Goal: Contribute content: Contribute content

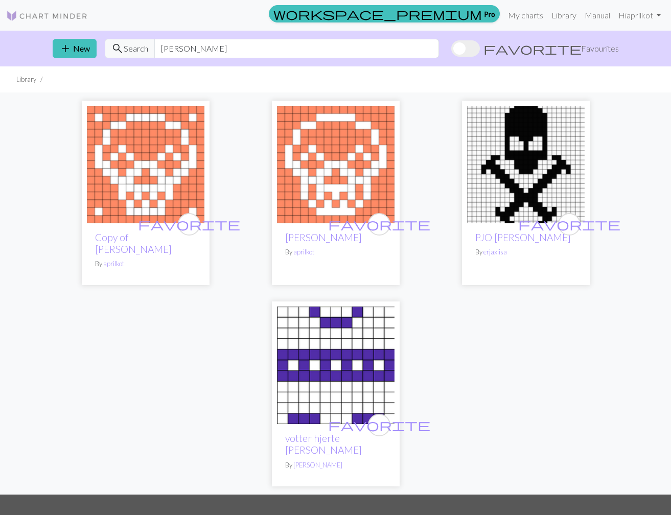
click at [342, 192] on img at bounding box center [336, 165] width 118 height 118
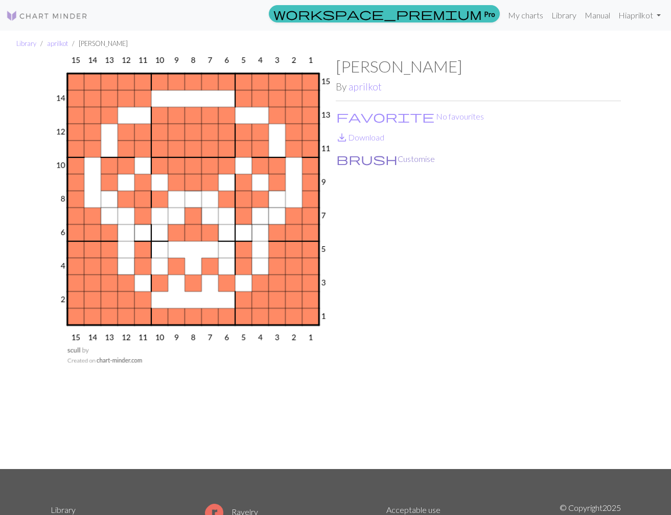
click at [367, 160] on button "brush Customise" at bounding box center [386, 158] width 100 height 13
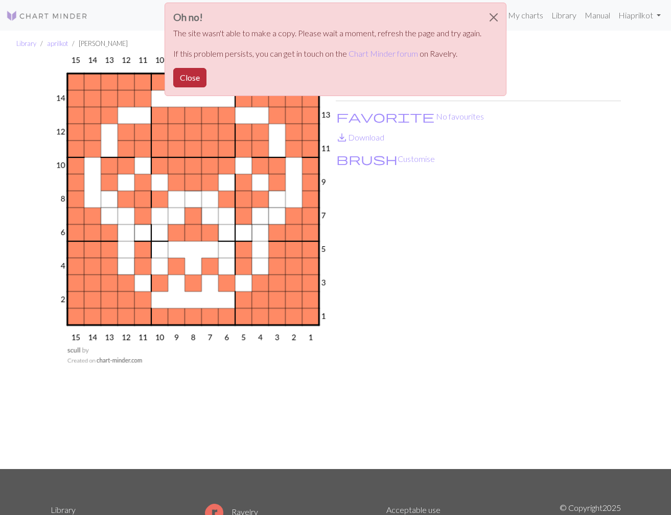
click at [183, 68] on button "Close" at bounding box center [189, 77] width 33 height 19
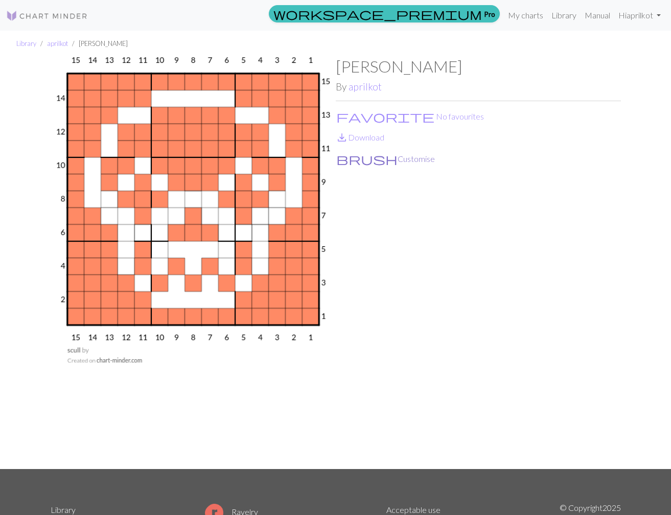
click at [373, 154] on button "brush Customise" at bounding box center [386, 158] width 100 height 13
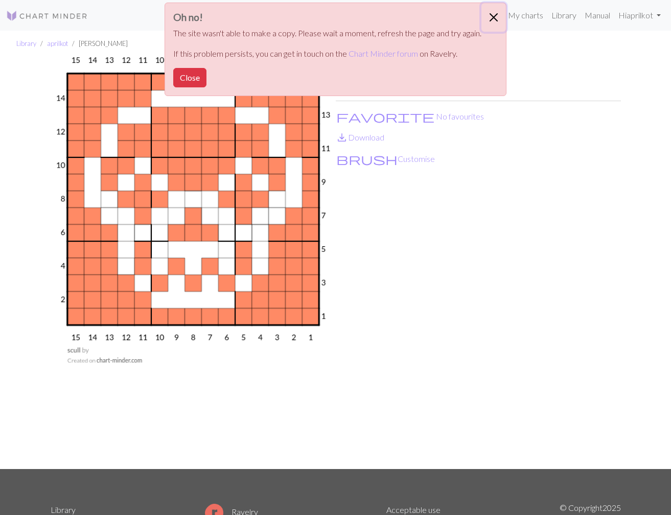
click at [492, 17] on button "Close" at bounding box center [493, 17] width 25 height 29
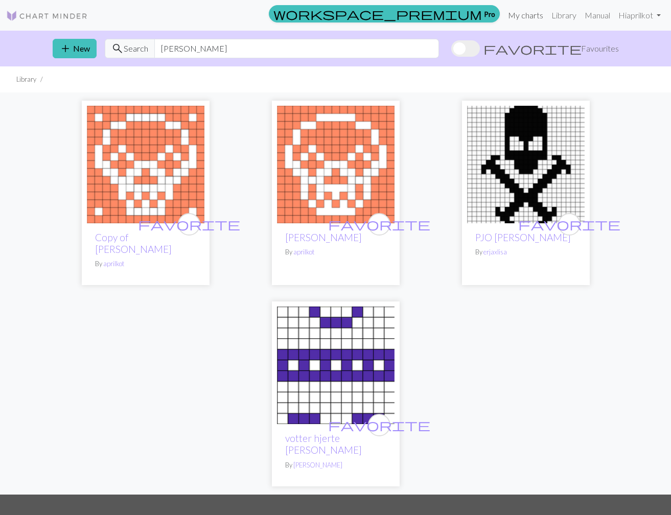
click at [529, 14] on link "My charts" at bounding box center [525, 15] width 43 height 20
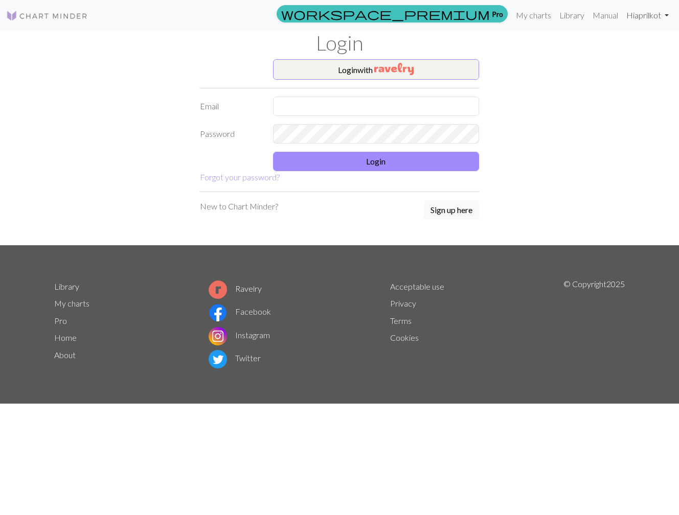
click at [640, 12] on link "Hi aprilkot" at bounding box center [647, 15] width 51 height 20
click at [408, 67] on img "button" at bounding box center [393, 69] width 39 height 12
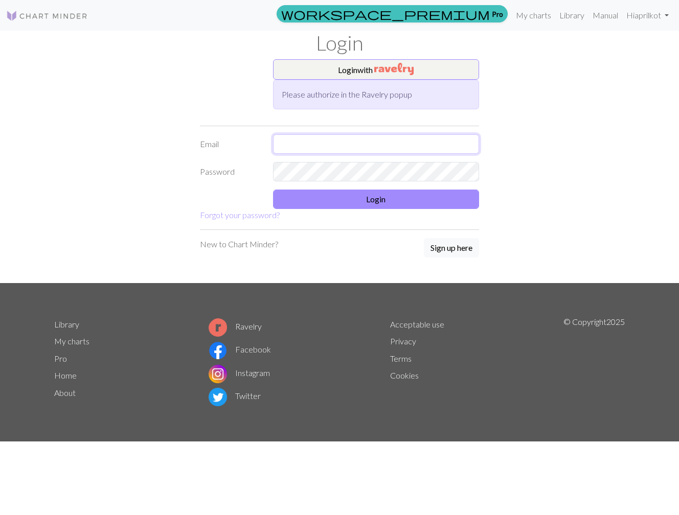
click at [373, 150] on input "text" at bounding box center [376, 143] width 206 height 19
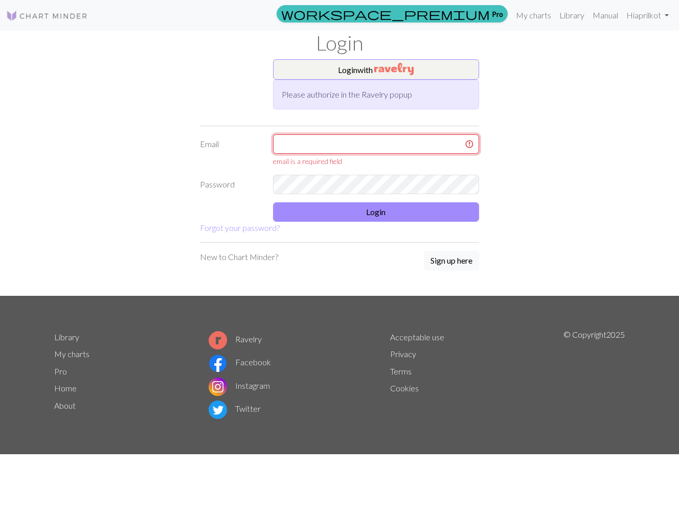
type input "aprilkot@proton.me"
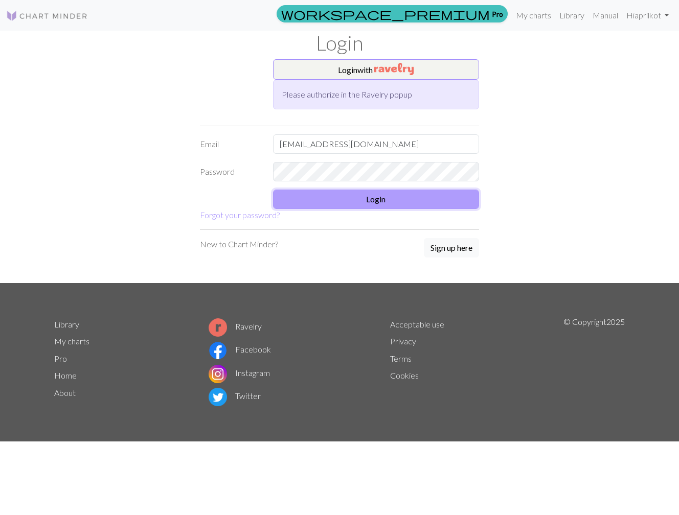
click at [376, 195] on button "Login" at bounding box center [376, 199] width 206 height 19
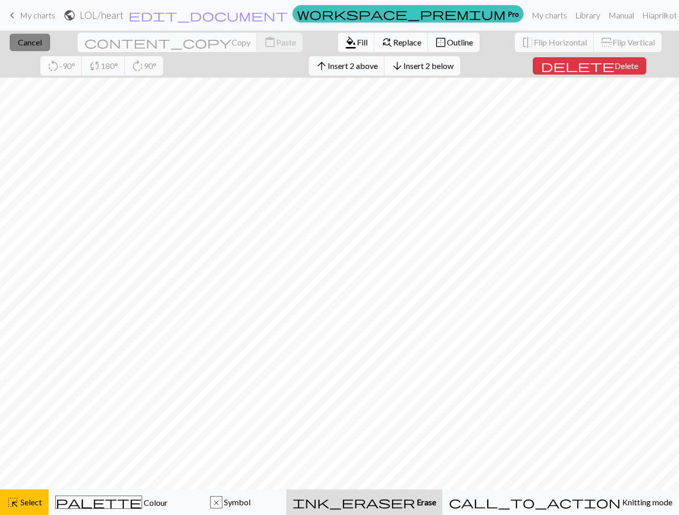
click at [33, 39] on span "Cancel" at bounding box center [30, 42] width 24 height 10
click at [337, 62] on span "Insert 1 left" at bounding box center [357, 66] width 40 height 10
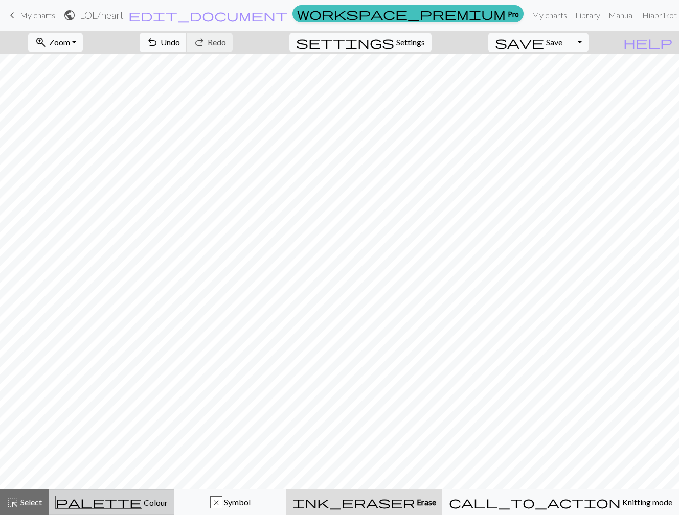
click at [156, 500] on div "palette Colour Colour" at bounding box center [111, 502] width 112 height 13
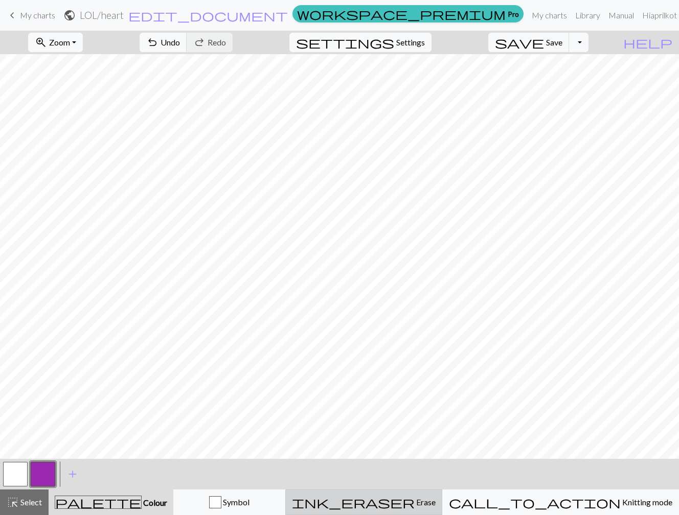
click at [435, 498] on span "Erase" at bounding box center [424, 502] width 21 height 10
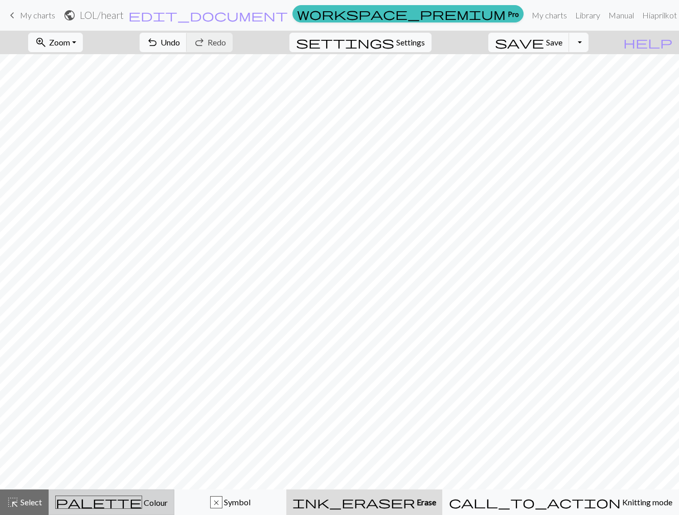
click at [142, 502] on span "Colour" at bounding box center [155, 503] width 26 height 10
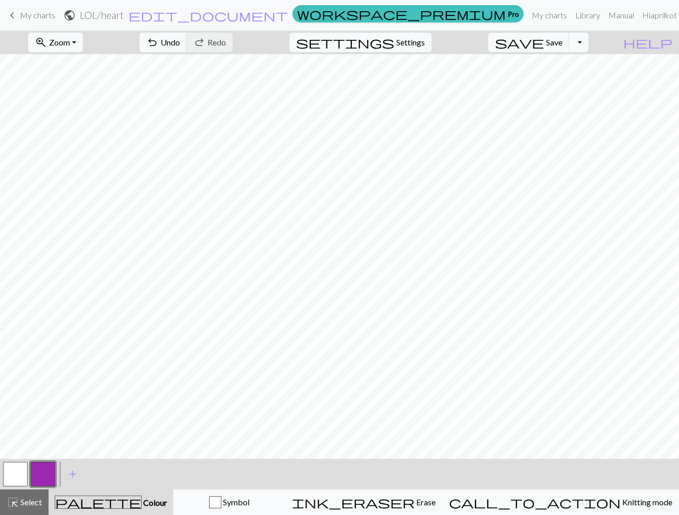
click at [143, 499] on span "Colour" at bounding box center [155, 503] width 26 height 10
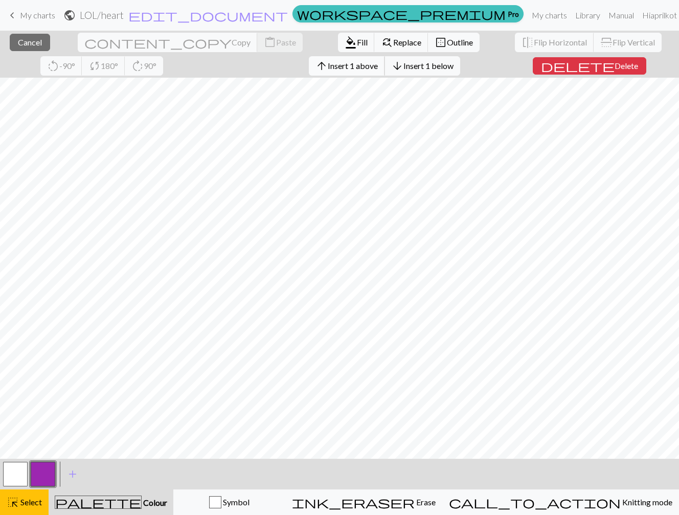
click at [328, 63] on span "Insert 1 above" at bounding box center [353, 66] width 50 height 10
click at [28, 39] on span "Cancel" at bounding box center [30, 42] width 24 height 10
click at [614, 71] on span "Delete" at bounding box center [626, 66] width 24 height 10
click at [328, 63] on span "Insert 1 above" at bounding box center [353, 66] width 50 height 10
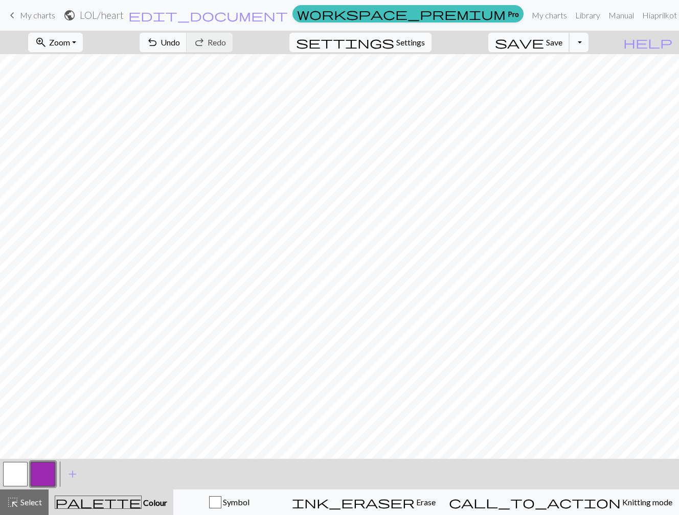
click at [562, 38] on span "Save" at bounding box center [554, 42] width 16 height 10
click at [124, 15] on h2 "LOL / heart" at bounding box center [102, 15] width 44 height 12
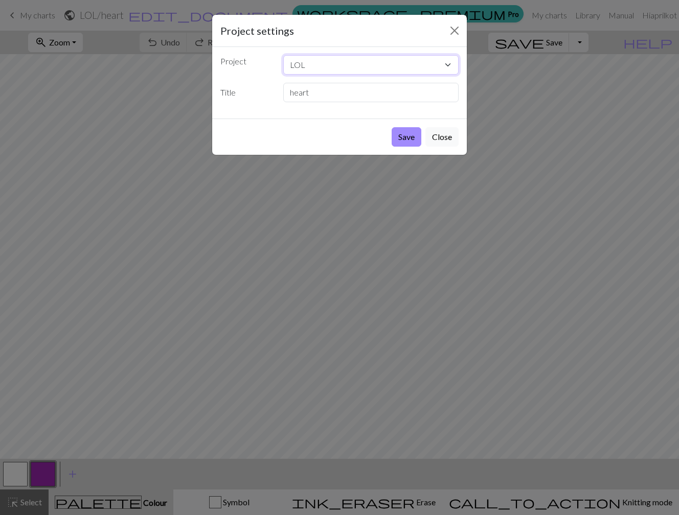
click at [313, 64] on select "LOL amanita Copy of scull scull Copy of Copy of Copy of Newborn Leopard Romper" at bounding box center [371, 64] width 176 height 19
click at [445, 69] on select "LOL amanita Copy of scull scull Copy of Copy of Copy of Newborn Leopard Romper" at bounding box center [371, 64] width 176 height 19
click at [348, 89] on input "heart" at bounding box center [371, 92] width 176 height 19
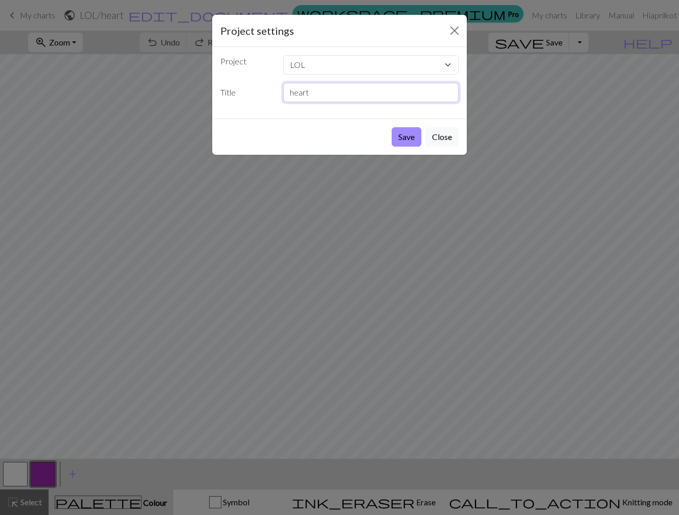
click at [348, 89] on input "heart" at bounding box center [371, 92] width 176 height 19
click at [437, 141] on button "Close" at bounding box center [441, 136] width 33 height 19
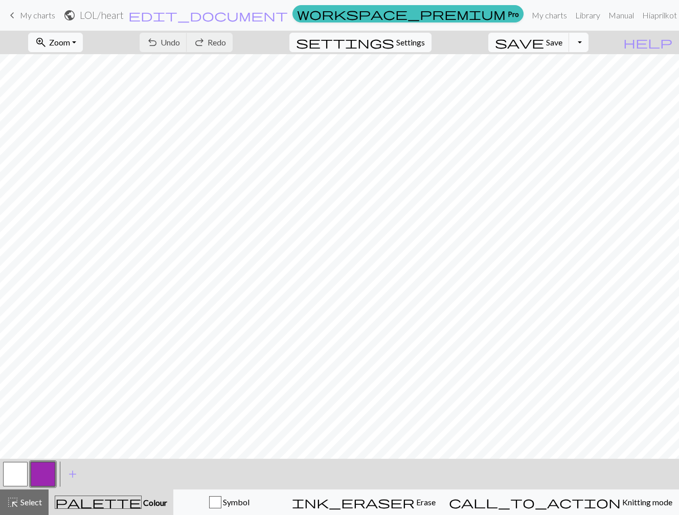
click at [588, 43] on button "Toggle Dropdown" at bounding box center [578, 42] width 19 height 19
click at [537, 14] on link "My charts" at bounding box center [548, 15] width 43 height 20
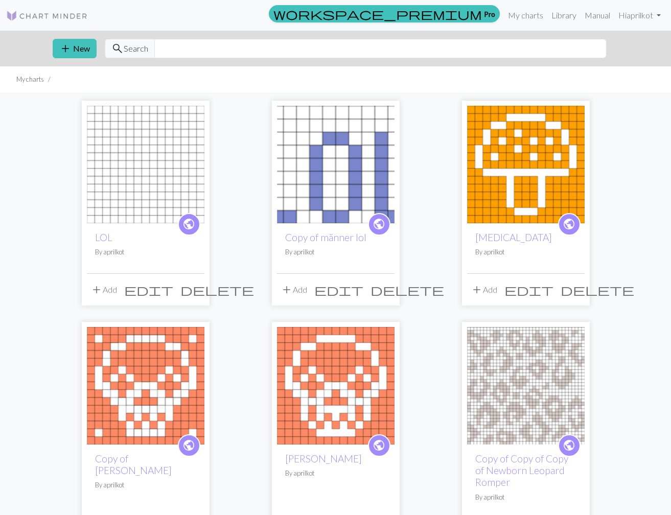
click at [159, 179] on img at bounding box center [146, 165] width 118 height 118
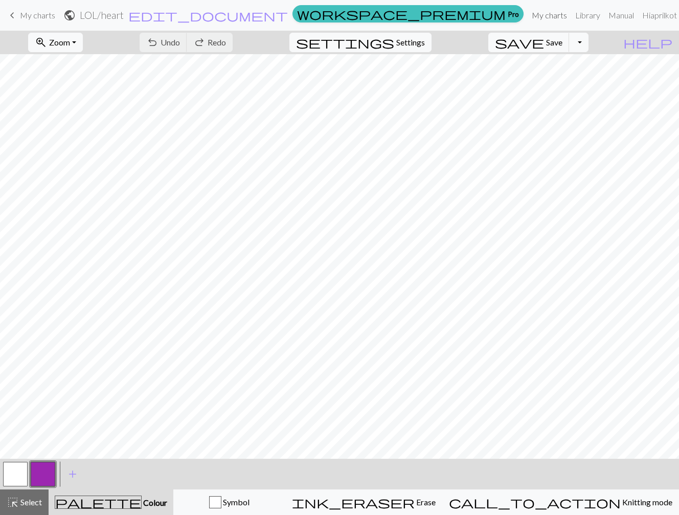
click at [539, 14] on link "My charts" at bounding box center [548, 15] width 43 height 20
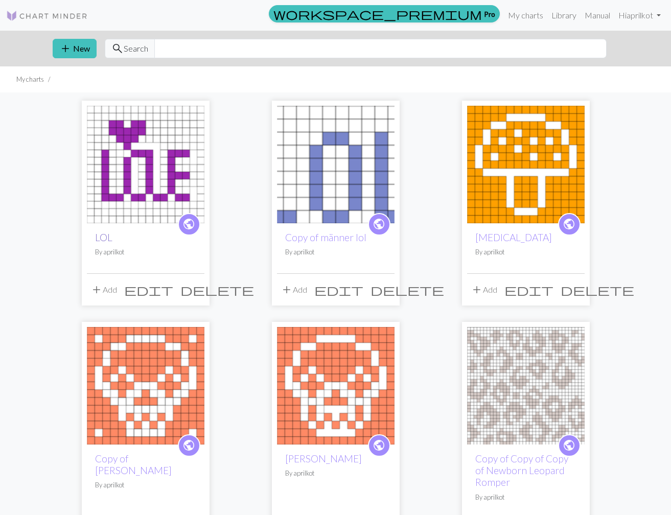
click at [104, 239] on link "LOL" at bounding box center [103, 238] width 17 height 12
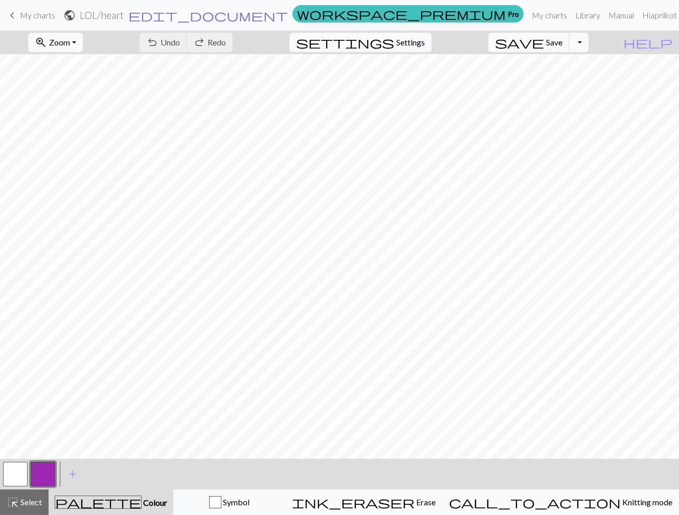
click at [288, 17] on span "edit_document" at bounding box center [207, 15] width 159 height 14
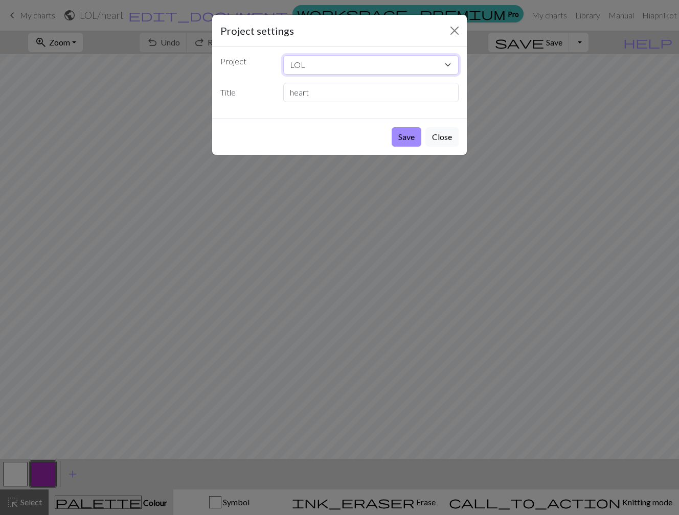
click at [310, 67] on select "LOL Copy of männer lol amanita Copy of scull scull Copy of Copy of Copy of Newb…" at bounding box center [371, 64] width 176 height 19
click at [442, 139] on button "Close" at bounding box center [441, 136] width 33 height 19
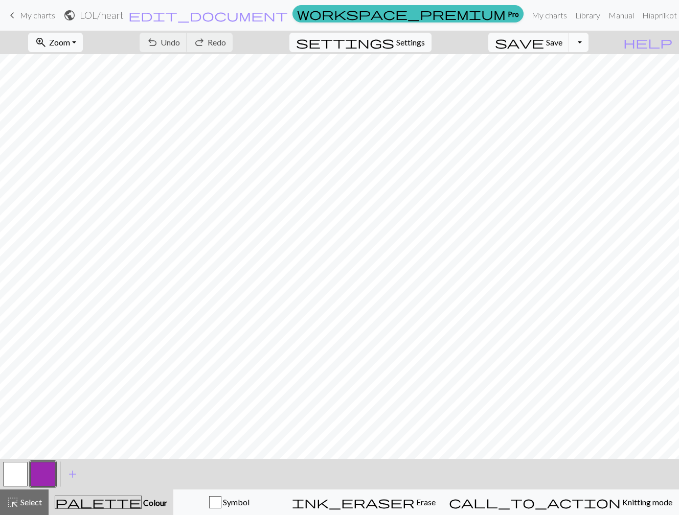
click at [588, 49] on button "Toggle Dropdown" at bounding box center [578, 42] width 19 height 19
click at [580, 66] on button "file_copy Save a copy" at bounding box center [503, 65] width 169 height 16
click at [317, 20] on span "edit_document" at bounding box center [243, 15] width 159 height 14
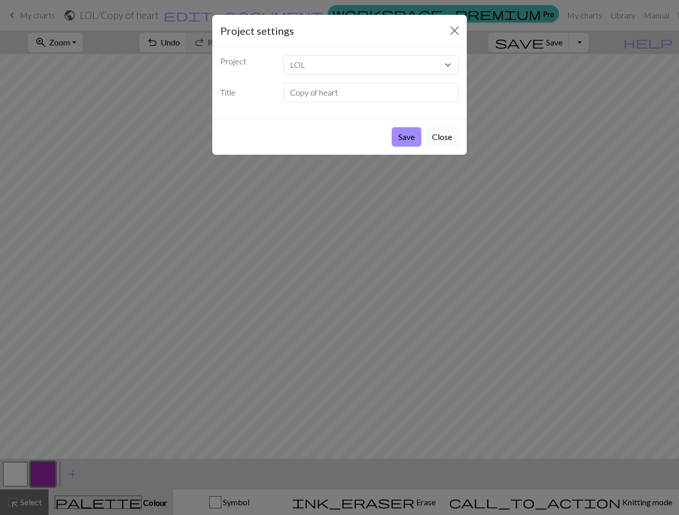
click at [448, 139] on button "Close" at bounding box center [441, 136] width 33 height 19
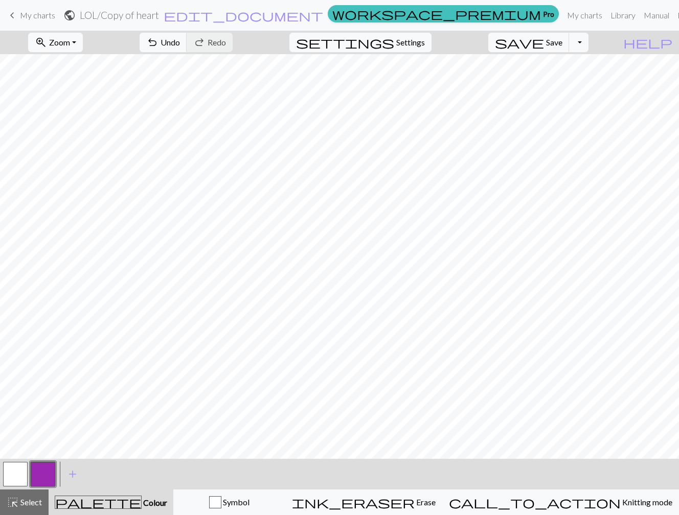
click at [47, 17] on span "My charts" at bounding box center [37, 15] width 35 height 10
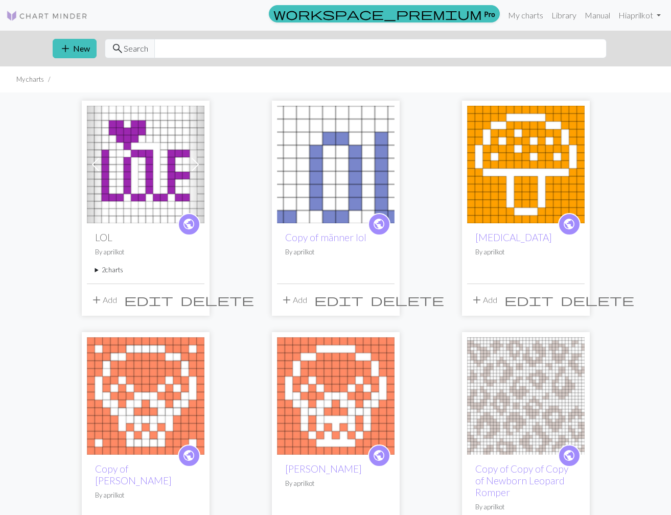
click at [385, 296] on span "delete" at bounding box center [408, 300] width 74 height 14
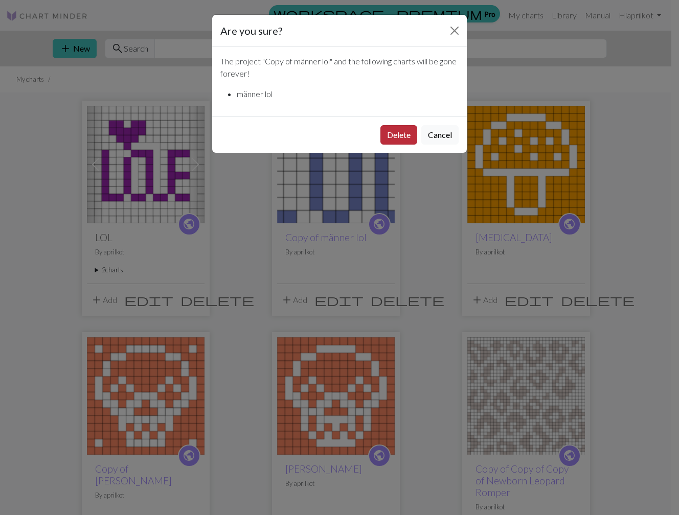
click at [407, 129] on button "Delete" at bounding box center [398, 134] width 37 height 19
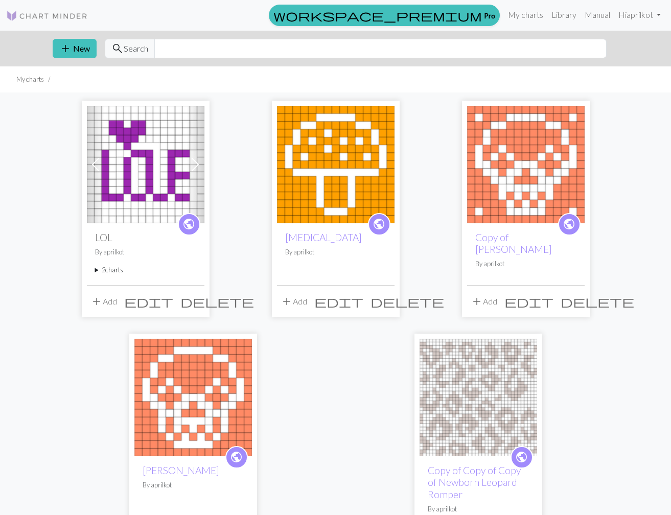
click at [200, 381] on img at bounding box center [193, 398] width 118 height 118
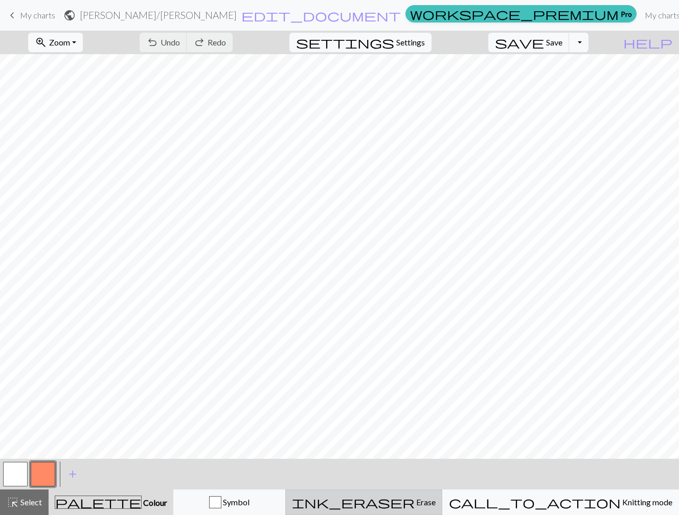
click at [414, 500] on span "ink_eraser" at bounding box center [353, 502] width 123 height 14
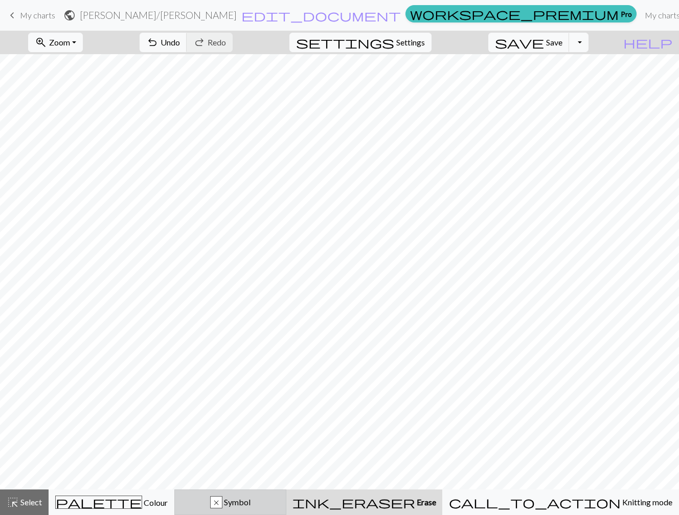
click at [222, 508] on div "x" at bounding box center [216, 503] width 11 height 12
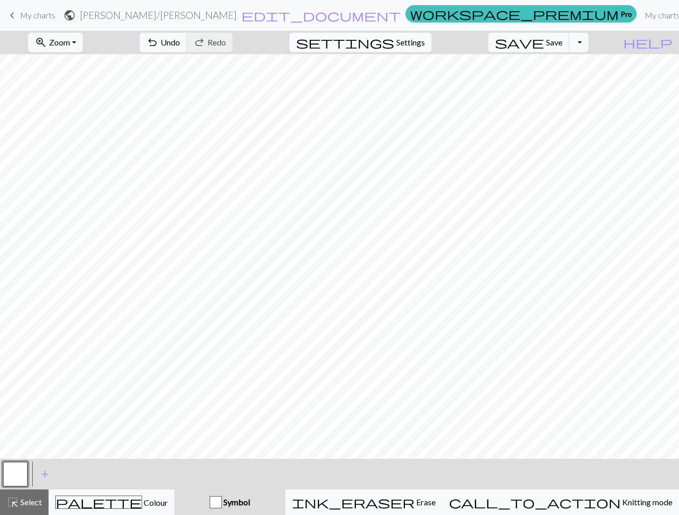
click at [420, 38] on span "Settings" at bounding box center [410, 42] width 29 height 12
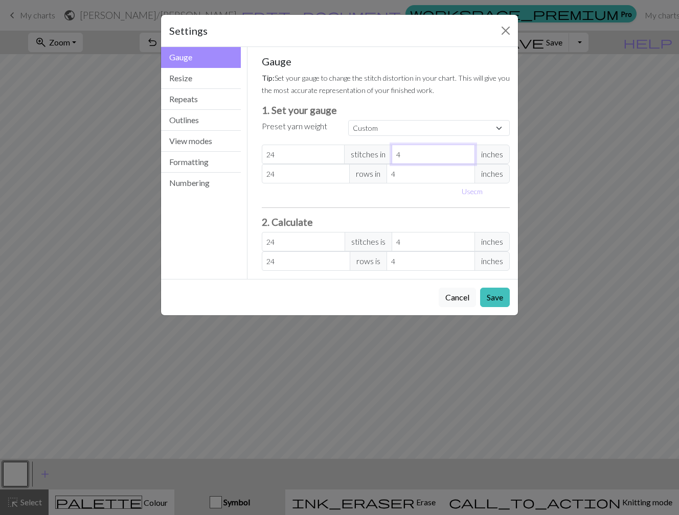
type input "5"
type input "19.2"
click at [468, 151] on input "5" at bounding box center [432, 154] width 83 height 19
type input "6"
type input "16"
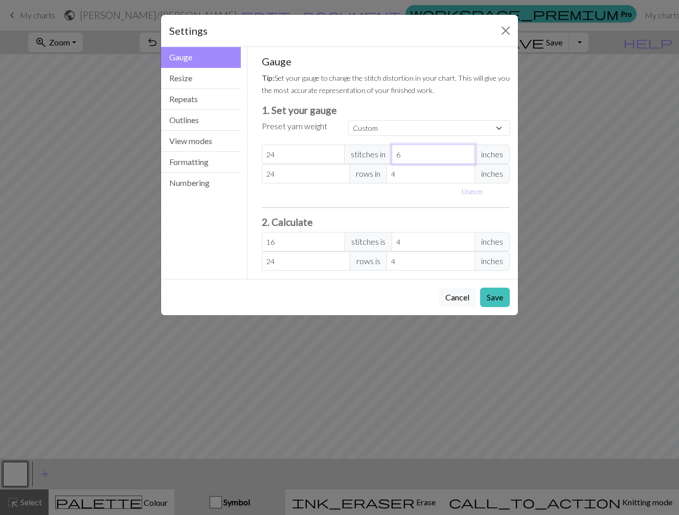
click at [468, 151] on input "6" at bounding box center [432, 154] width 83 height 19
type input "5"
type input "19.2"
click at [468, 159] on input "5" at bounding box center [432, 154] width 83 height 19
type input "4"
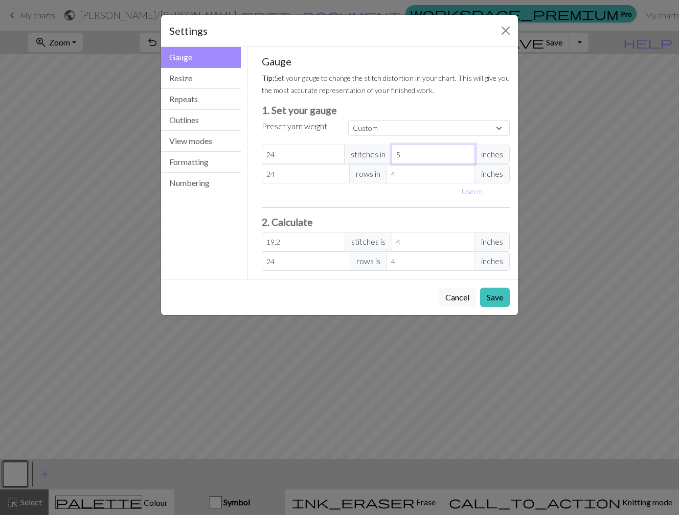
type input "24"
type input "4"
click at [468, 159] on input "4" at bounding box center [432, 154] width 83 height 19
click at [395, 129] on select "Custom Square Lace Light Fingering Fingering Sport Double knit Worsted Aran Bul…" at bounding box center [429, 128] width 162 height 16
click at [199, 122] on button "Outlines" at bounding box center [201, 120] width 80 height 21
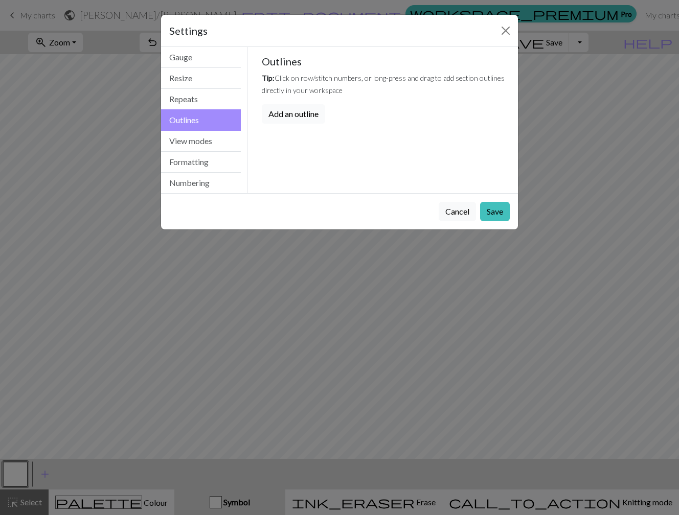
click at [308, 113] on button "Add an outline" at bounding box center [293, 113] width 63 height 19
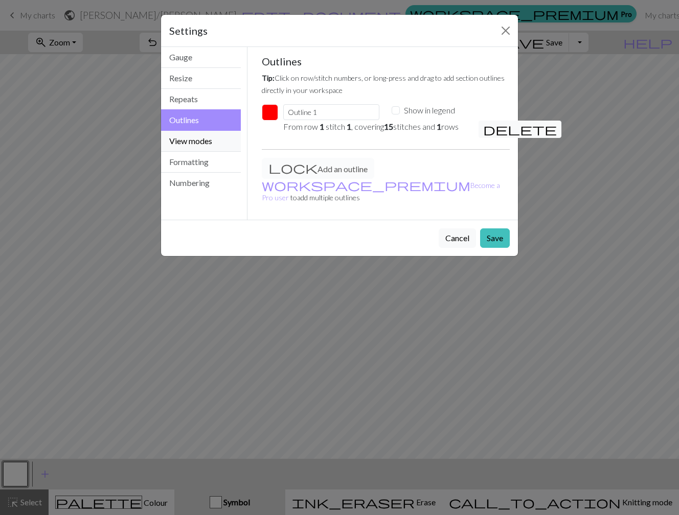
click at [214, 141] on button "View modes" at bounding box center [201, 141] width 80 height 21
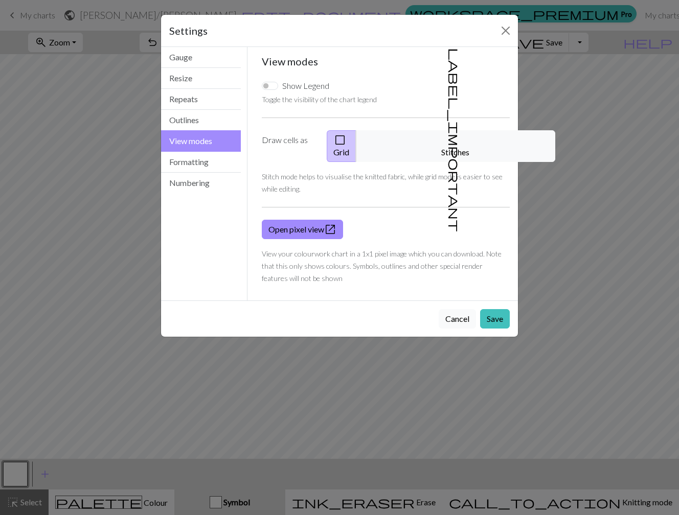
click at [460, 309] on button "Cancel" at bounding box center [457, 318] width 37 height 19
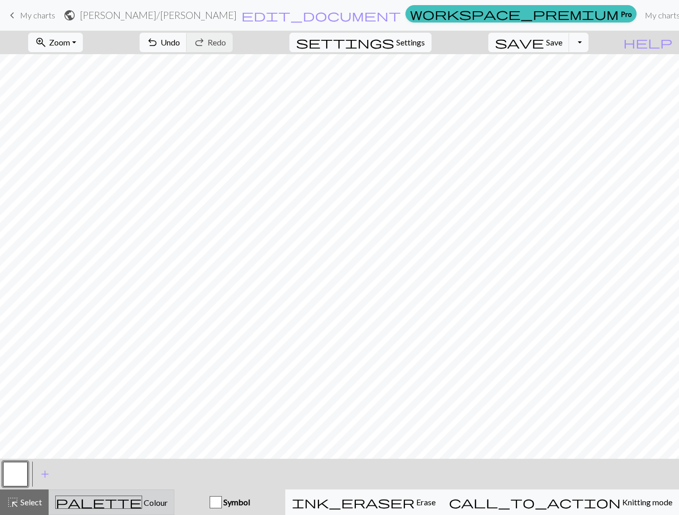
click at [147, 509] on button "palette Colour Colour" at bounding box center [112, 503] width 126 height 26
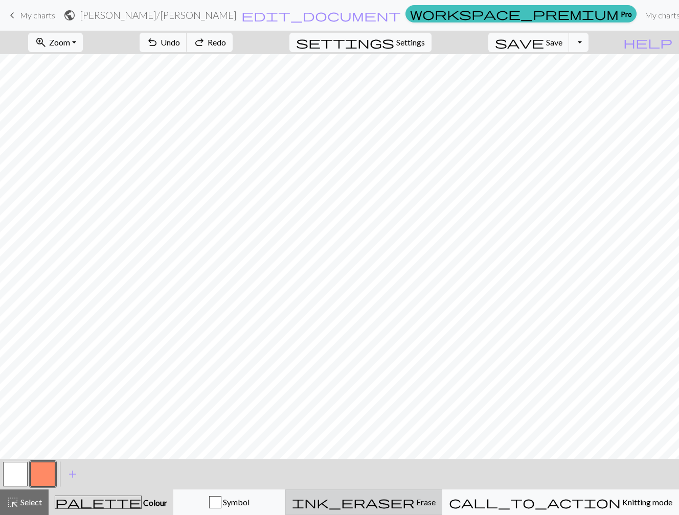
click at [435, 500] on span "Erase" at bounding box center [424, 502] width 21 height 10
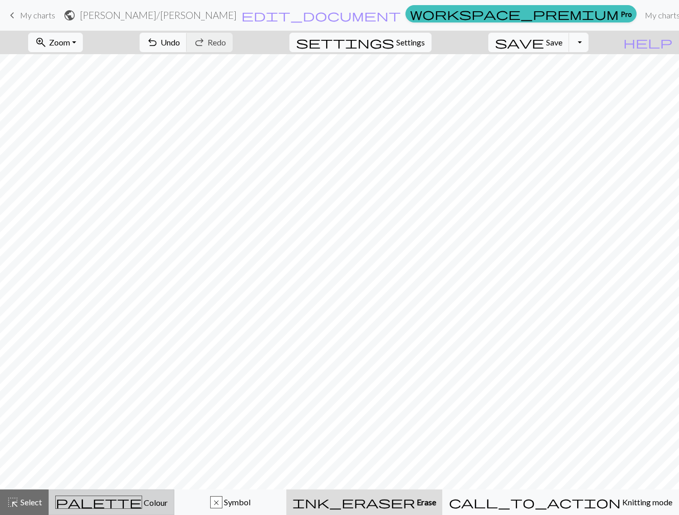
click at [142, 502] on span "Colour" at bounding box center [155, 503] width 26 height 10
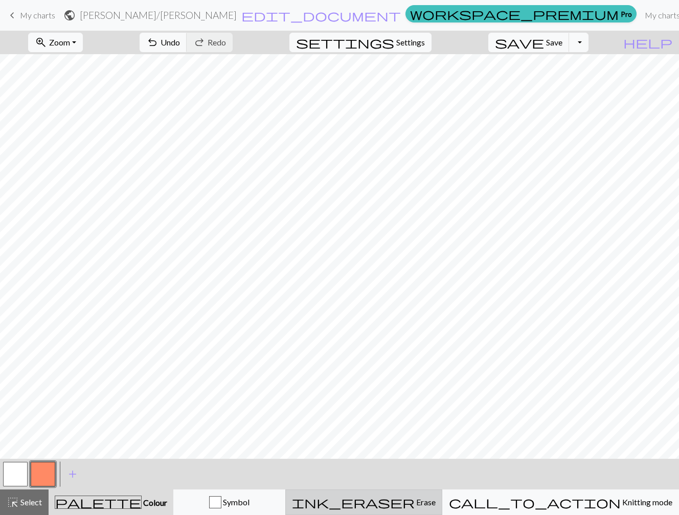
click at [435, 501] on span "Erase" at bounding box center [424, 502] width 21 height 10
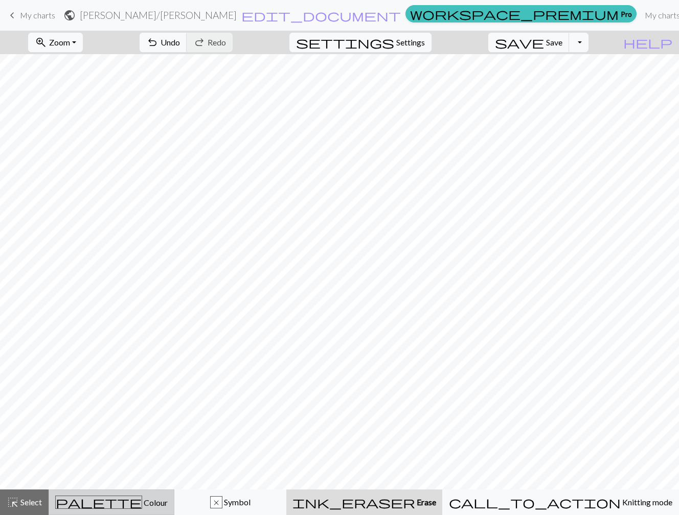
click at [168, 496] on div "palette Colour Colour" at bounding box center [111, 502] width 112 height 13
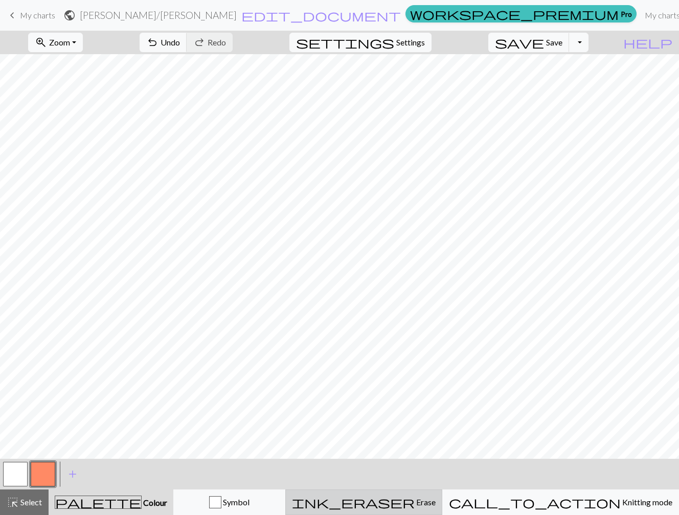
click at [435, 498] on span "Erase" at bounding box center [424, 502] width 21 height 10
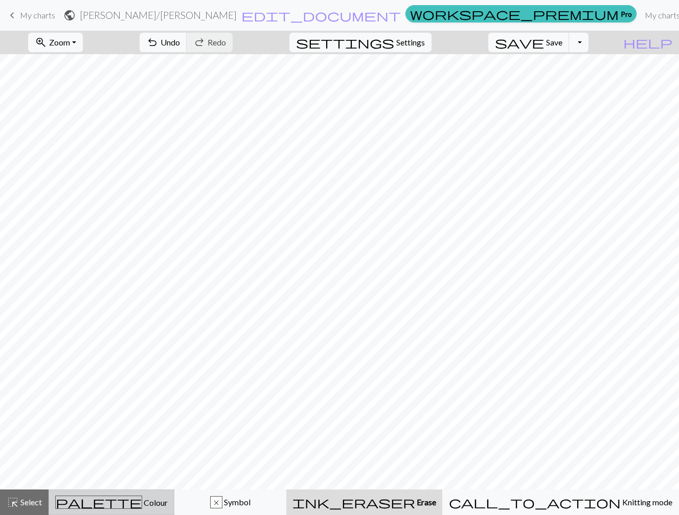
click at [168, 504] on div "palette Colour Colour" at bounding box center [111, 502] width 112 height 13
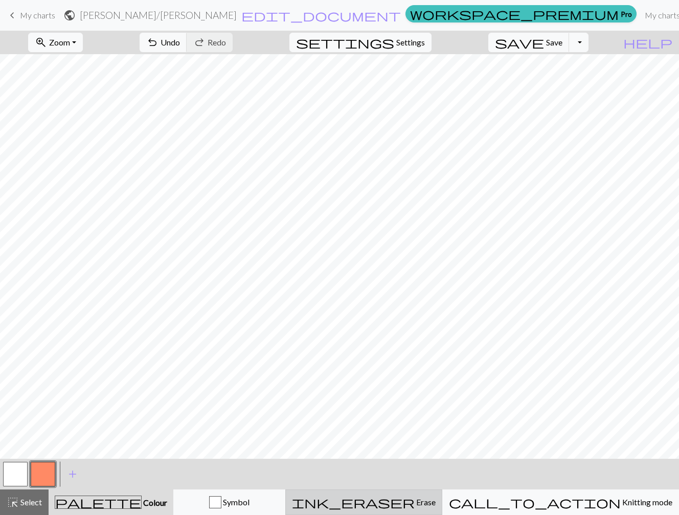
click at [435, 500] on span "Erase" at bounding box center [424, 502] width 21 height 10
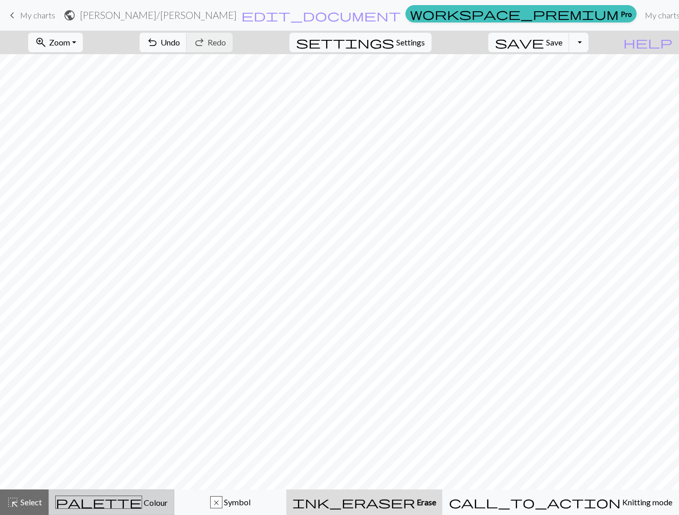
click at [168, 508] on div "palette Colour Colour" at bounding box center [111, 502] width 112 height 13
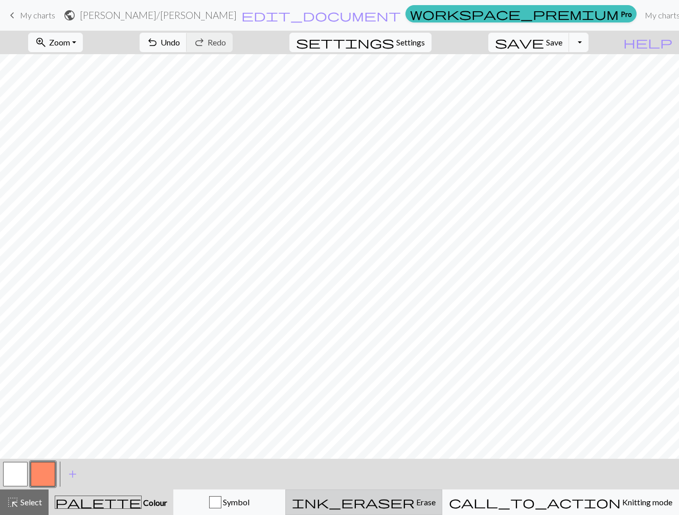
click at [442, 496] on button "ink_eraser Erase Erase" at bounding box center [363, 503] width 157 height 26
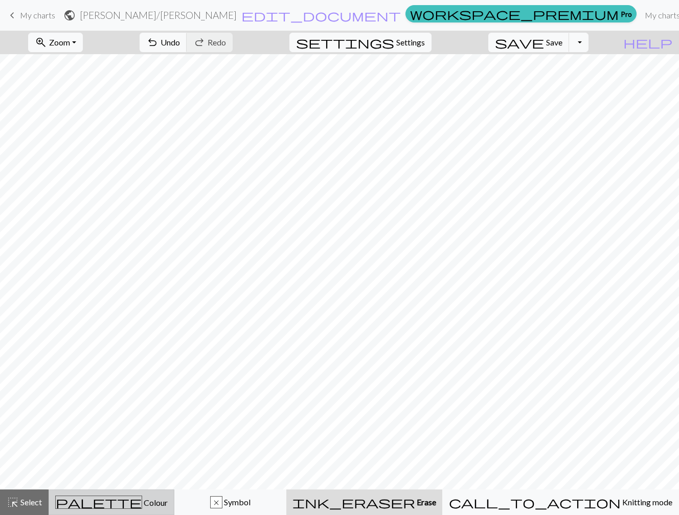
click at [146, 509] on div "palette Colour Colour" at bounding box center [111, 502] width 112 height 13
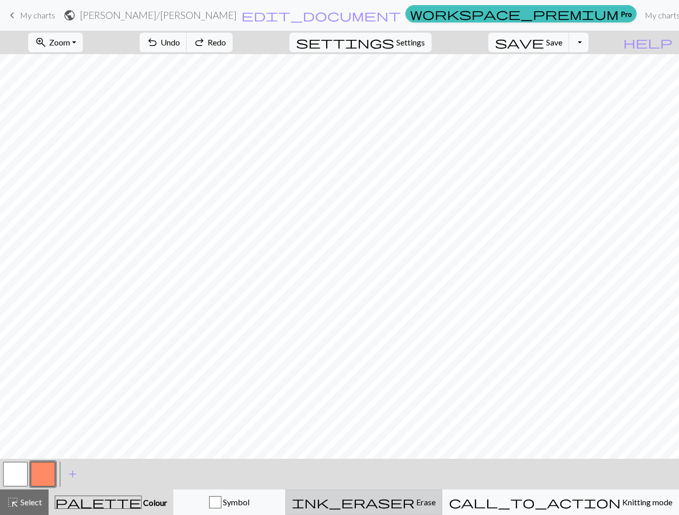
click at [435, 500] on span "Erase" at bounding box center [424, 502] width 21 height 10
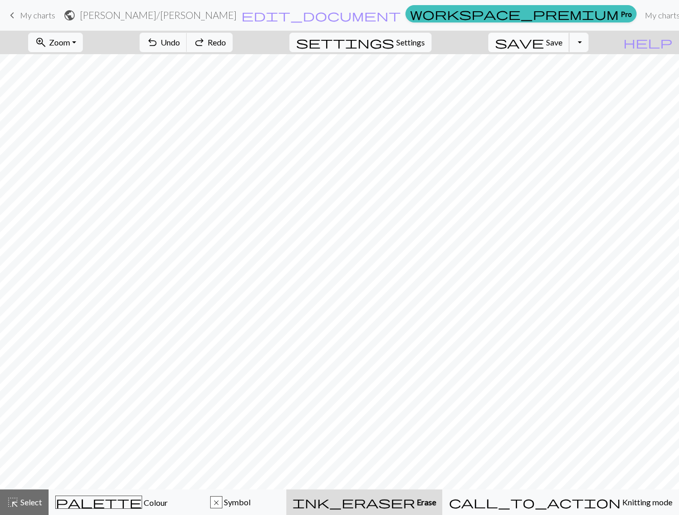
click at [569, 34] on button "save Save Save" at bounding box center [528, 42] width 81 height 19
click at [562, 42] on span "Save" at bounding box center [554, 42] width 16 height 10
click at [542, 15] on div "Chart saved Chart saved" at bounding box center [339, 40] width 679 height 81
click at [533, 13] on div "Chart saved Chart saved" at bounding box center [339, 40] width 679 height 81
click at [640, 15] on link "My charts" at bounding box center [661, 15] width 43 height 20
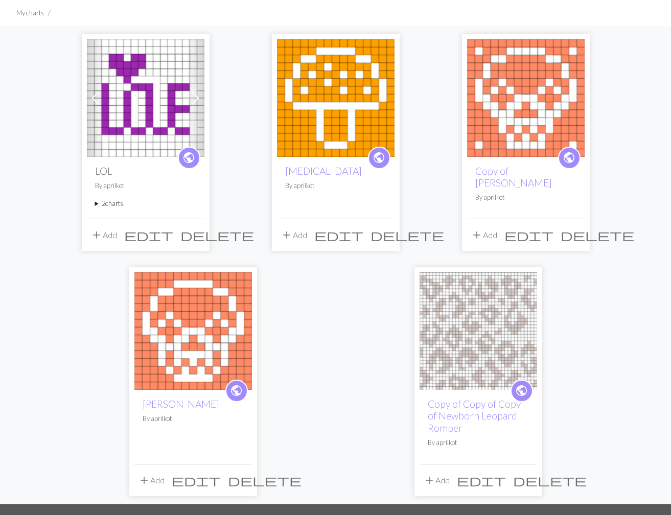
scroll to position [62, 0]
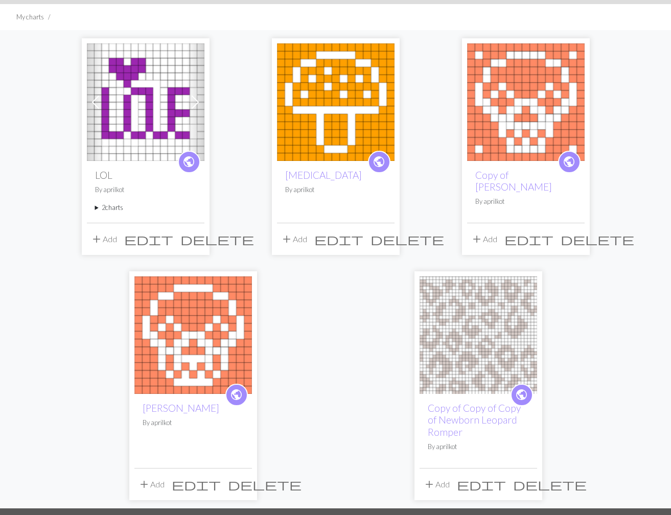
click at [205, 331] on img at bounding box center [193, 335] width 118 height 118
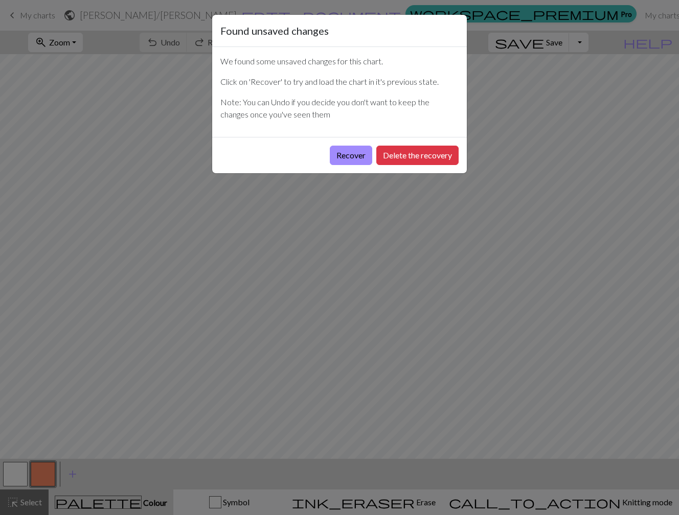
click at [155, 169] on div "Found unsaved changes We found some unsaved changes for this chart. Click on 'R…" at bounding box center [339, 257] width 679 height 515
click at [341, 152] on button "Recover" at bounding box center [351, 155] width 42 height 19
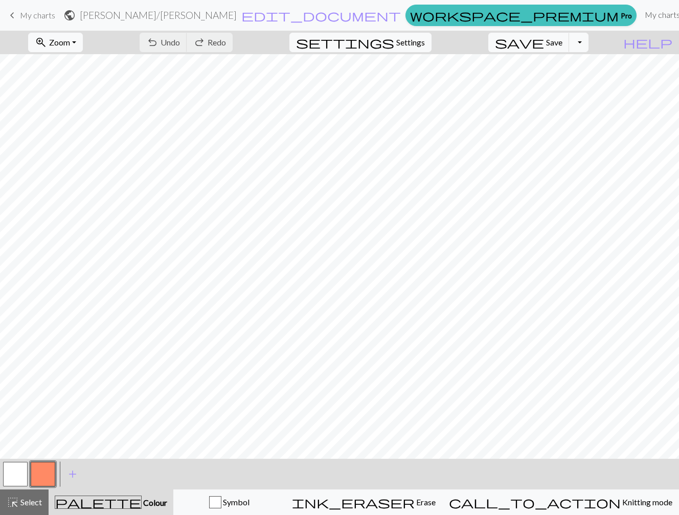
click at [640, 11] on link "My charts" at bounding box center [661, 15] width 43 height 20
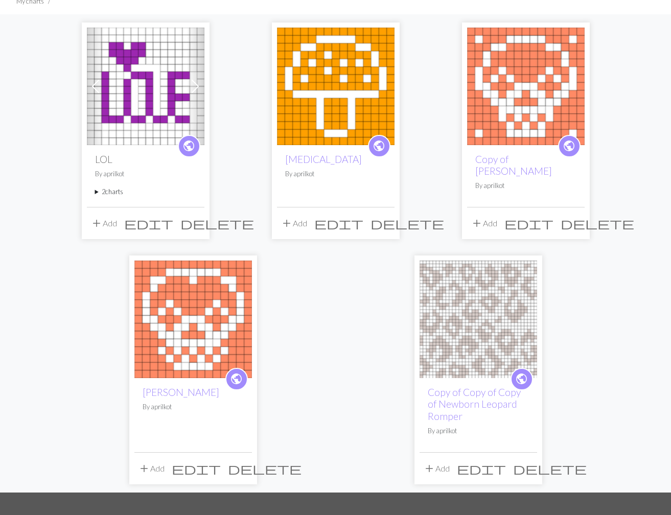
scroll to position [79, 0]
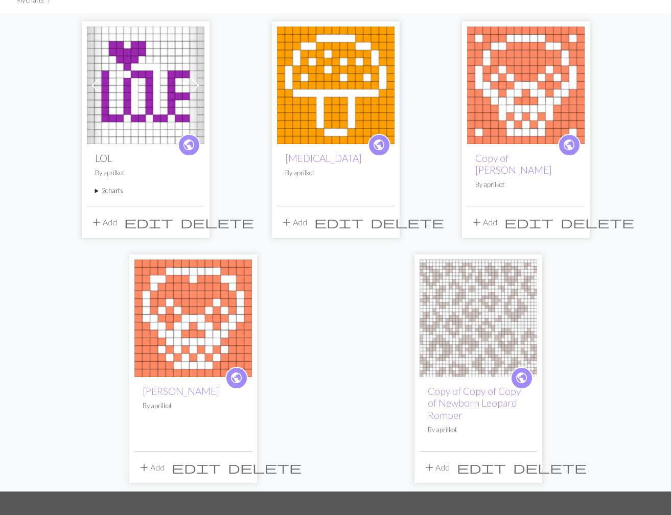
click at [99, 192] on summary "2 charts" at bounding box center [145, 191] width 101 height 10
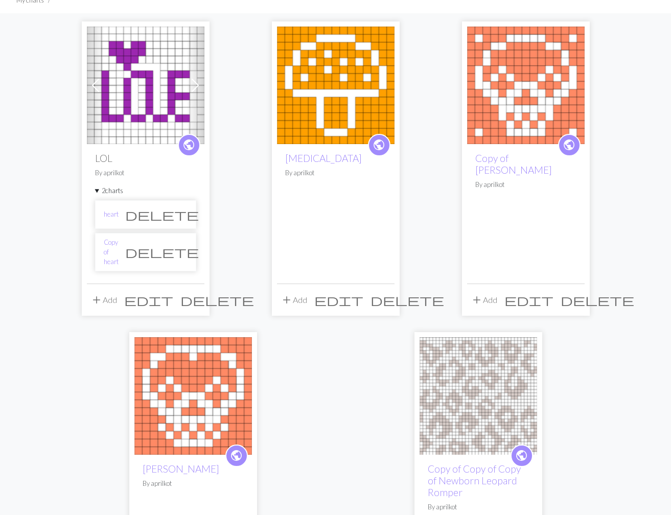
click at [149, 218] on li "heart delete" at bounding box center [145, 214] width 101 height 29
click at [119, 246] on link "Copy of heart" at bounding box center [111, 253] width 15 height 30
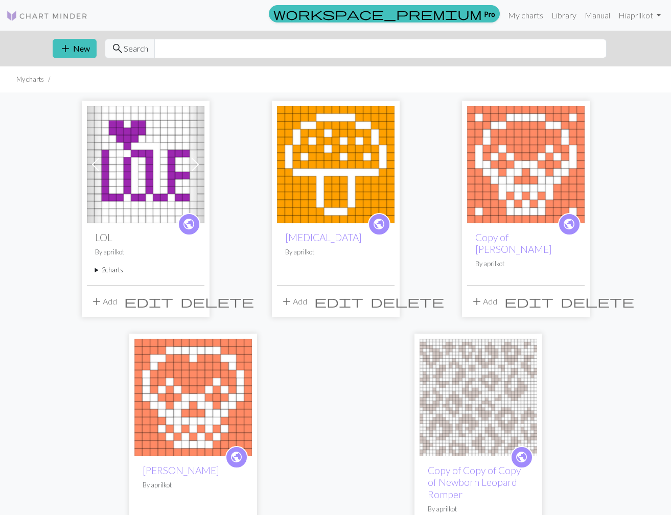
click at [118, 271] on summary "2 charts" at bounding box center [145, 270] width 101 height 10
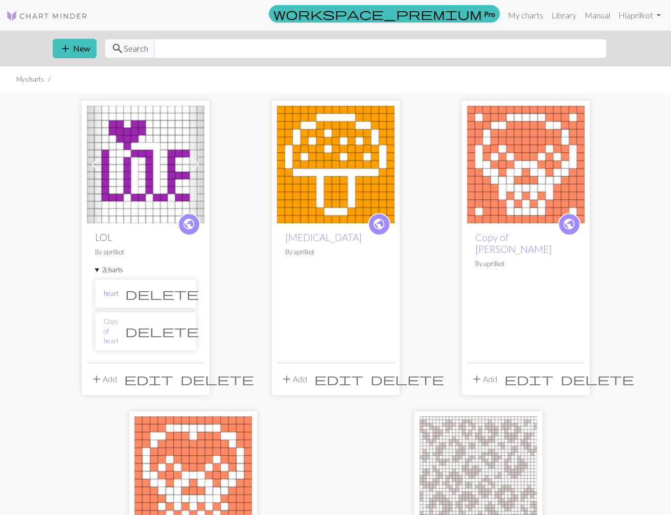
click at [114, 292] on link "heart" at bounding box center [111, 294] width 15 height 10
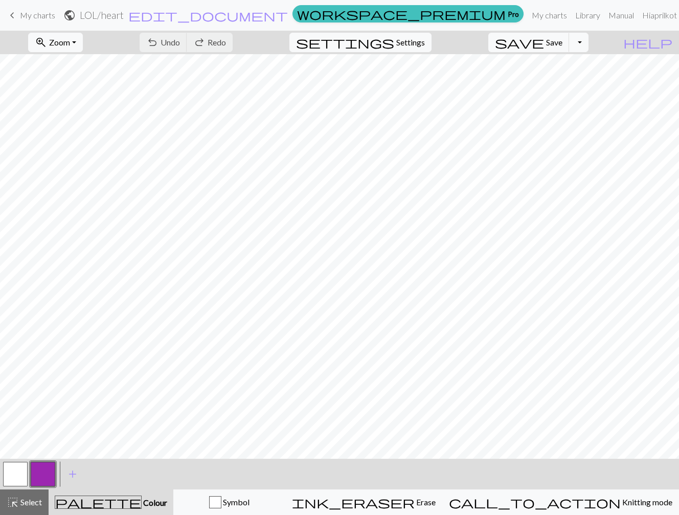
click at [14, 14] on span "keyboard_arrow_left" at bounding box center [12, 15] width 12 height 14
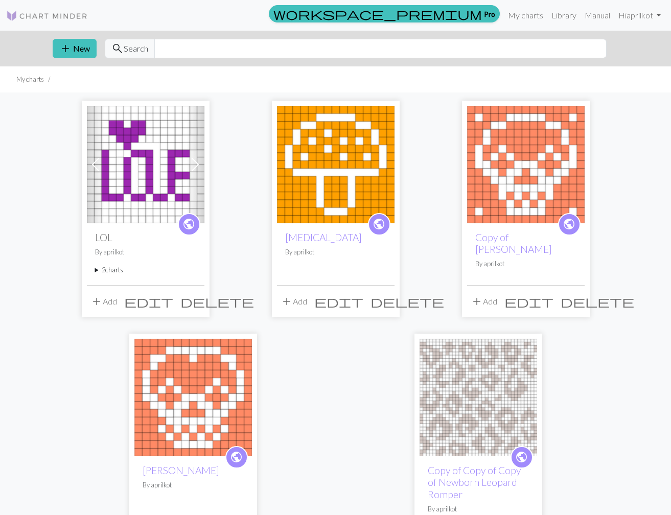
click at [113, 260] on div "public LOL By aprilkot 2 charts heart delete Copy of heart delete" at bounding box center [146, 254] width 118 height 62
click at [113, 271] on summary "2 charts" at bounding box center [145, 270] width 101 height 10
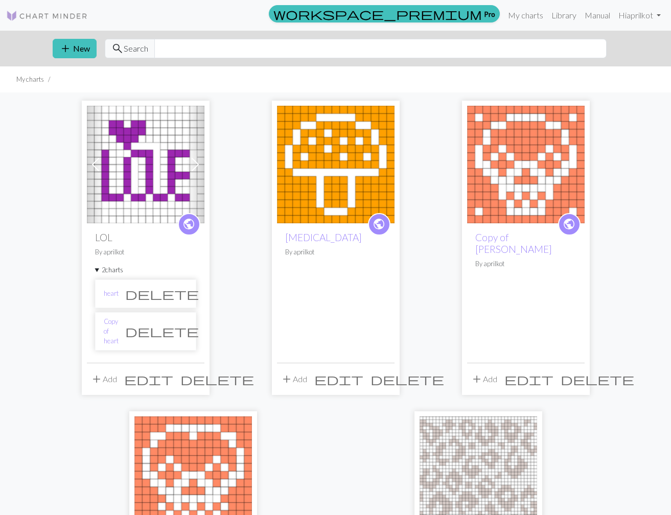
click at [180, 331] on span "delete" at bounding box center [162, 331] width 74 height 14
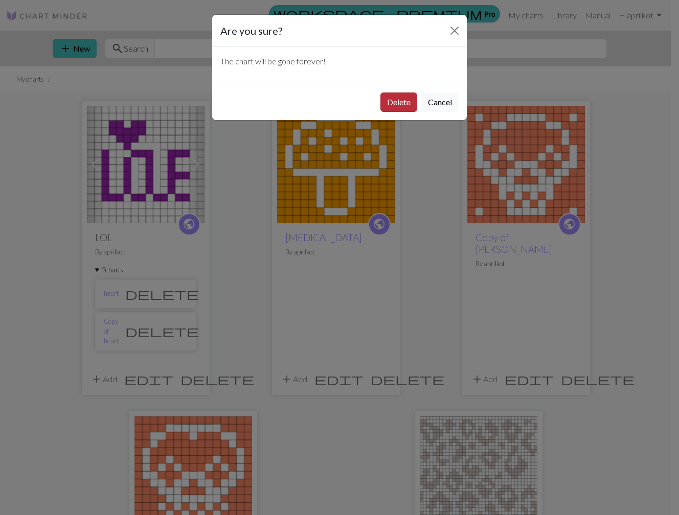
click at [399, 103] on button "Delete" at bounding box center [398, 102] width 37 height 19
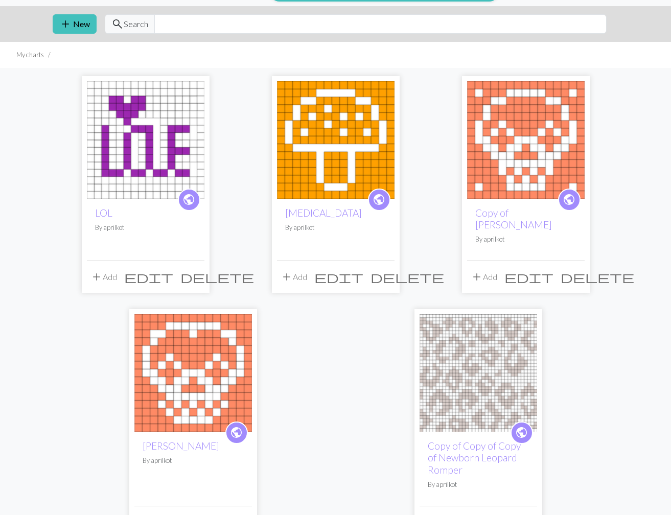
scroll to position [35, 0]
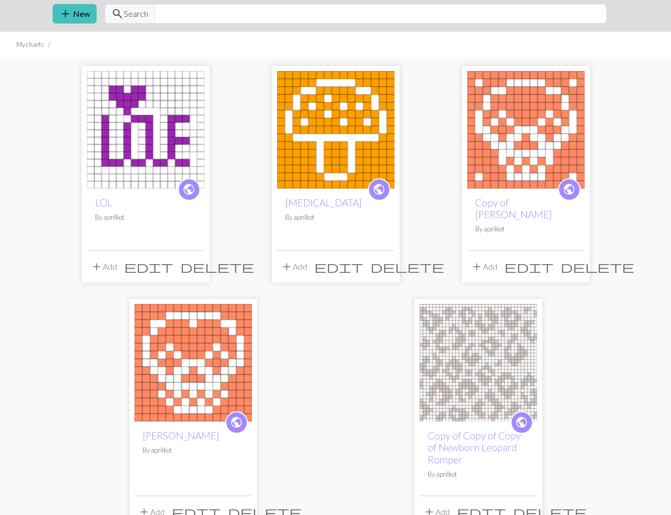
click at [574, 260] on span "delete" at bounding box center [598, 267] width 74 height 14
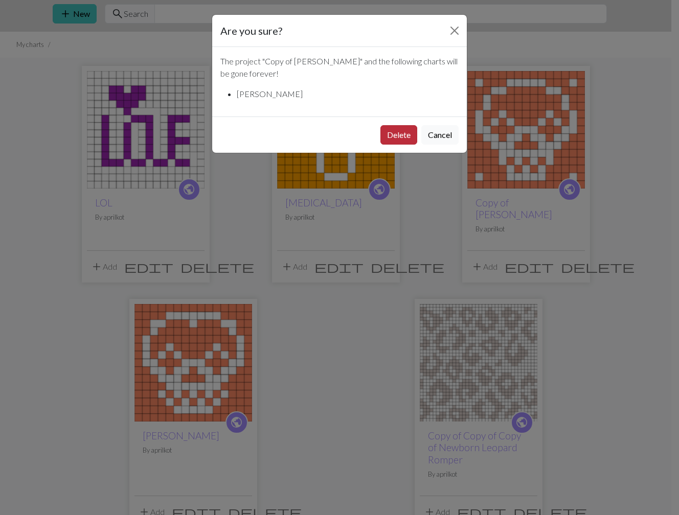
click at [407, 134] on button "Delete" at bounding box center [398, 134] width 37 height 19
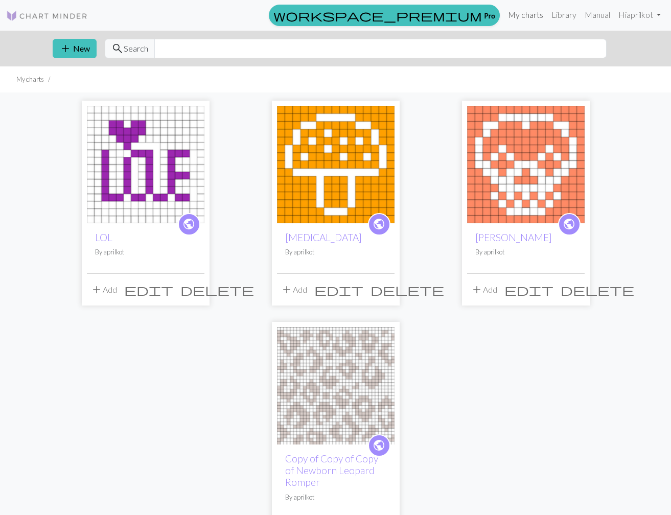
click at [517, 13] on link "My charts" at bounding box center [525, 15] width 43 height 20
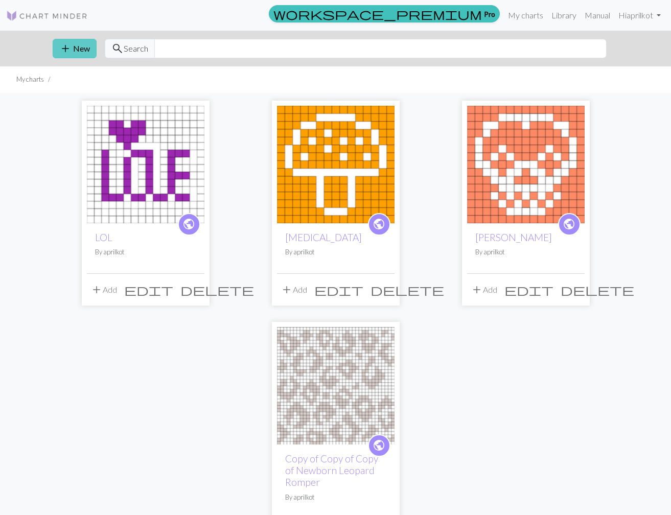
click at [74, 48] on button "add New" at bounding box center [75, 48] width 44 height 19
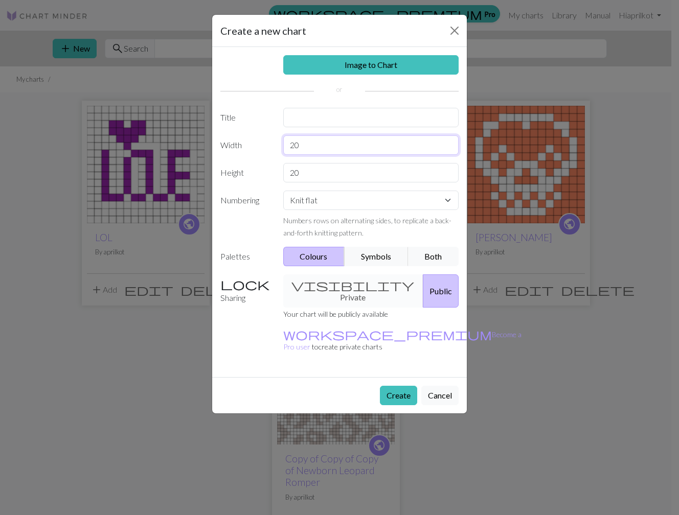
click at [315, 145] on input "20" at bounding box center [371, 144] width 176 height 19
click at [433, 386] on button "Cancel" at bounding box center [439, 395] width 37 height 19
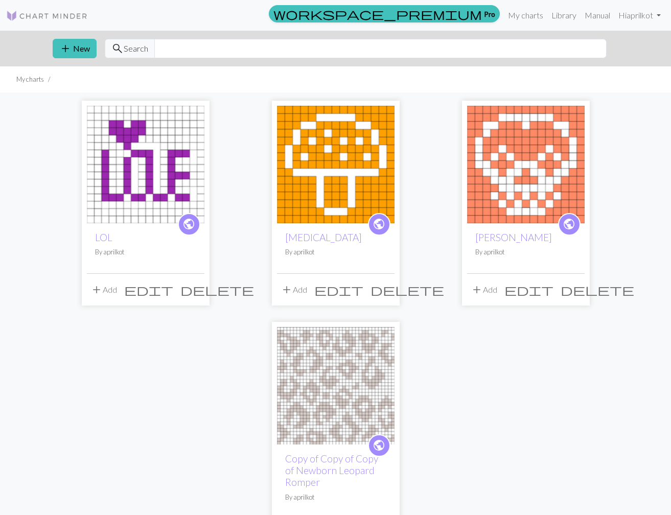
click at [363, 291] on span "edit" at bounding box center [338, 290] width 49 height 14
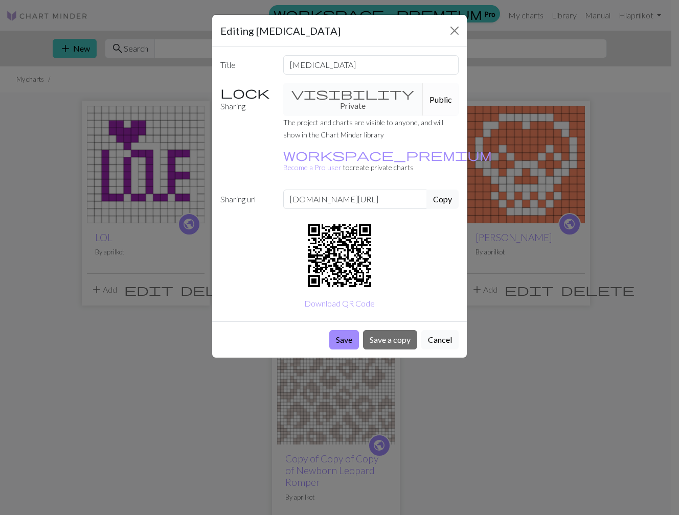
click at [435, 330] on button "Cancel" at bounding box center [439, 339] width 37 height 19
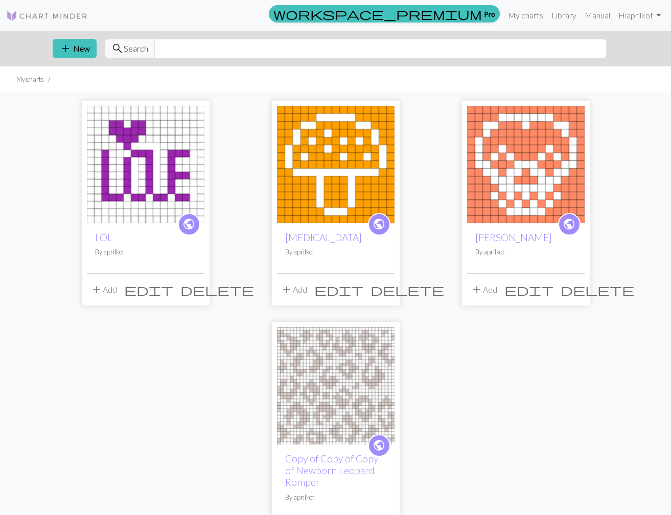
click at [324, 191] on img at bounding box center [336, 165] width 118 height 118
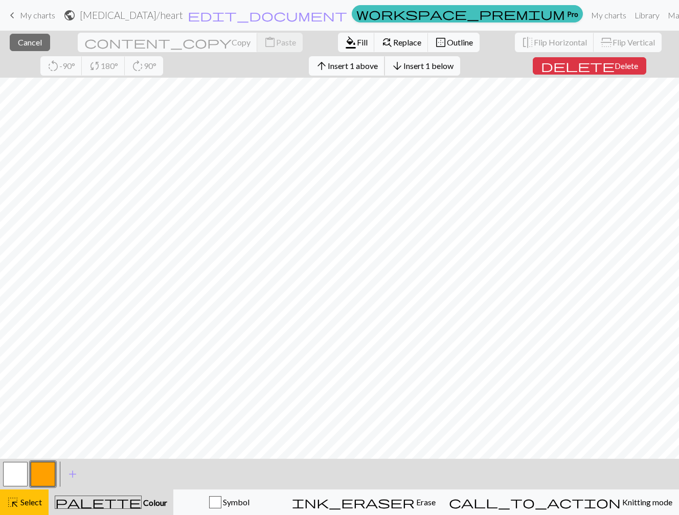
click at [328, 61] on span "Insert 1 above" at bounding box center [353, 66] width 50 height 10
click at [403, 62] on span "Insert 1 right" at bounding box center [425, 66] width 45 height 10
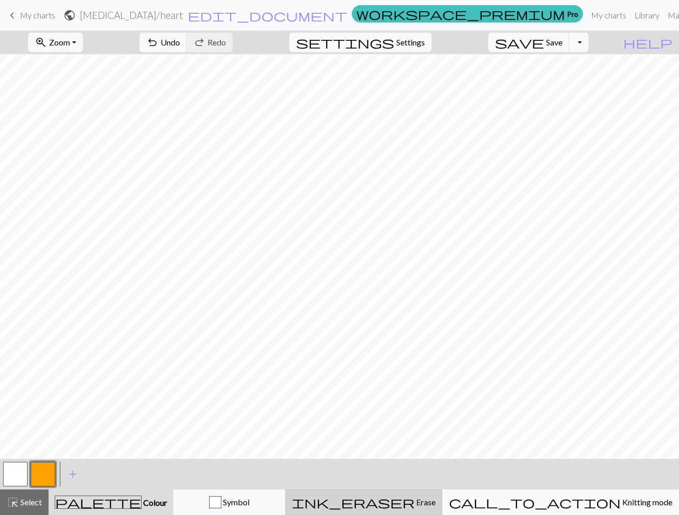
click at [435, 502] on span "Erase" at bounding box center [424, 502] width 21 height 10
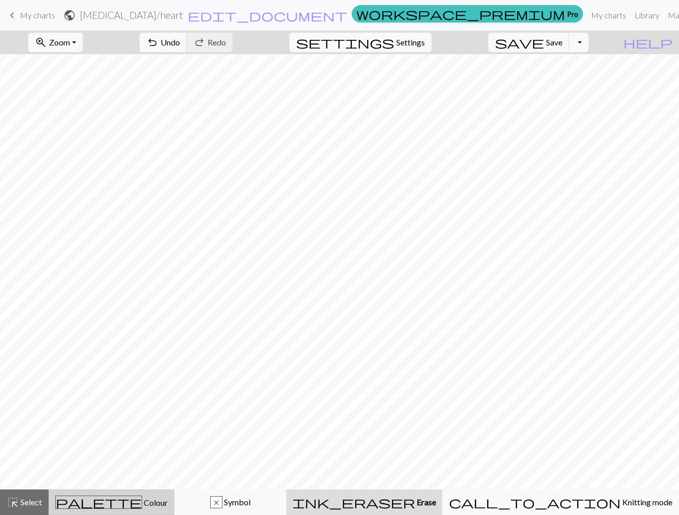
click at [119, 503] on span "palette" at bounding box center [99, 502] width 86 height 14
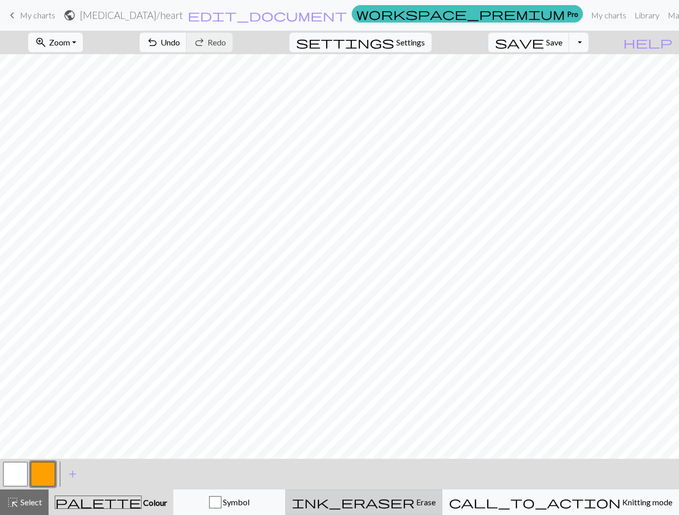
click at [435, 497] on div "ink_eraser Erase Erase" at bounding box center [364, 502] width 144 height 12
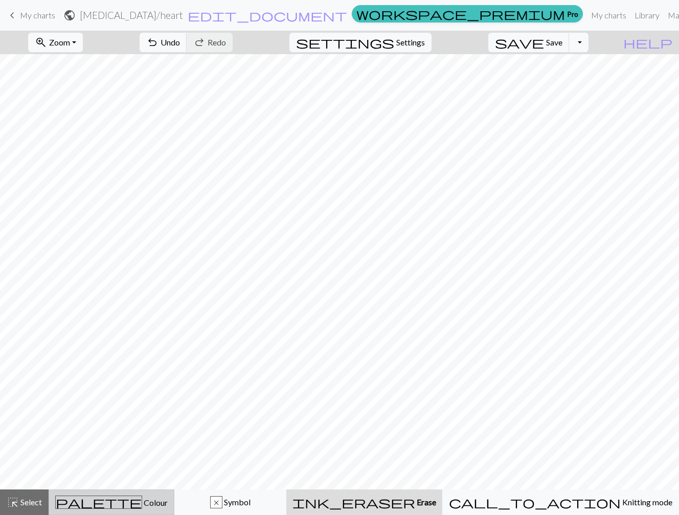
click at [142, 506] on span "Colour" at bounding box center [155, 503] width 26 height 10
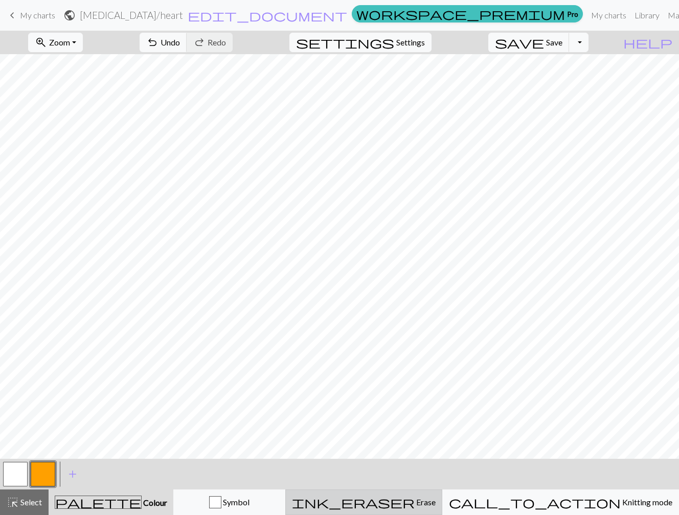
click at [414, 498] on span "ink_eraser" at bounding box center [353, 502] width 123 height 14
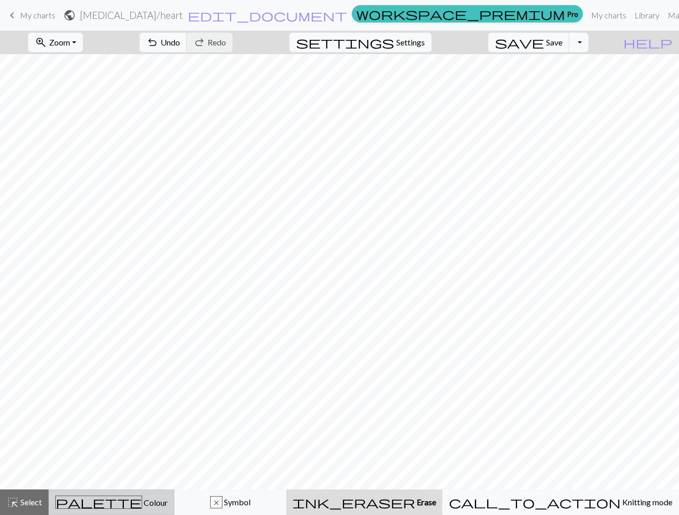
click at [168, 499] on div "palette Colour Colour" at bounding box center [111, 502] width 112 height 13
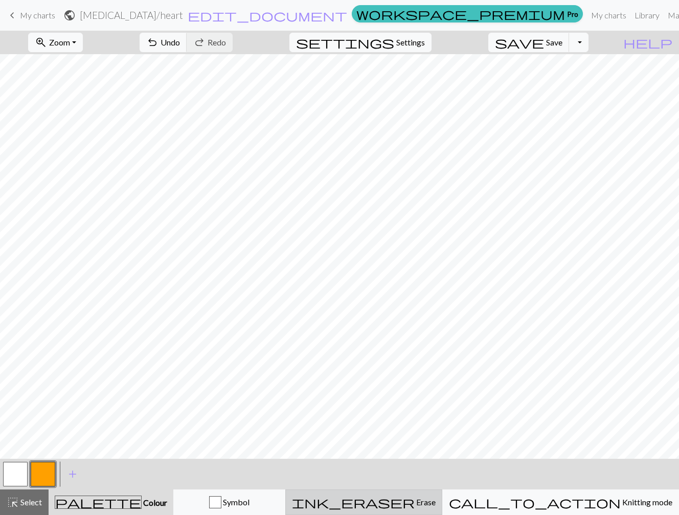
click at [441, 509] on button "ink_eraser Erase Erase" at bounding box center [363, 503] width 157 height 26
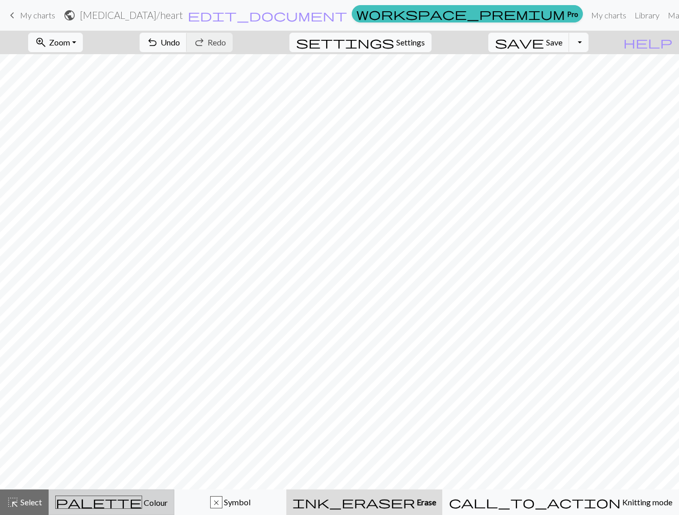
click at [150, 494] on button "palette Colour Colour" at bounding box center [112, 503] width 126 height 26
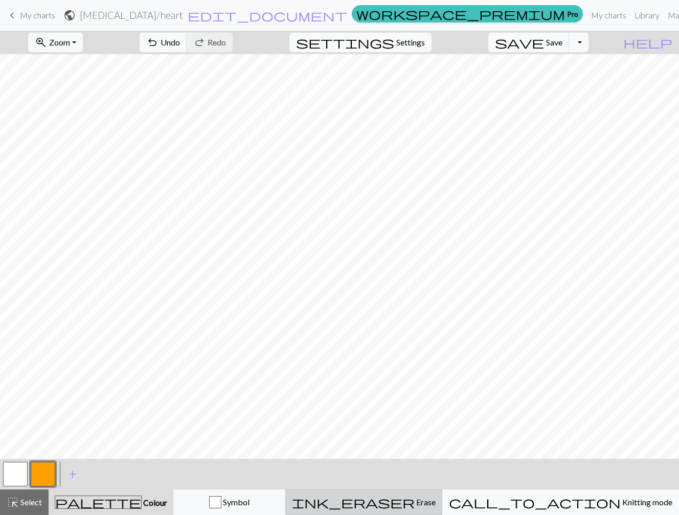
click at [414, 496] on span "ink_eraser" at bounding box center [353, 502] width 123 height 14
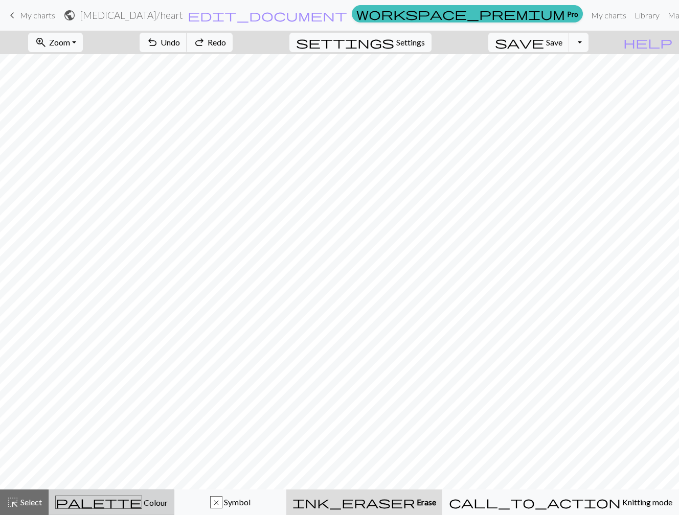
click at [164, 503] on div "palette Colour Colour" at bounding box center [111, 502] width 112 height 13
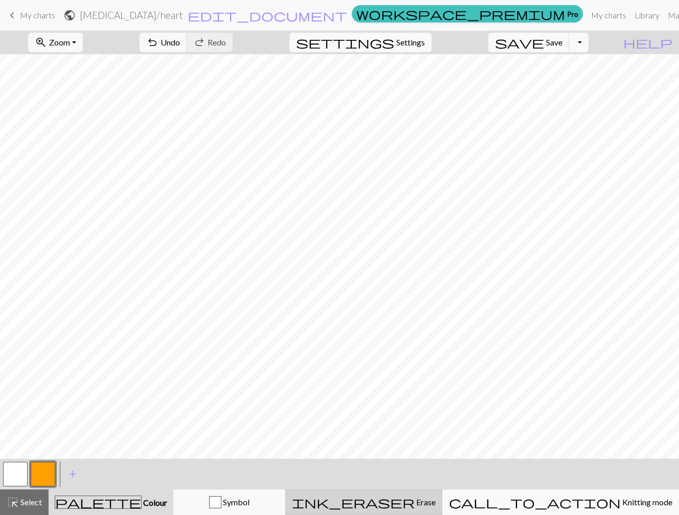
click at [414, 497] on span "ink_eraser" at bounding box center [353, 502] width 123 height 14
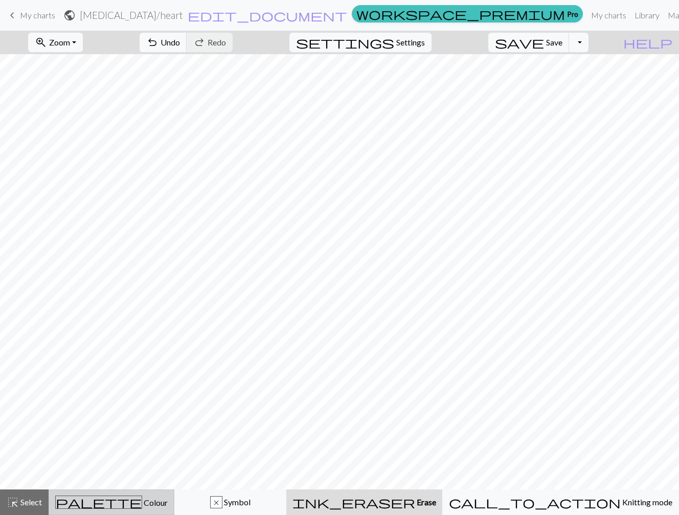
click at [168, 500] on div "palette Colour Colour" at bounding box center [111, 502] width 112 height 13
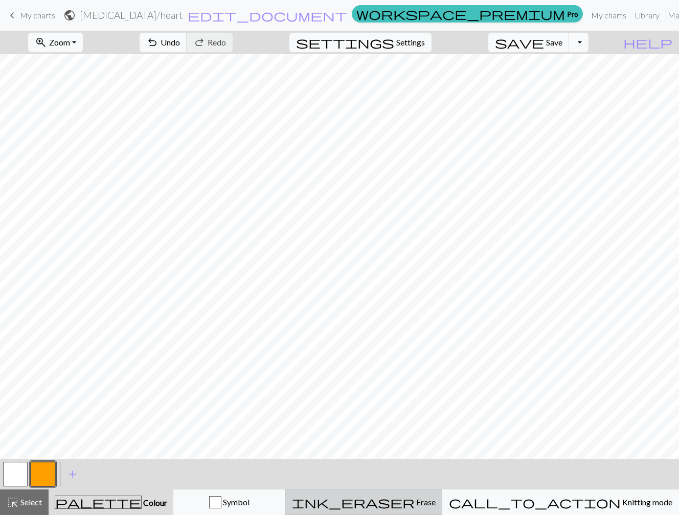
click at [440, 495] on button "ink_eraser Erase Erase" at bounding box center [363, 503] width 157 height 26
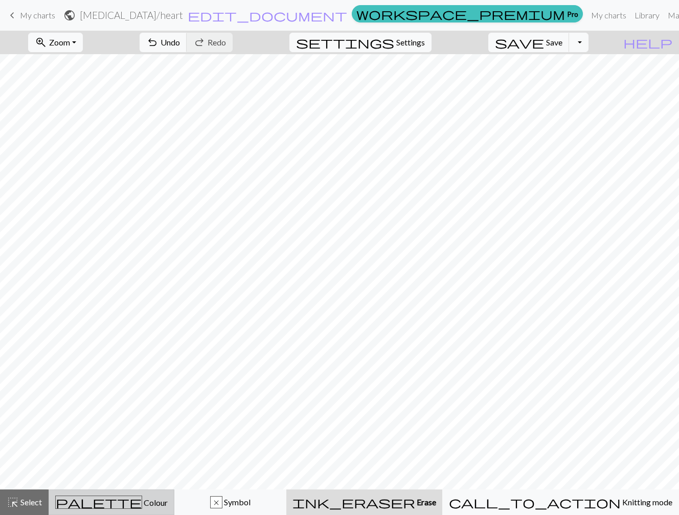
click at [168, 500] on div "palette Colour Colour" at bounding box center [111, 502] width 112 height 13
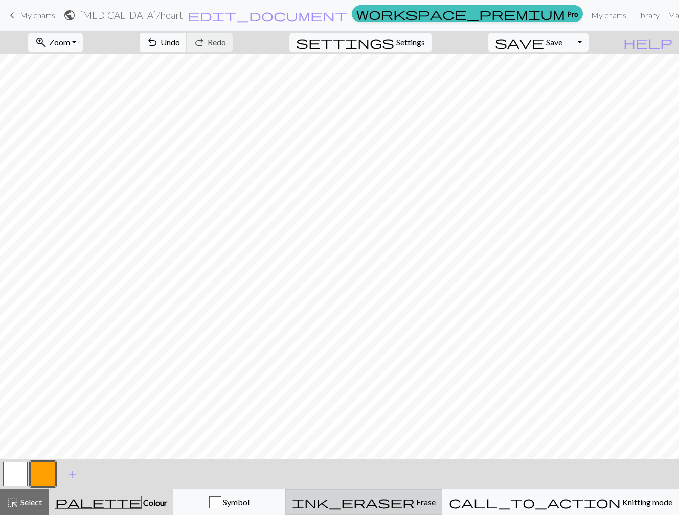
click at [435, 501] on div "ink_eraser Erase Erase" at bounding box center [364, 502] width 144 height 12
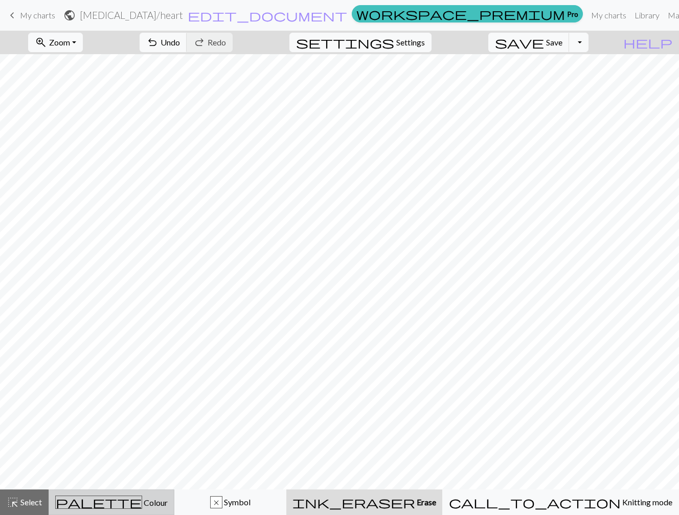
click at [163, 508] on div "palette Colour Colour" at bounding box center [111, 502] width 112 height 13
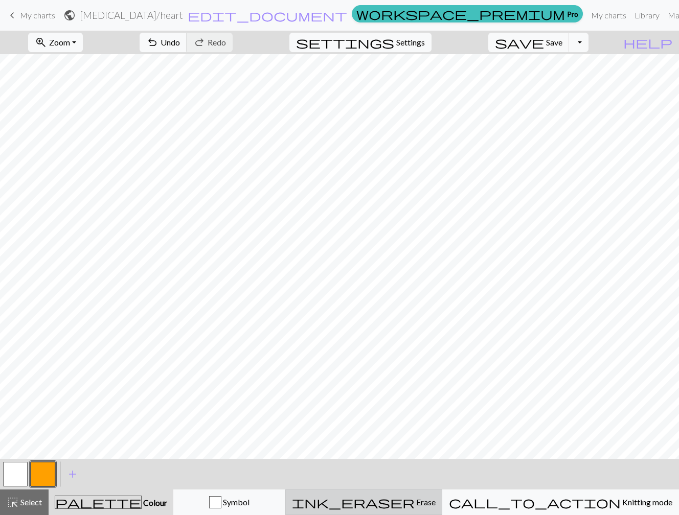
click at [414, 500] on span "ink_eraser" at bounding box center [353, 502] width 123 height 14
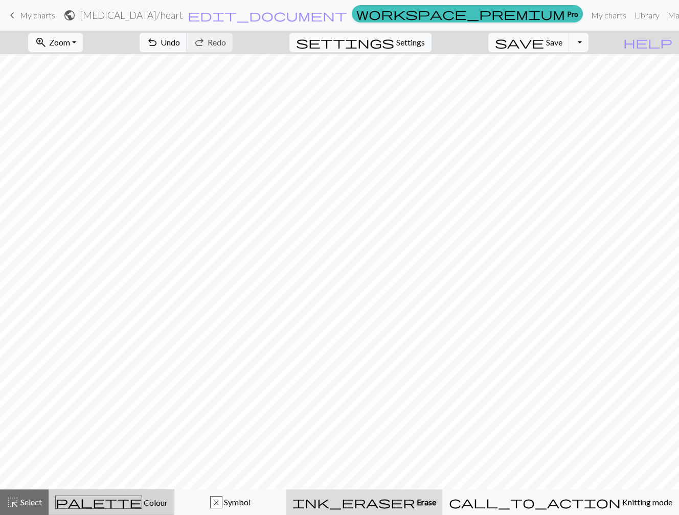
click at [168, 498] on div "palette Colour Colour" at bounding box center [111, 502] width 112 height 13
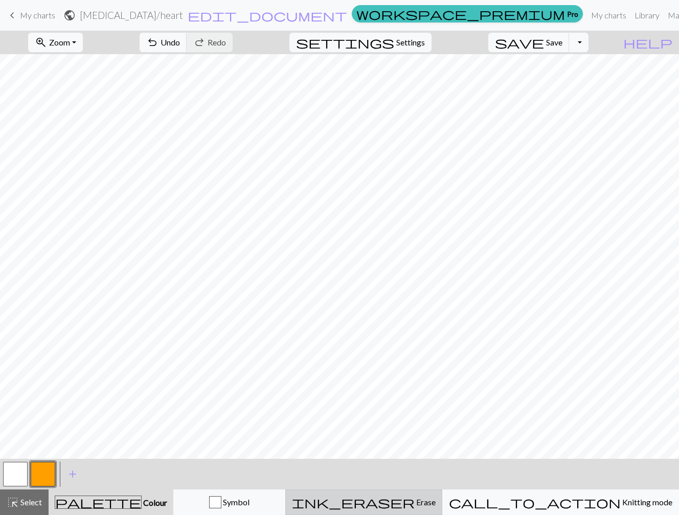
click at [414, 499] on span "ink_eraser" at bounding box center [353, 502] width 123 height 14
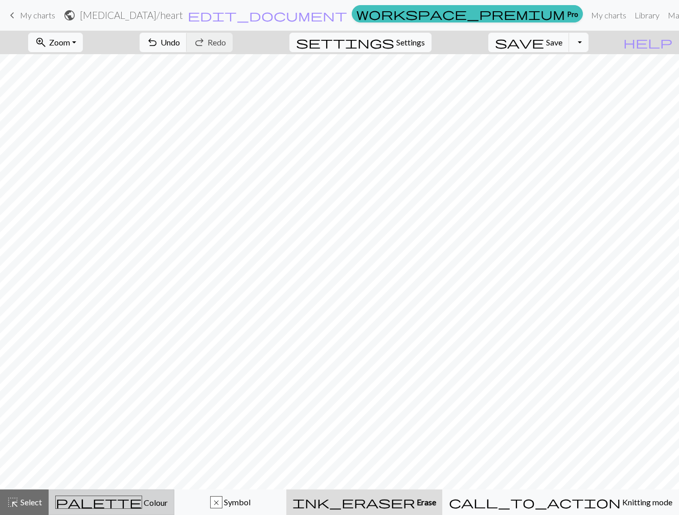
click at [168, 497] on div "palette Colour Colour" at bounding box center [111, 502] width 112 height 13
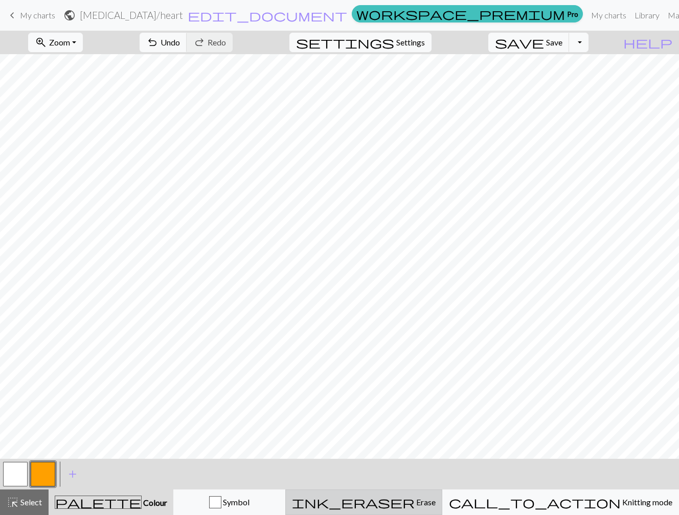
click at [435, 501] on span "Erase" at bounding box center [424, 502] width 21 height 10
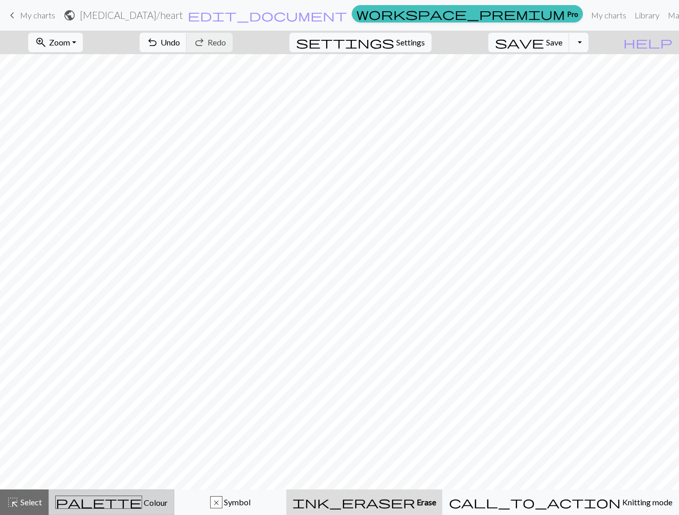
click at [168, 508] on div "palette Colour Colour" at bounding box center [111, 502] width 112 height 13
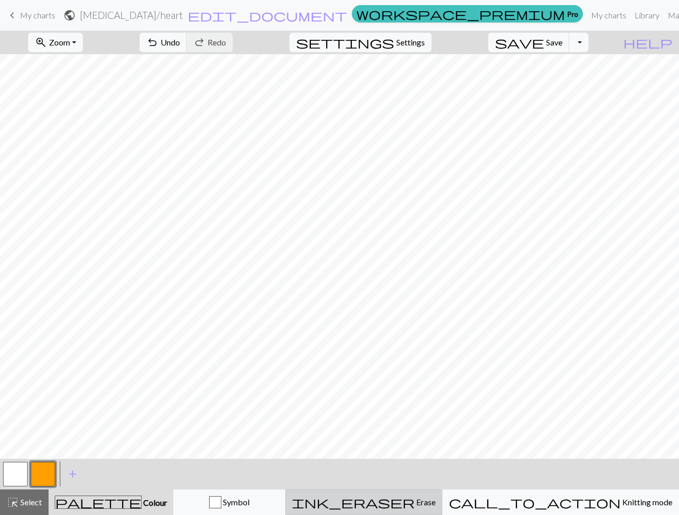
click at [435, 499] on span "Erase" at bounding box center [424, 502] width 21 height 10
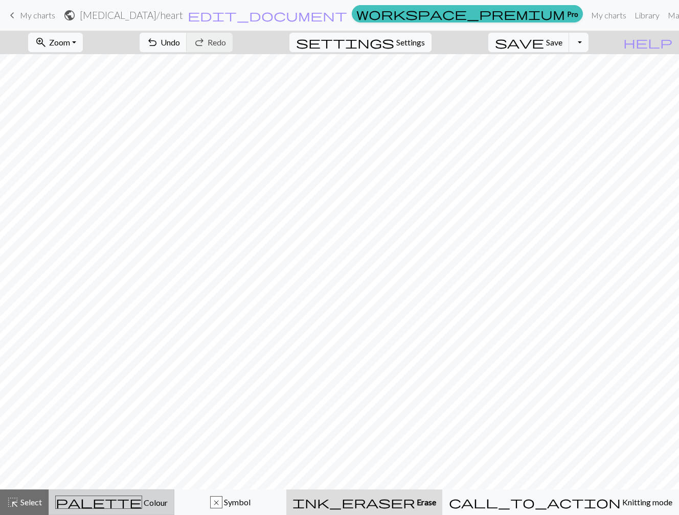
click at [168, 502] on div "palette Colour Colour" at bounding box center [111, 502] width 112 height 13
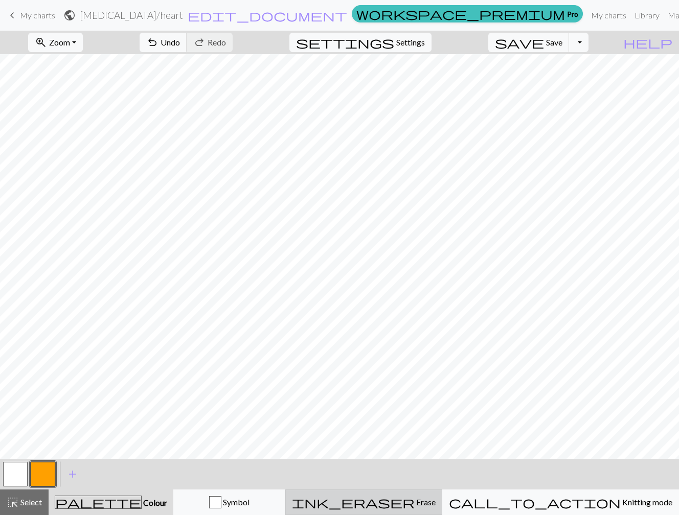
click at [414, 503] on span "ink_eraser" at bounding box center [353, 502] width 123 height 14
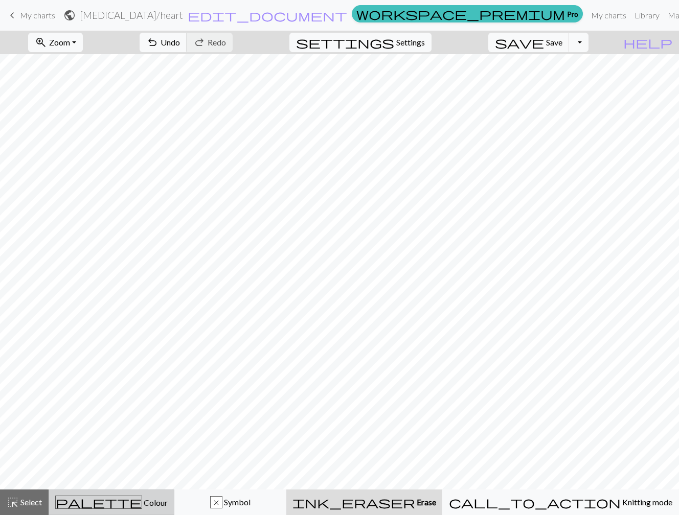
click at [168, 503] on div "palette Colour Colour" at bounding box center [111, 502] width 112 height 13
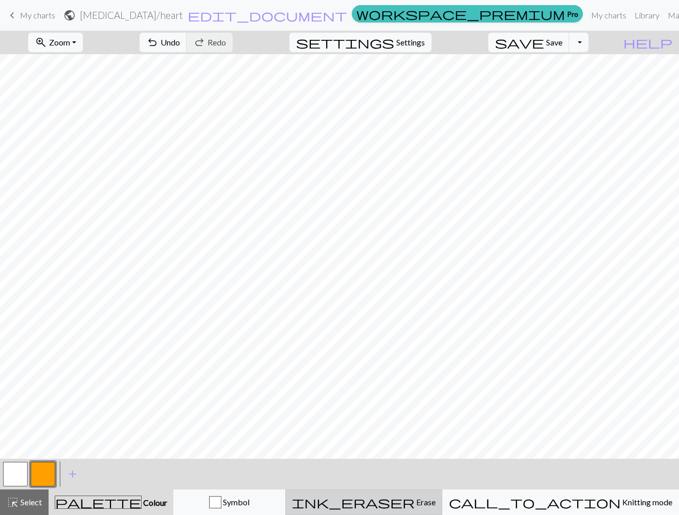
click at [435, 503] on span "Erase" at bounding box center [424, 502] width 21 height 10
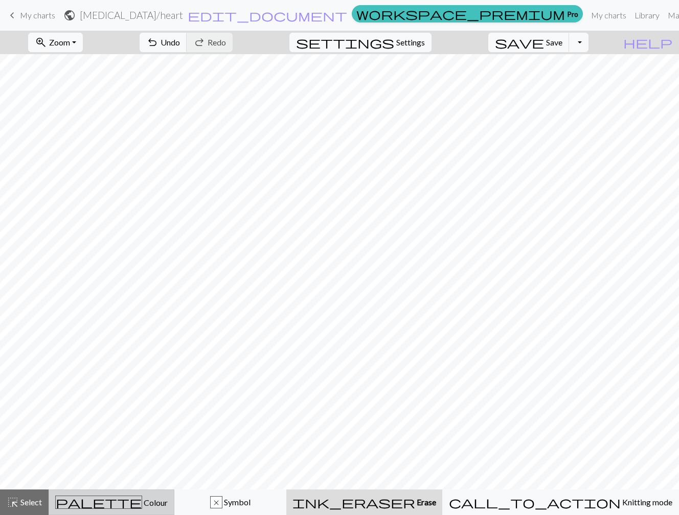
click at [126, 495] on button "palette Colour Colour" at bounding box center [112, 503] width 126 height 26
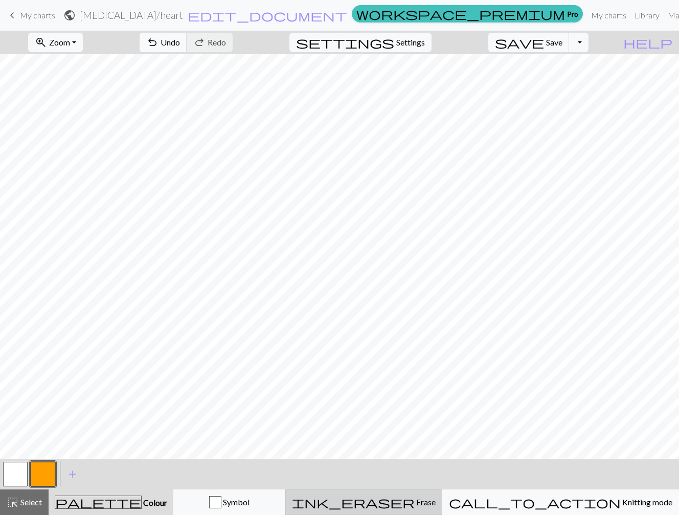
click at [435, 499] on span "Erase" at bounding box center [424, 502] width 21 height 10
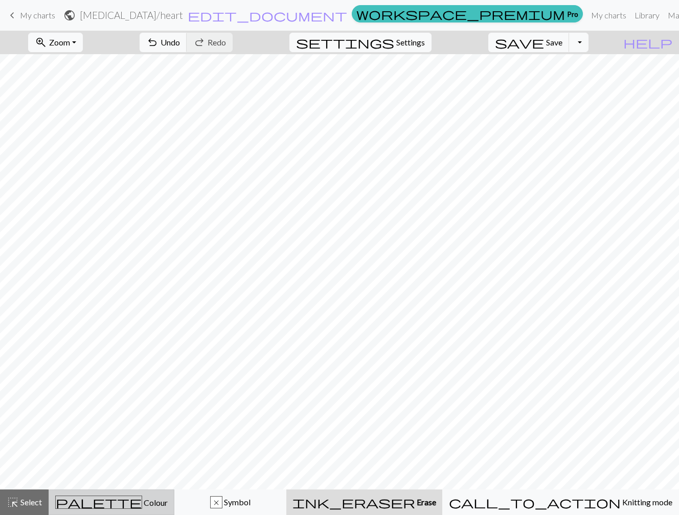
click at [143, 503] on span "Colour" at bounding box center [155, 503] width 26 height 10
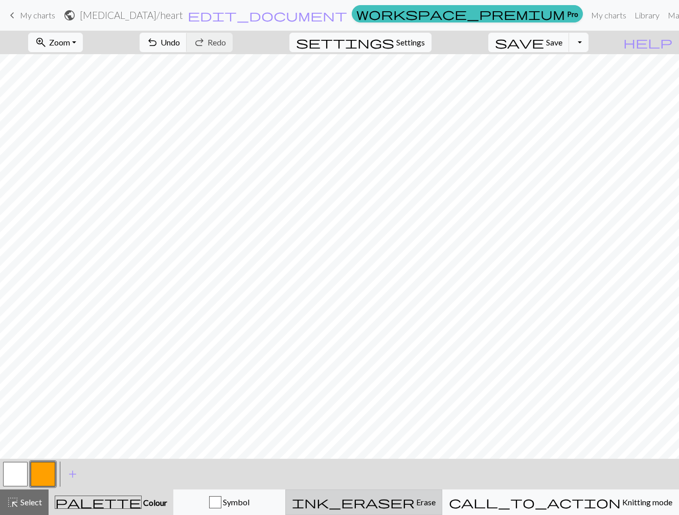
click at [430, 493] on button "ink_eraser Erase Erase" at bounding box center [363, 503] width 157 height 26
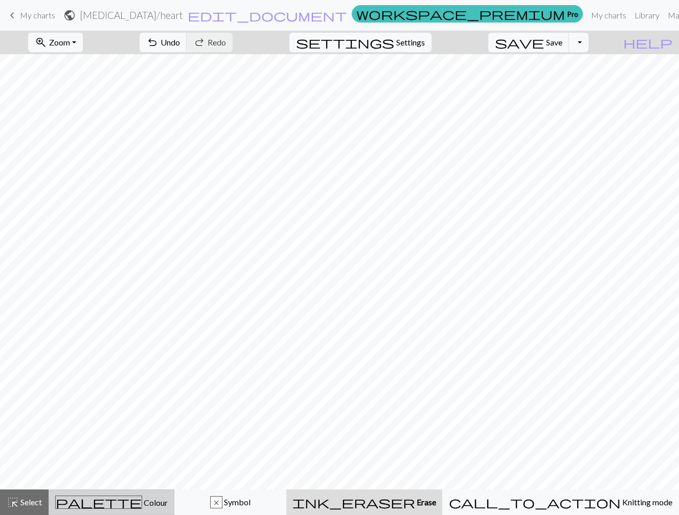
click at [144, 502] on span "Colour" at bounding box center [155, 503] width 26 height 10
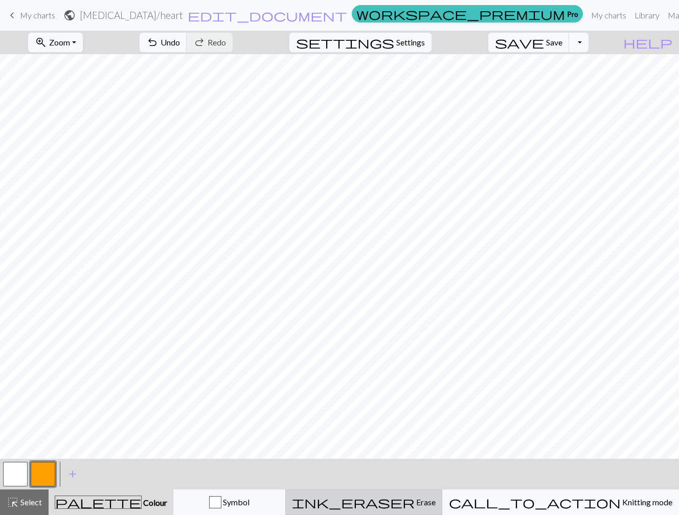
click at [434, 495] on button "ink_eraser Erase Erase" at bounding box center [363, 503] width 157 height 26
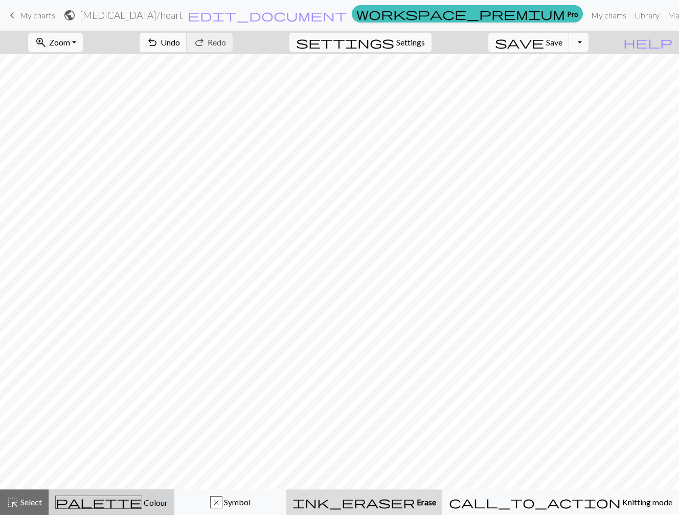
click at [168, 496] on div "palette Colour Colour" at bounding box center [111, 502] width 112 height 13
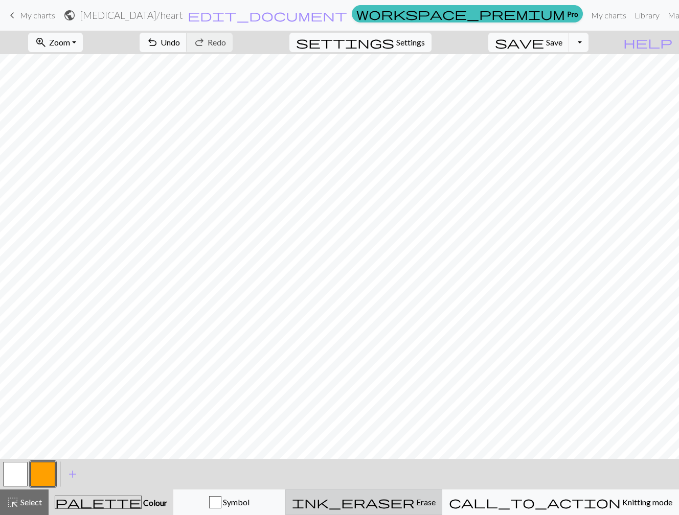
click at [435, 505] on span "Erase" at bounding box center [424, 502] width 21 height 10
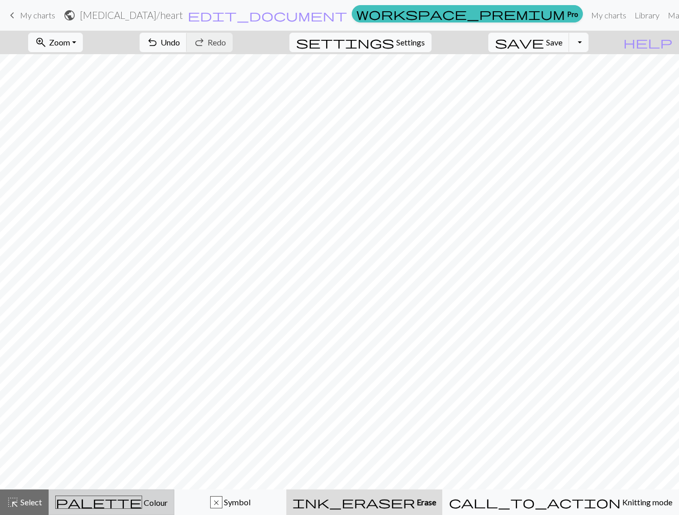
click at [143, 501] on span "Colour" at bounding box center [155, 503] width 26 height 10
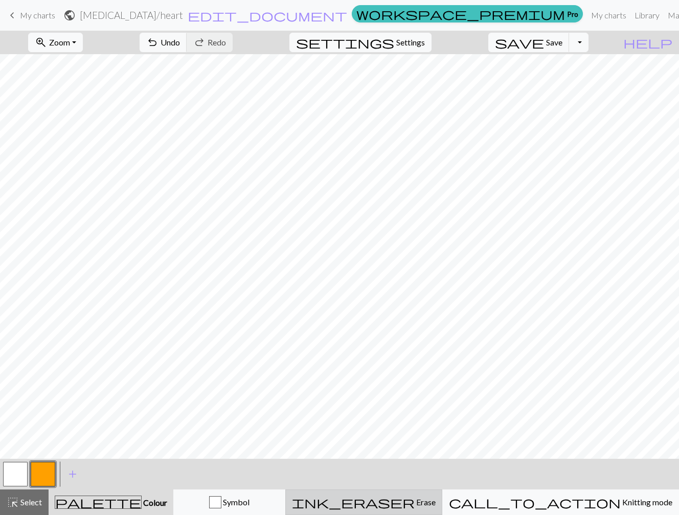
click at [435, 502] on span "Erase" at bounding box center [424, 502] width 21 height 10
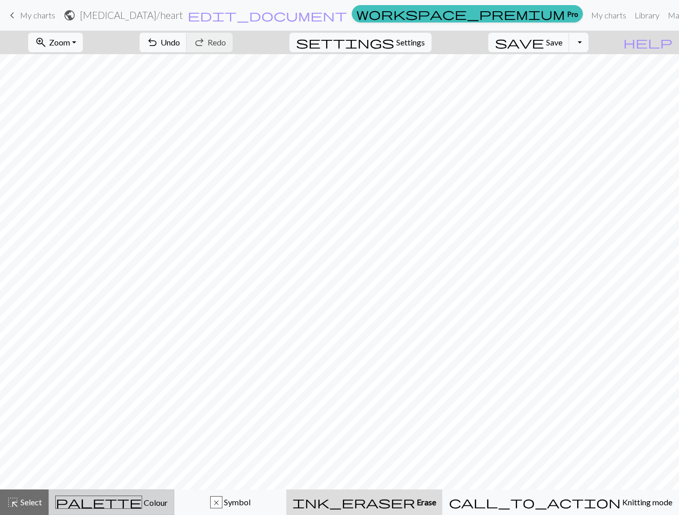
click at [160, 497] on div "palette Colour Colour" at bounding box center [111, 502] width 112 height 13
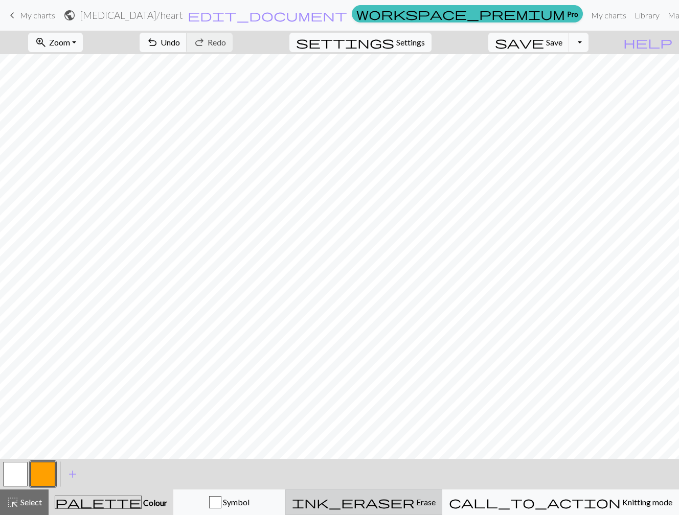
click at [435, 504] on span "Erase" at bounding box center [424, 502] width 21 height 10
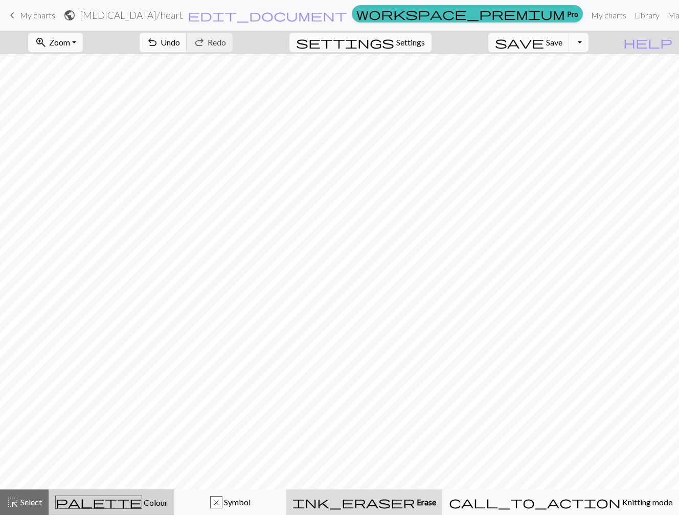
click at [168, 504] on div "palette Colour Colour" at bounding box center [111, 502] width 112 height 13
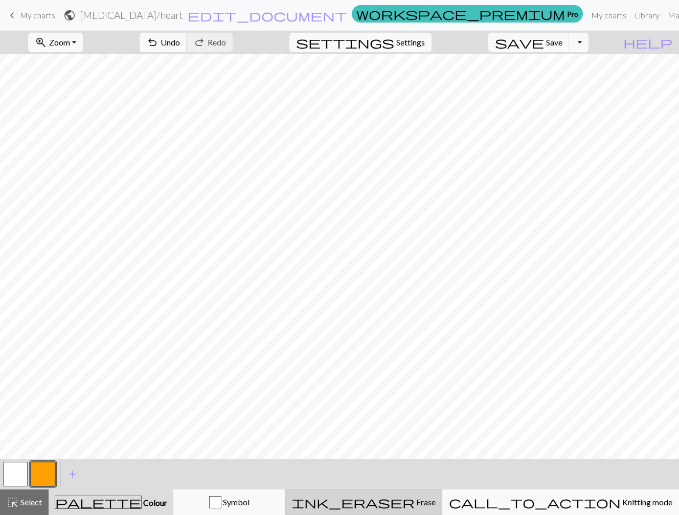
click at [435, 499] on span "Erase" at bounding box center [424, 502] width 21 height 10
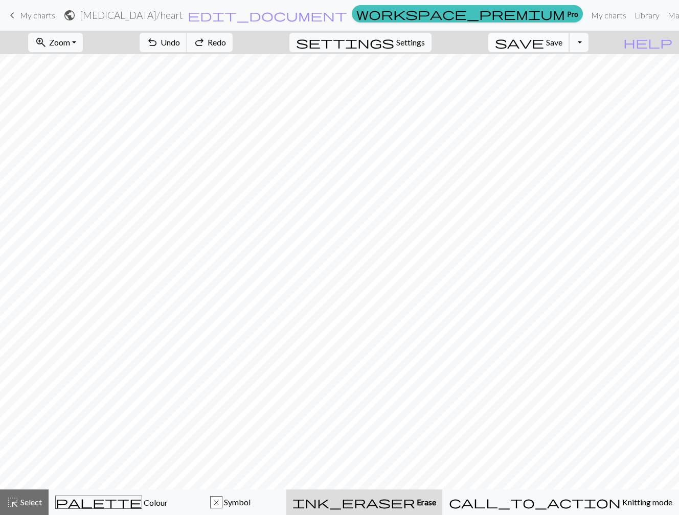
click at [561, 40] on button "save Save Save" at bounding box center [528, 42] width 81 height 19
click at [536, 16] on div "Chart saved" at bounding box center [339, 20] width 679 height 40
click at [533, 16] on div "Chart saved" at bounding box center [339, 20] width 679 height 40
click at [587, 16] on link "My charts" at bounding box center [608, 15] width 43 height 20
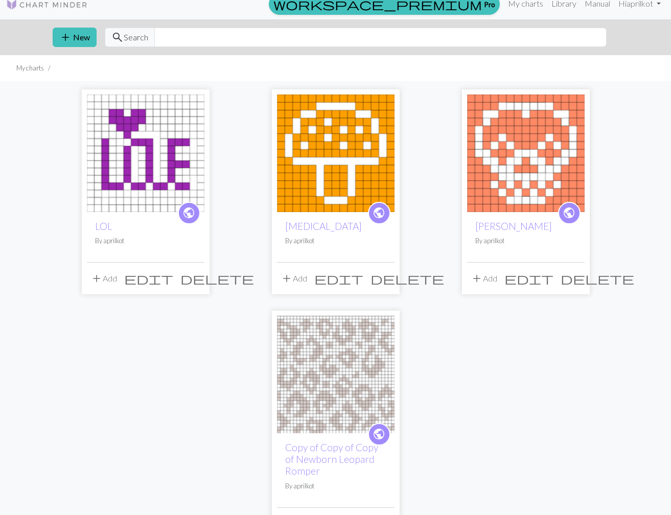
scroll to position [15, 0]
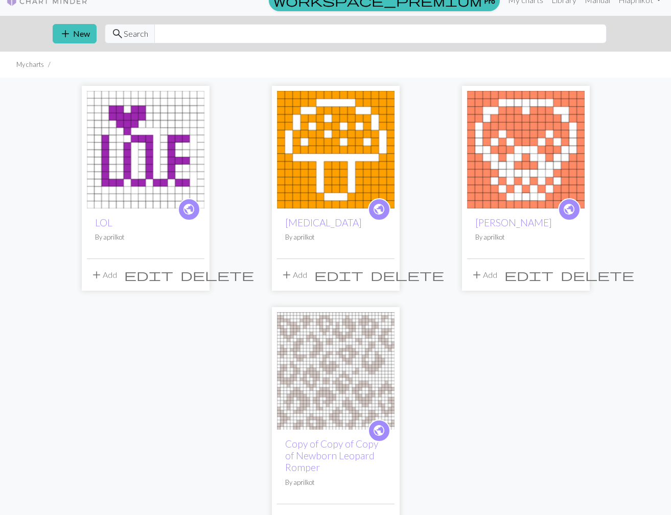
click at [352, 160] on img at bounding box center [336, 150] width 118 height 118
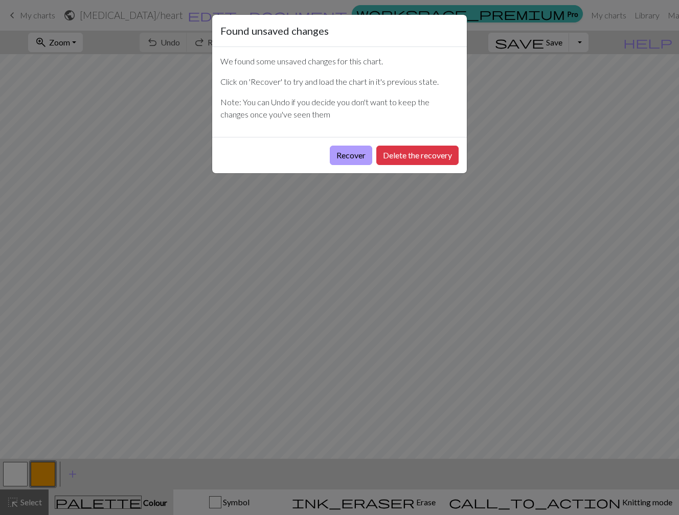
click at [362, 151] on button "Recover" at bounding box center [351, 155] width 42 height 19
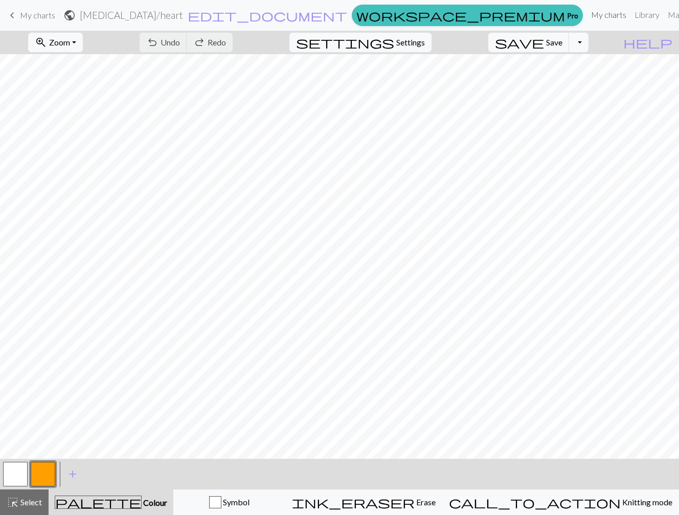
click at [587, 13] on link "My charts" at bounding box center [608, 15] width 43 height 20
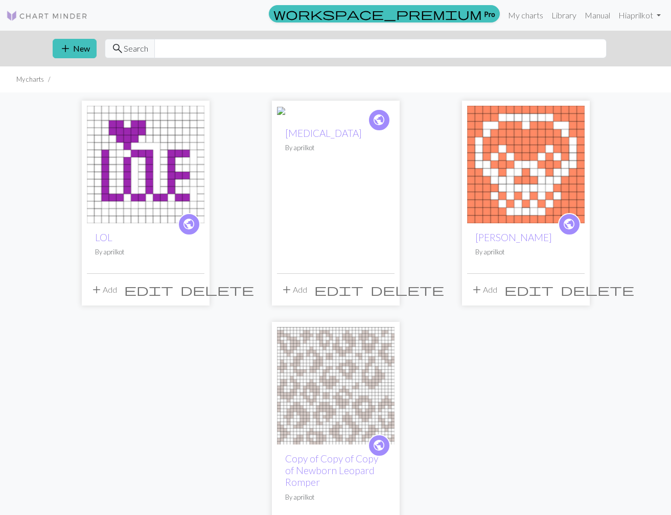
click at [298, 288] on button "add Add" at bounding box center [294, 289] width 34 height 19
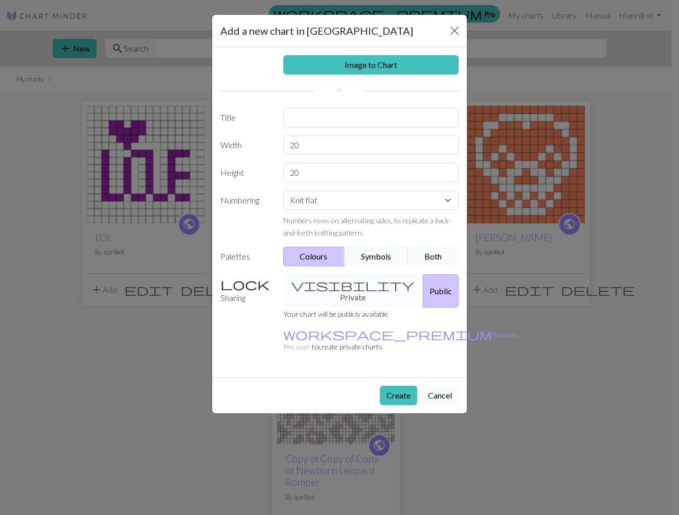
click at [437, 386] on button "Cancel" at bounding box center [439, 395] width 37 height 19
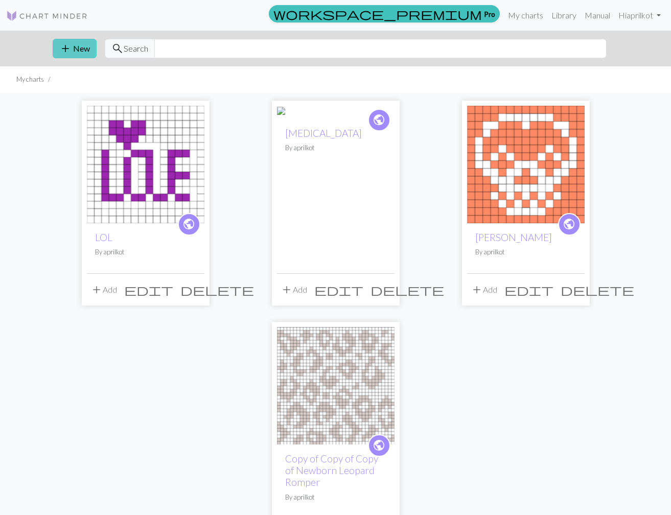
click at [79, 50] on button "add New" at bounding box center [75, 48] width 44 height 19
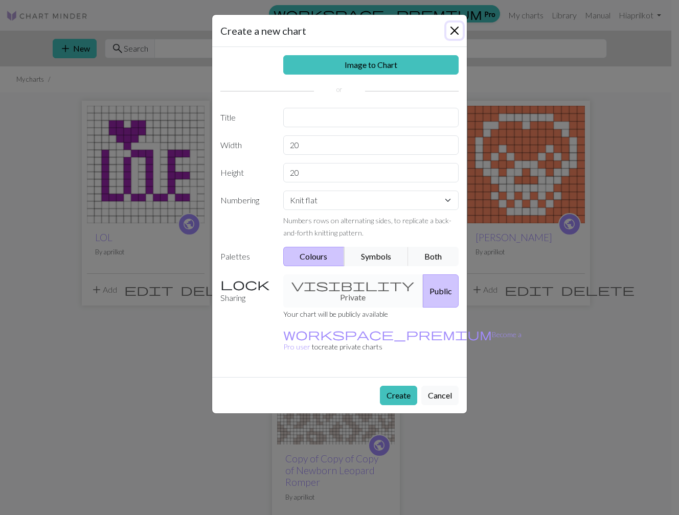
click at [455, 27] on button "Close" at bounding box center [454, 30] width 16 height 16
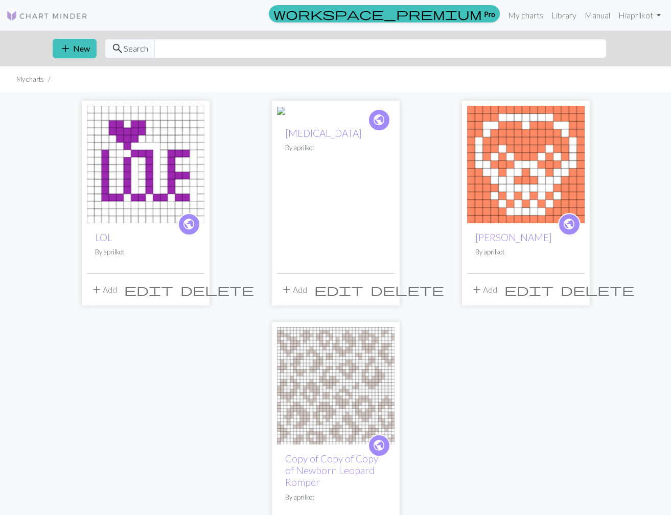
click at [483, 289] on button "add Add" at bounding box center [484, 289] width 34 height 19
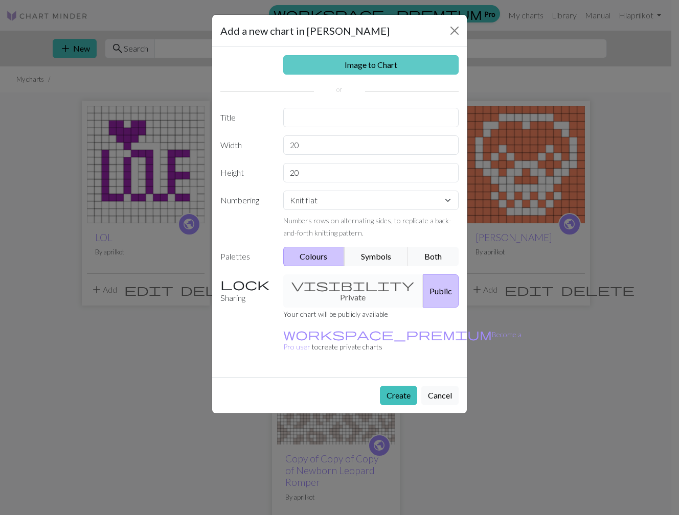
click at [372, 63] on link "Image to Chart" at bounding box center [371, 64] width 176 height 19
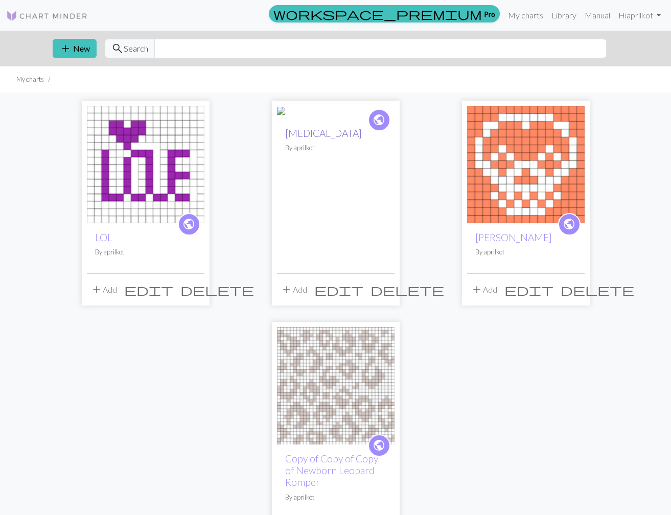
click at [307, 139] on link "[MEDICAL_DATA]" at bounding box center [323, 133] width 77 height 12
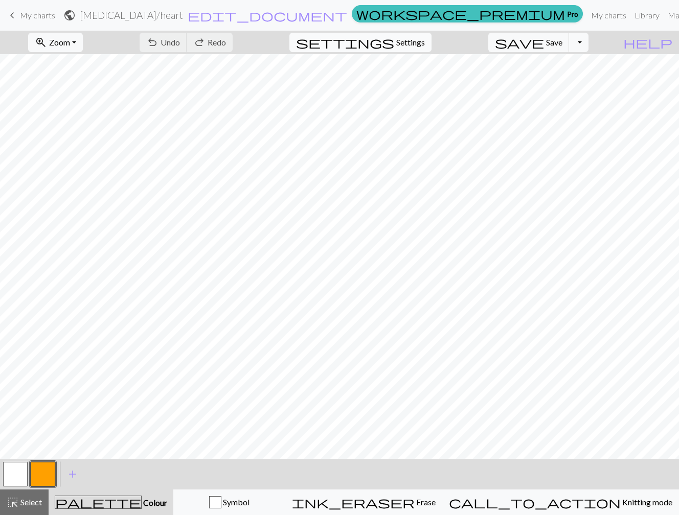
click at [425, 45] on span "Settings" at bounding box center [410, 42] width 29 height 12
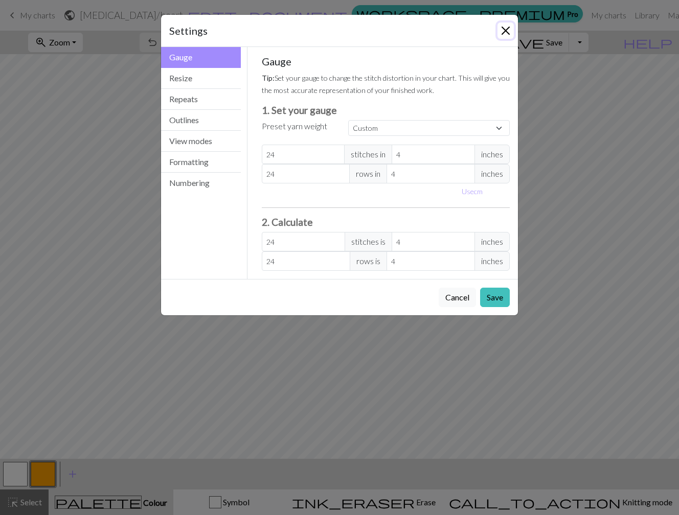
click at [508, 28] on button "Close" at bounding box center [505, 30] width 16 height 16
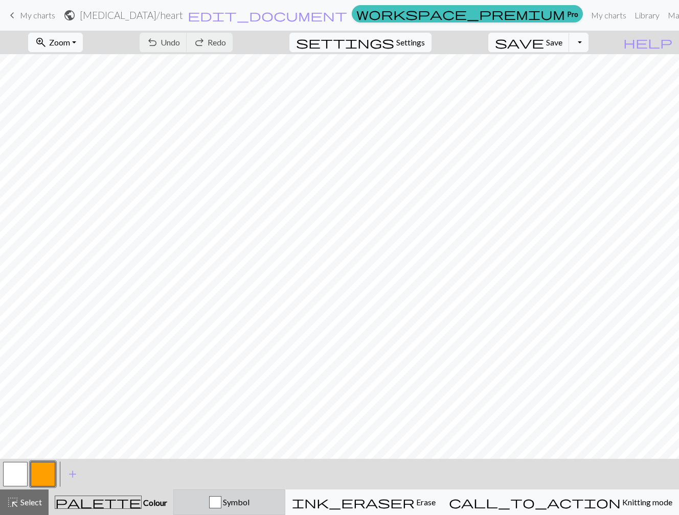
click at [249, 500] on span "Symbol" at bounding box center [235, 502] width 28 height 10
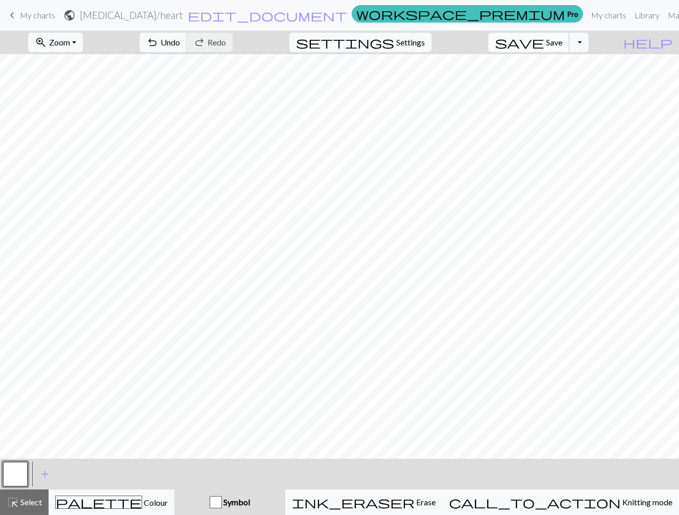
click at [544, 38] on span "save" at bounding box center [519, 42] width 49 height 14
click at [183, 16] on h2 "amanita / heart" at bounding box center [131, 15] width 103 height 12
select select "68b6ac633eea154e62512aa3"
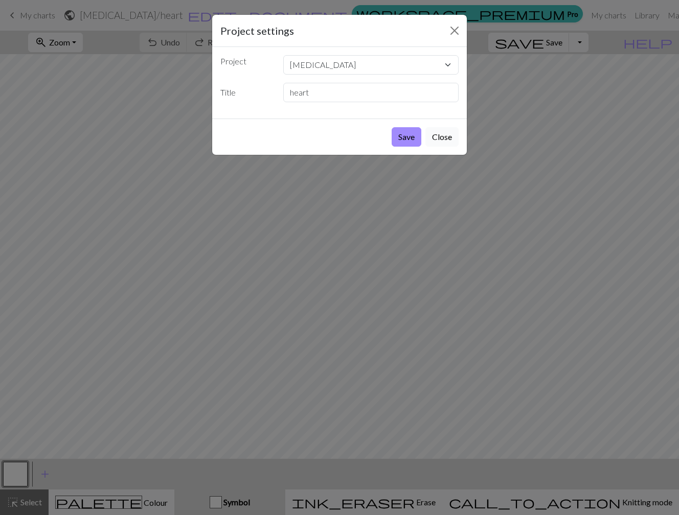
click at [437, 136] on button "Close" at bounding box center [441, 136] width 33 height 19
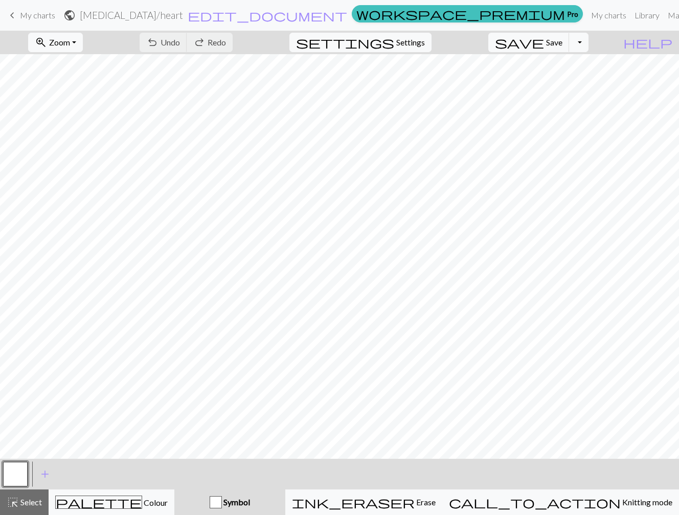
click at [34, 15] on span "My charts" at bounding box center [37, 15] width 35 height 10
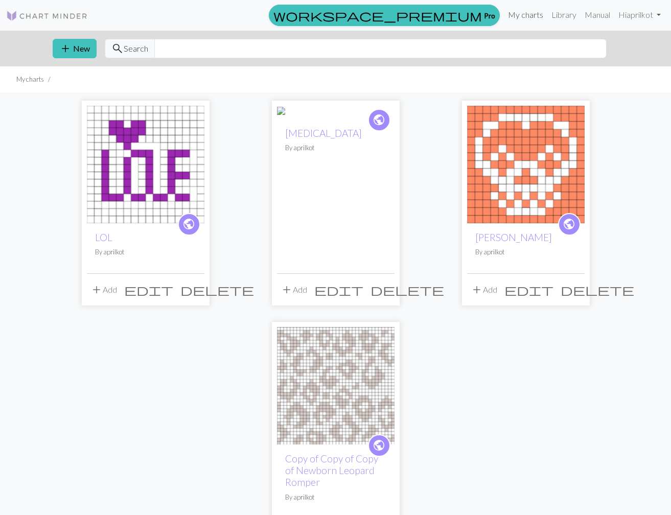
click at [529, 16] on link "My charts" at bounding box center [525, 15] width 43 height 20
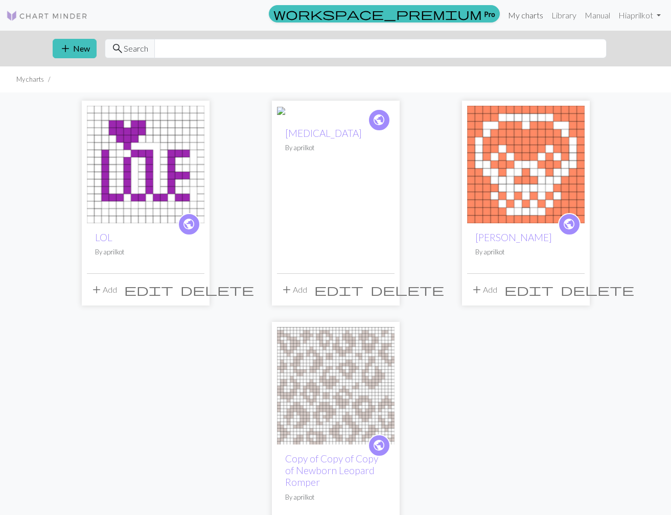
click at [520, 14] on link "My charts" at bounding box center [525, 15] width 43 height 20
click at [304, 119] on img at bounding box center [290, 113] width 27 height 12
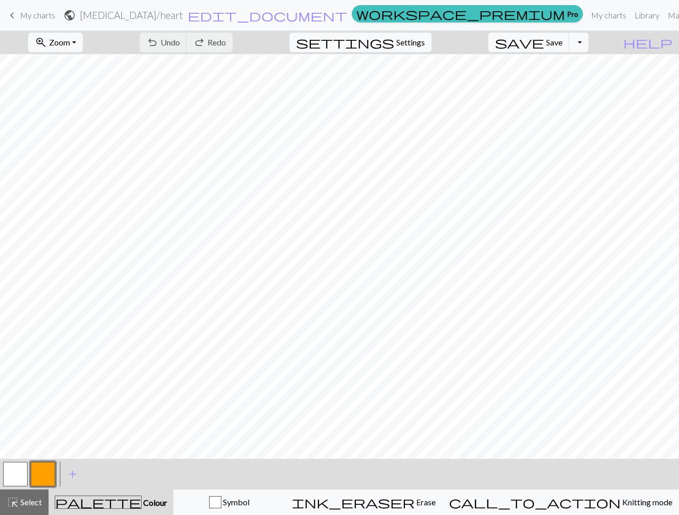
click at [48, 14] on span "My charts" at bounding box center [37, 15] width 35 height 10
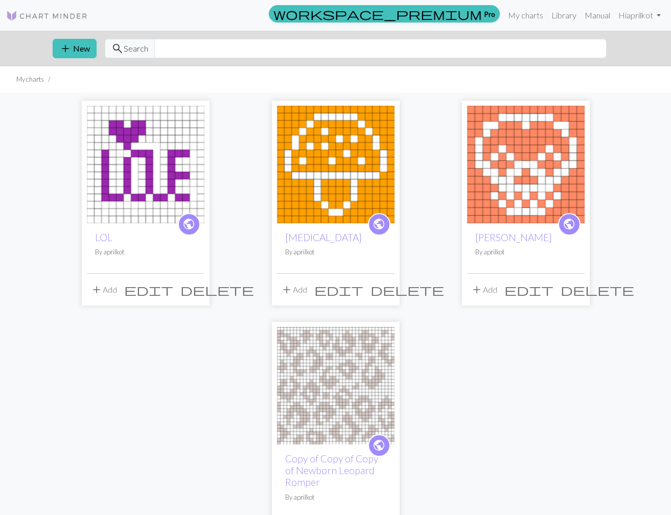
click at [383, 157] on img at bounding box center [336, 165] width 118 height 118
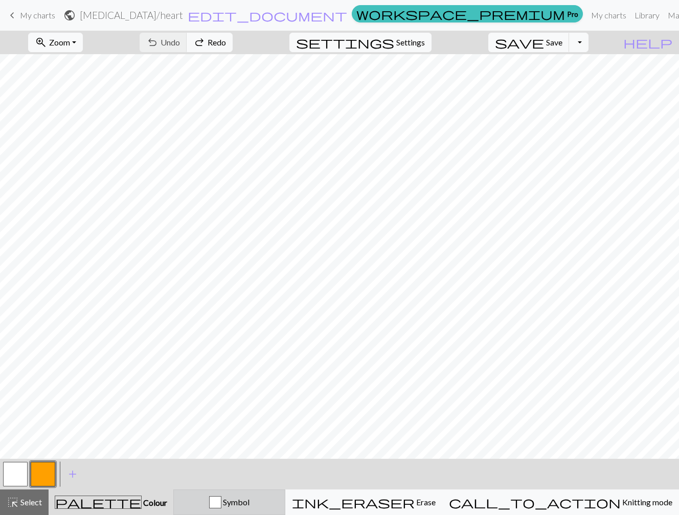
click at [279, 498] on div "Symbol" at bounding box center [229, 502] width 99 height 12
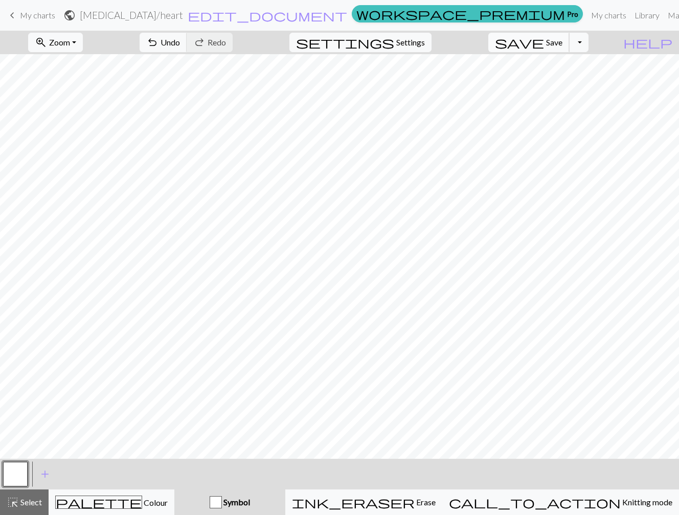
click at [565, 47] on button "save Save Save" at bounding box center [528, 42] width 81 height 19
click at [36, 15] on span "My charts" at bounding box center [37, 15] width 35 height 10
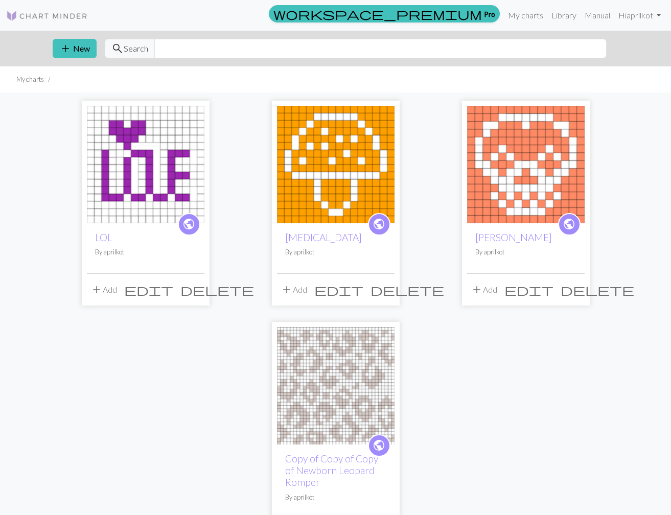
click at [584, 151] on img at bounding box center [526, 165] width 118 height 118
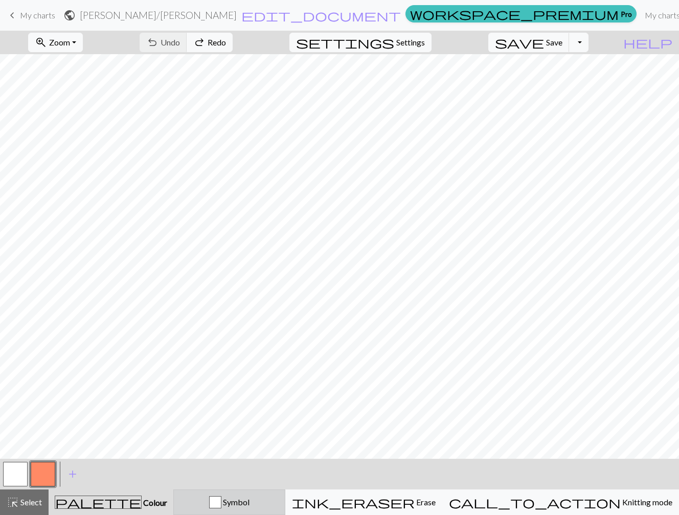
click at [281, 493] on button "Symbol" at bounding box center [229, 503] width 112 height 26
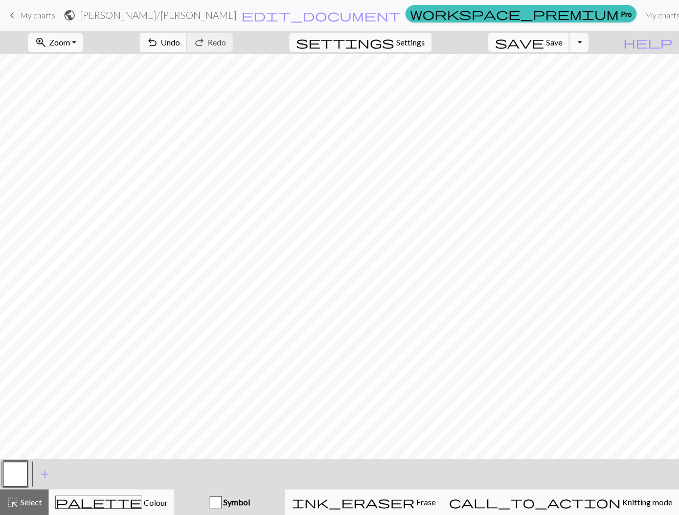
click at [562, 47] on span "Save" at bounding box center [554, 42] width 16 height 10
click at [13, 17] on span "keyboard_arrow_left" at bounding box center [12, 15] width 12 height 14
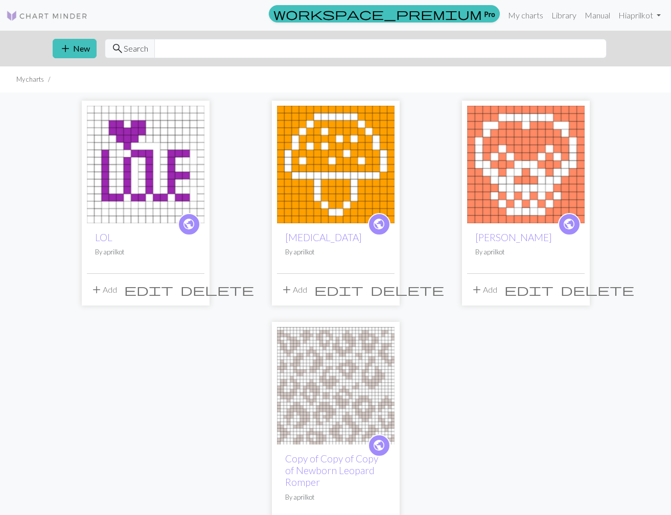
click at [143, 172] on img at bounding box center [146, 165] width 118 height 118
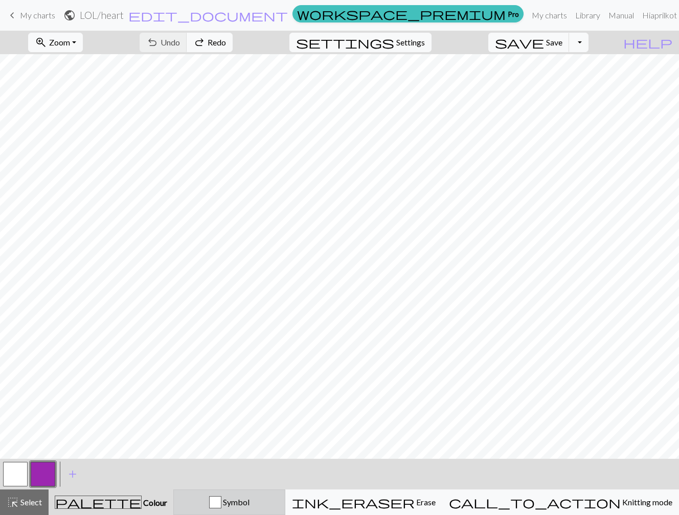
click at [249, 501] on span "Symbol" at bounding box center [235, 502] width 28 height 10
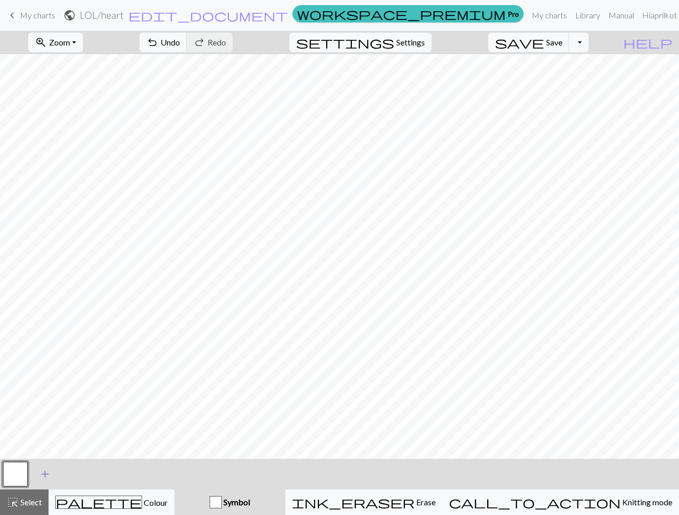
click at [44, 473] on span "add" at bounding box center [45, 474] width 12 height 14
click at [44, 473] on button "button" at bounding box center [43, 474] width 25 height 25
click at [43, 476] on button "button" at bounding box center [43, 474] width 25 height 25
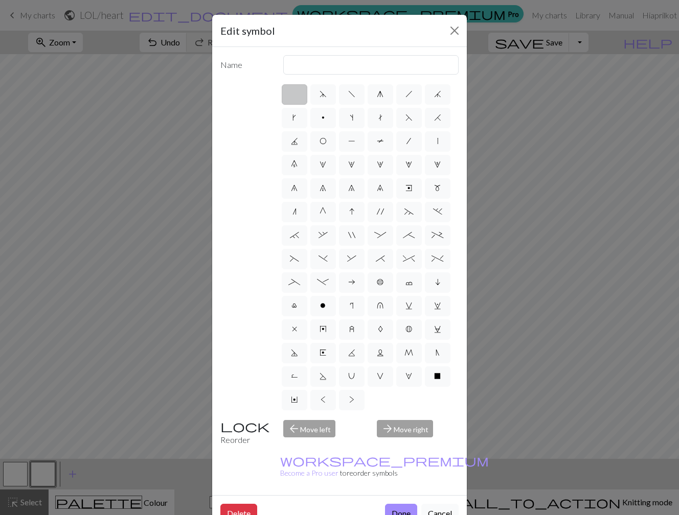
click at [438, 504] on button "Cancel" at bounding box center [439, 513] width 37 height 19
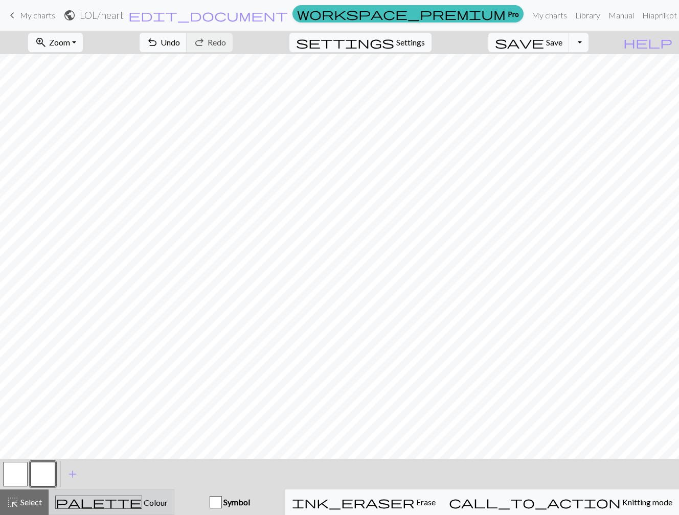
click at [147, 495] on button "palette Colour Colour" at bounding box center [112, 503] width 126 height 26
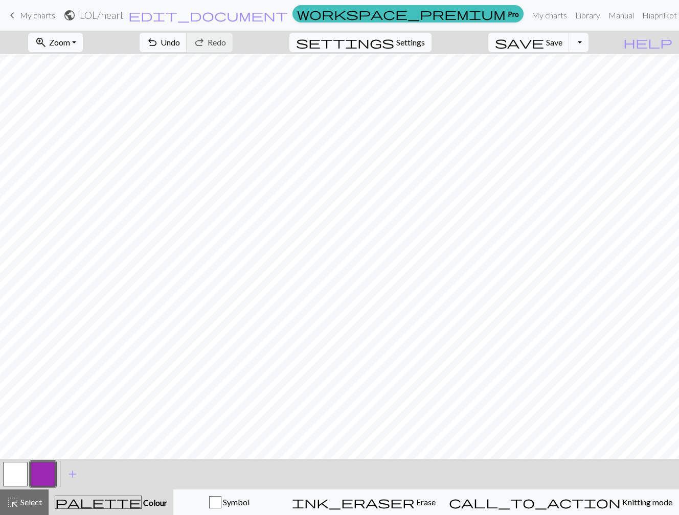
click at [21, 475] on button "button" at bounding box center [15, 474] width 25 height 25
click at [70, 475] on span "add" at bounding box center [72, 474] width 12 height 14
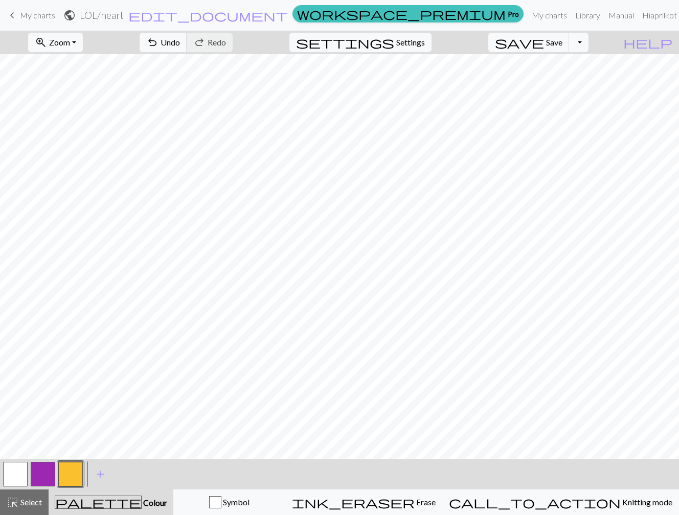
click at [73, 472] on button "button" at bounding box center [70, 474] width 25 height 25
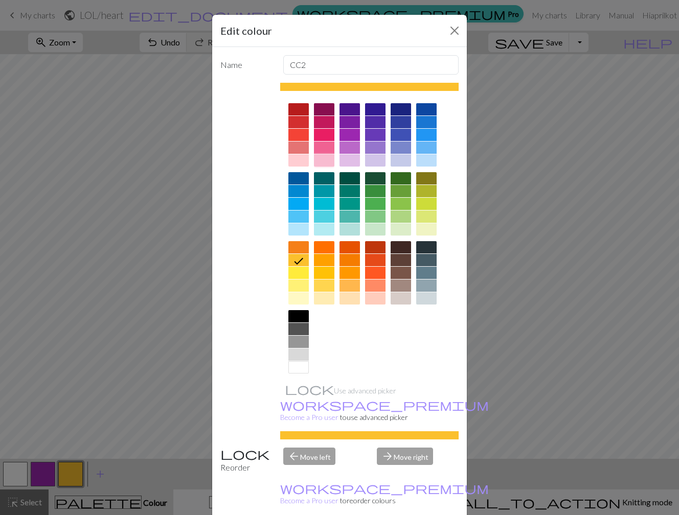
click at [322, 159] on div at bounding box center [324, 160] width 20 height 12
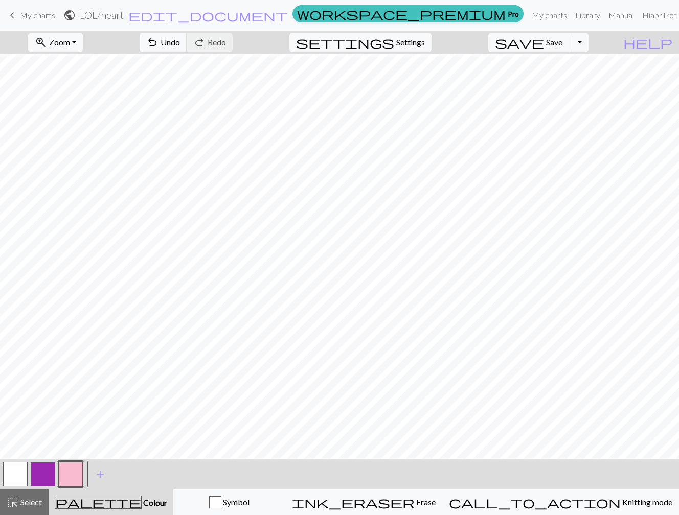
click at [46, 468] on button "button" at bounding box center [43, 474] width 25 height 25
click at [47, 474] on button "button" at bounding box center [43, 474] width 25 height 25
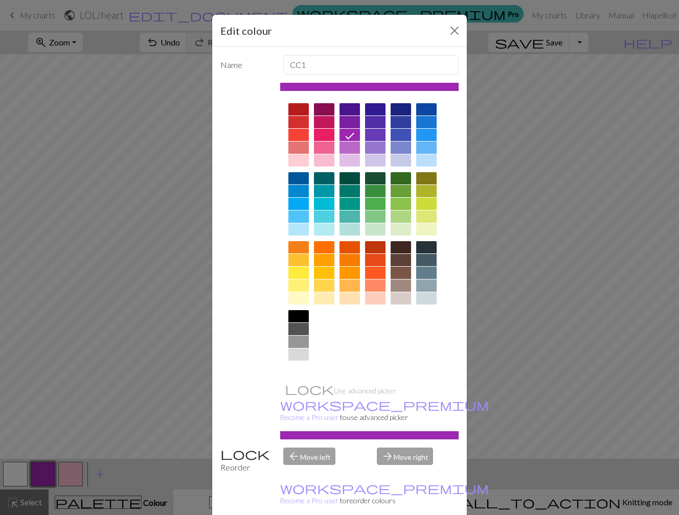
click at [299, 366] on div at bounding box center [298, 367] width 20 height 12
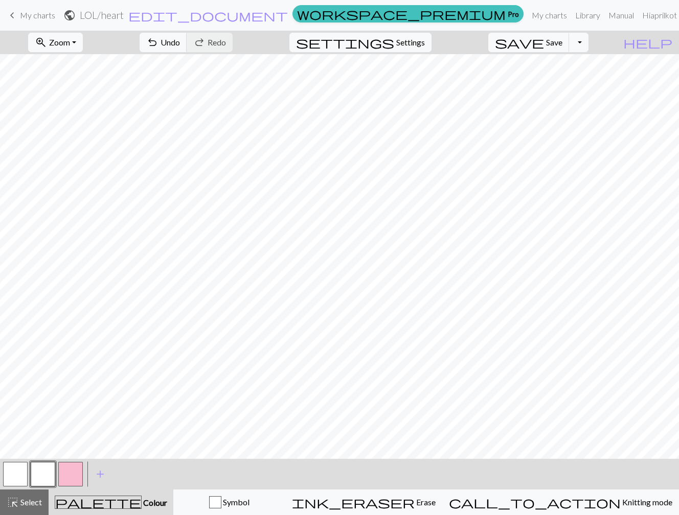
click at [72, 476] on button "button" at bounding box center [70, 474] width 25 height 25
click at [67, 472] on button "button" at bounding box center [70, 474] width 25 height 25
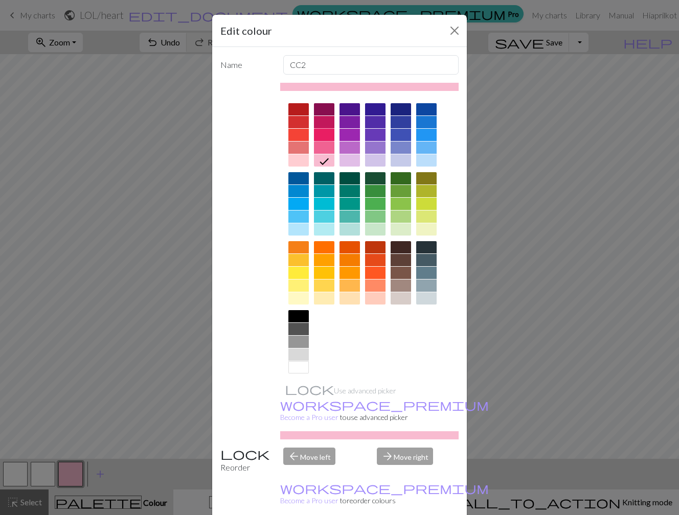
click at [324, 136] on div at bounding box center [324, 135] width 20 height 12
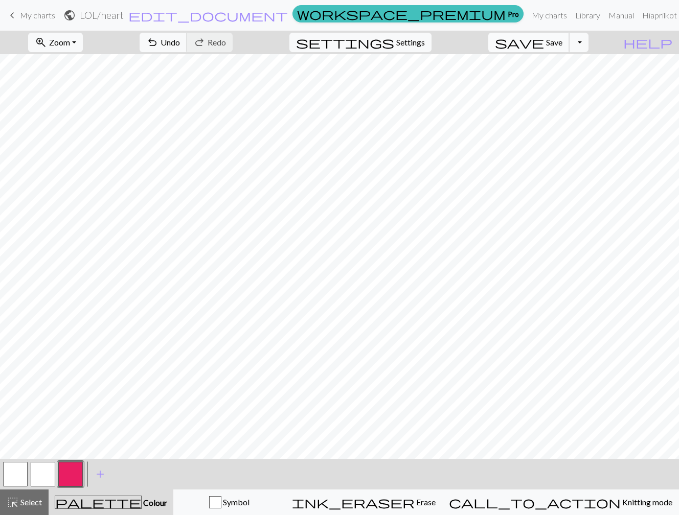
click at [562, 40] on span "Save" at bounding box center [554, 42] width 16 height 10
click at [31, 18] on span "My charts" at bounding box center [37, 15] width 35 height 10
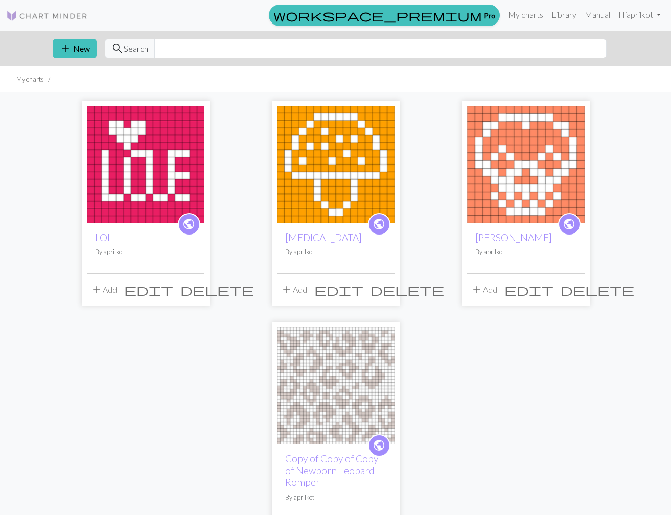
click at [558, 139] on img at bounding box center [526, 165] width 118 height 118
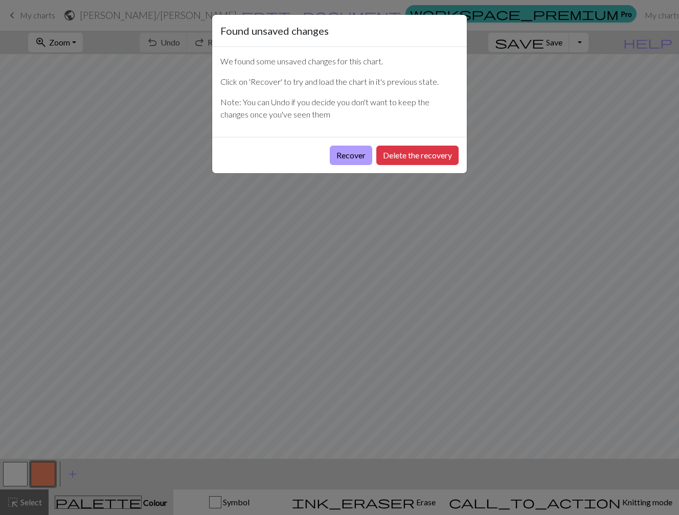
click at [363, 154] on button "Recover" at bounding box center [351, 155] width 42 height 19
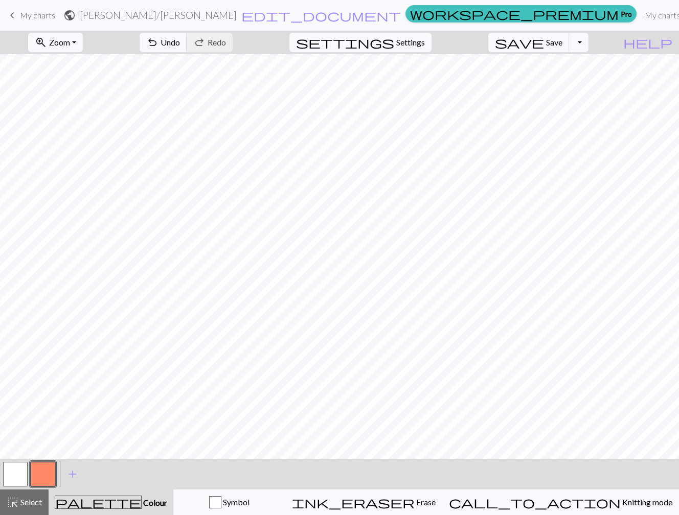
click at [48, 472] on button "button" at bounding box center [43, 474] width 25 height 25
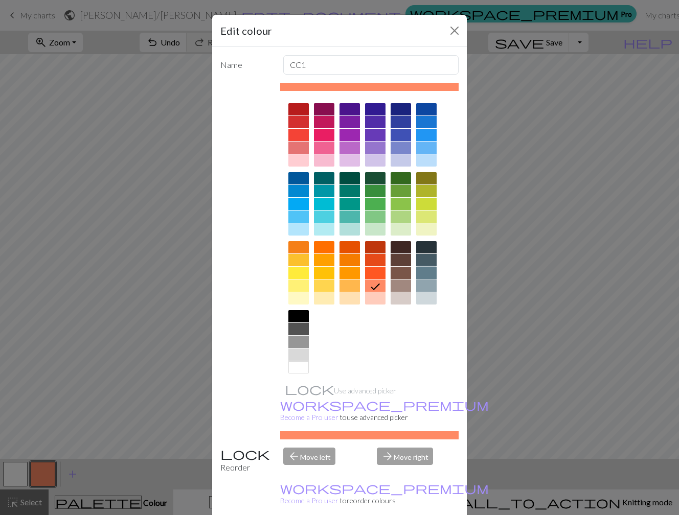
click at [428, 274] on div at bounding box center [426, 273] width 20 height 12
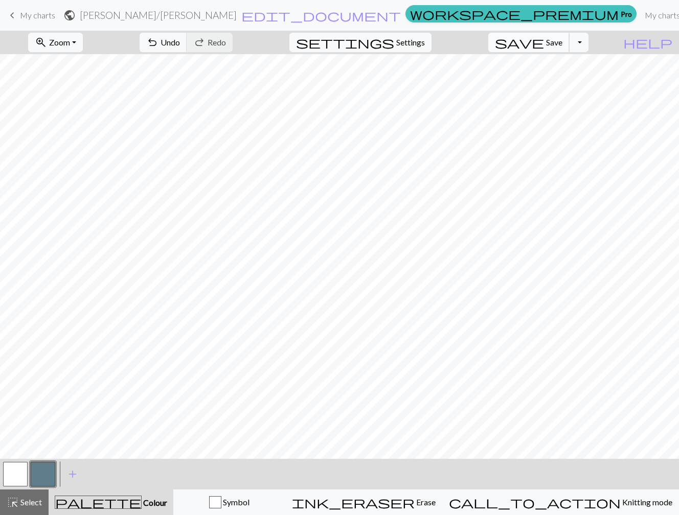
click at [569, 35] on button "save Save Save" at bounding box center [528, 42] width 81 height 19
click at [40, 16] on span "My charts" at bounding box center [37, 15] width 35 height 10
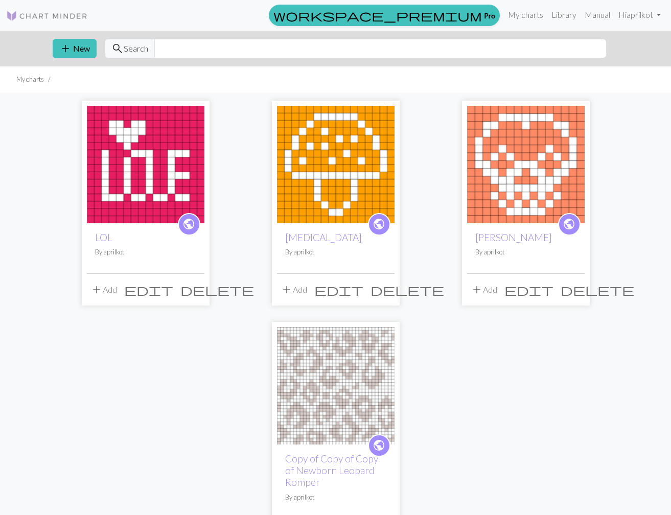
click at [523, 129] on img at bounding box center [526, 165] width 118 height 118
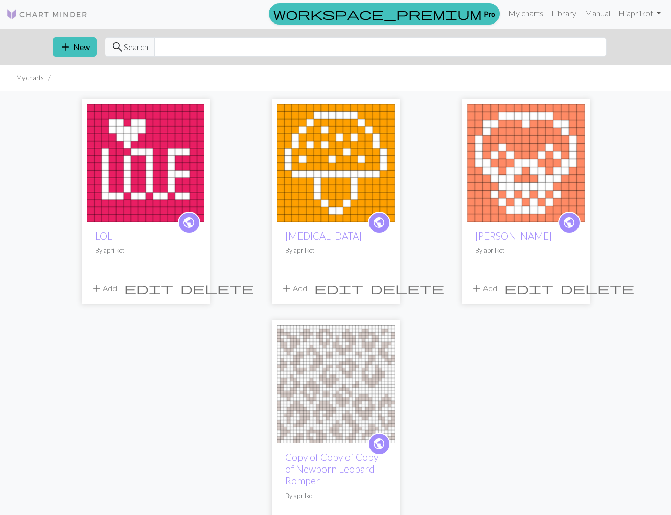
scroll to position [1, 0]
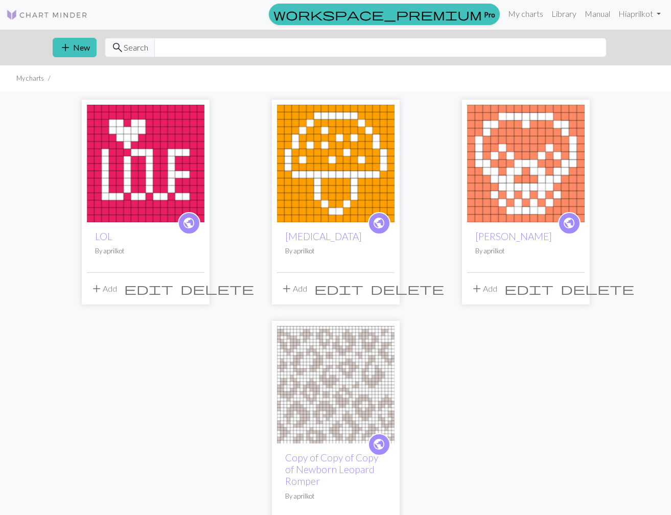
click at [510, 192] on img at bounding box center [526, 164] width 118 height 118
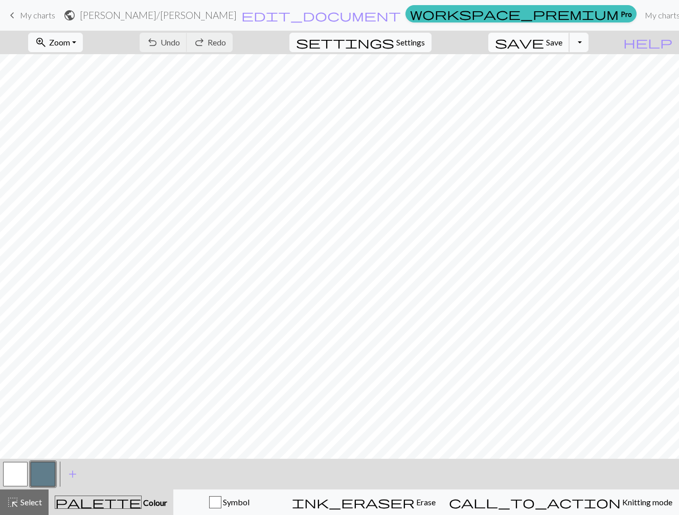
click at [562, 43] on span "Save" at bounding box center [554, 42] width 16 height 10
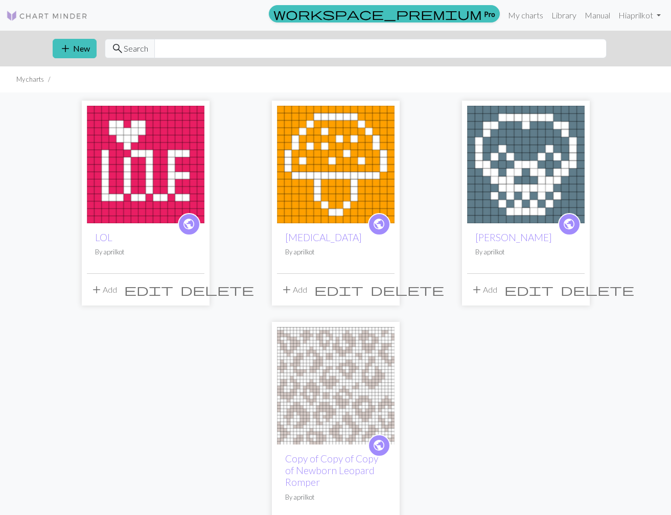
click at [178, 157] on img at bounding box center [146, 165] width 118 height 118
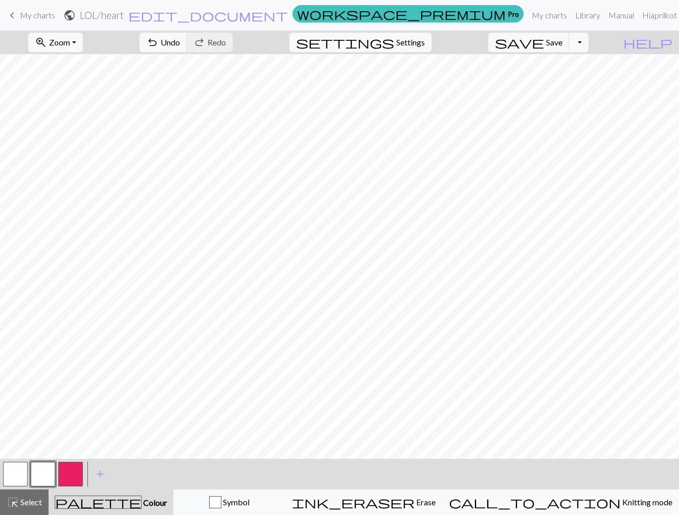
click at [75, 468] on button "button" at bounding box center [70, 474] width 25 height 25
click at [48, 474] on button "button" at bounding box center [43, 474] width 25 height 25
click at [562, 45] on span "Save" at bounding box center [554, 42] width 16 height 10
click at [544, 40] on span "save" at bounding box center [519, 42] width 49 height 14
click at [31, 17] on div "Chart saved" at bounding box center [339, 20] width 679 height 40
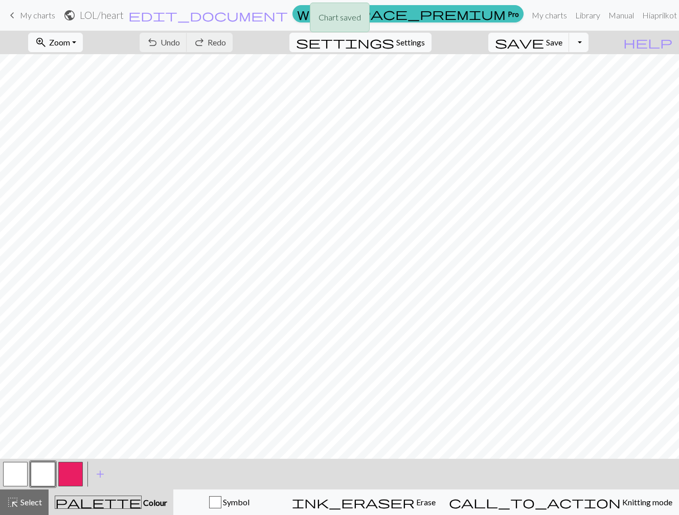
click at [36, 18] on div "Chart saved" at bounding box center [339, 20] width 679 height 40
click at [48, 17] on span "My charts" at bounding box center [37, 15] width 35 height 10
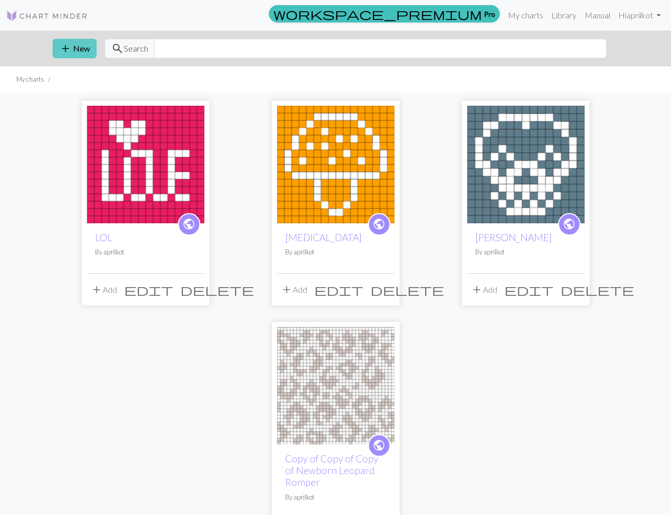
click at [87, 49] on button "add New" at bounding box center [75, 48] width 44 height 19
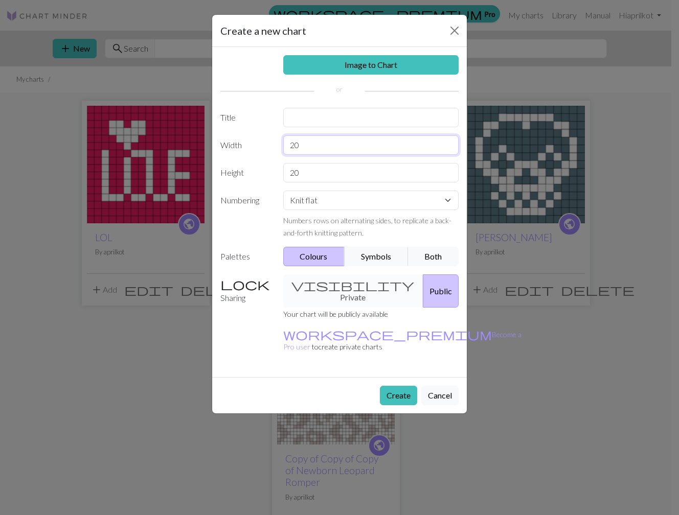
click at [296, 148] on input "20" at bounding box center [371, 144] width 176 height 19
type input "16"
click at [300, 180] on input "20" at bounding box center [371, 172] width 176 height 19
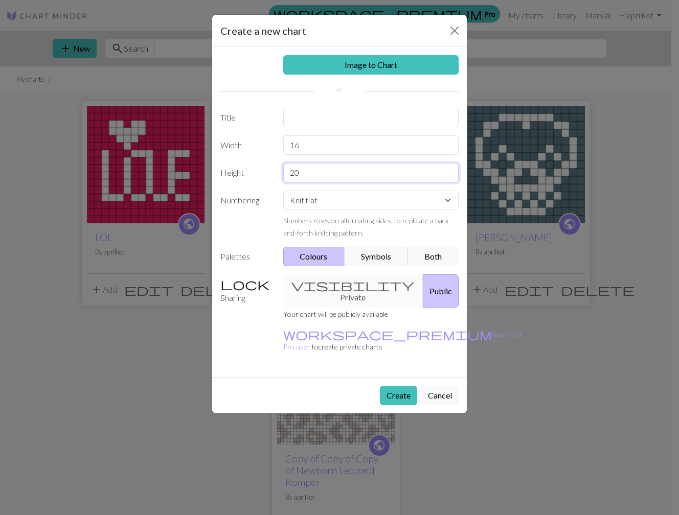
click at [300, 180] on input "20" at bounding box center [371, 172] width 176 height 19
type input "16"
click at [402, 386] on button "Create" at bounding box center [398, 395] width 37 height 19
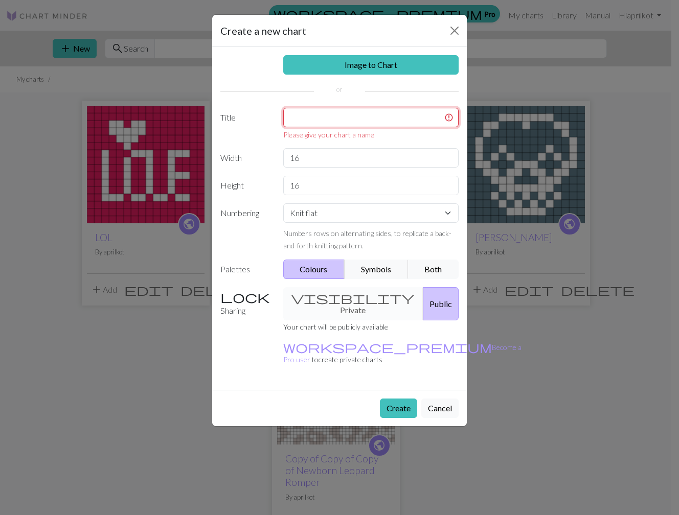
click at [371, 116] on input "text" at bounding box center [371, 117] width 176 height 19
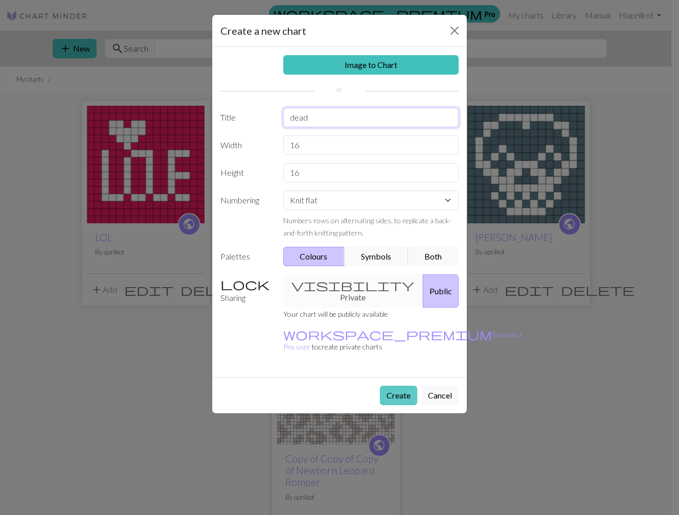
type input "dead"
click at [399, 386] on button "Create" at bounding box center [398, 395] width 37 height 19
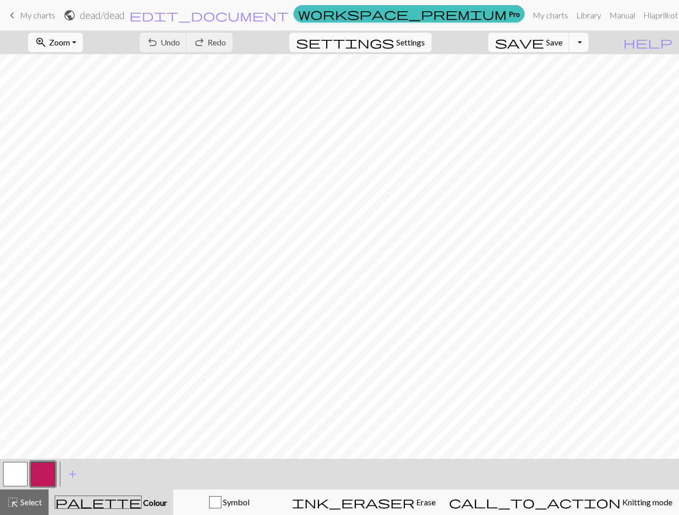
click at [412, 42] on span "Settings" at bounding box center [410, 42] width 29 height 12
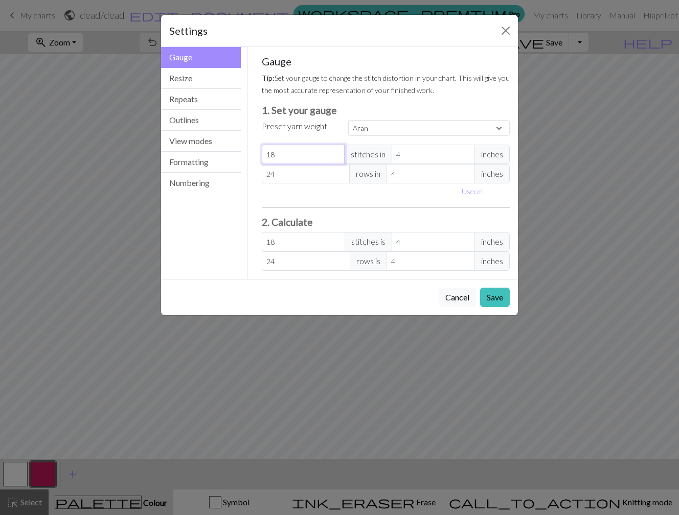
click at [322, 148] on input "18" at bounding box center [303, 154] width 83 height 19
select select "custom"
type input "2"
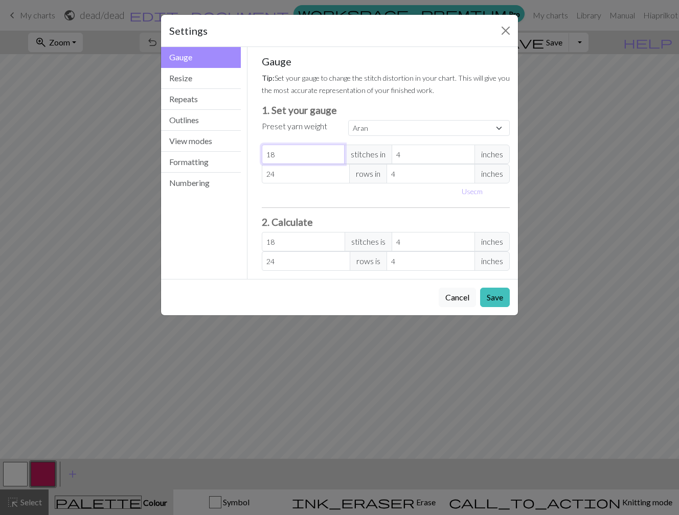
type input "2"
type input "24"
click at [496, 301] on button "Save" at bounding box center [495, 297] width 30 height 19
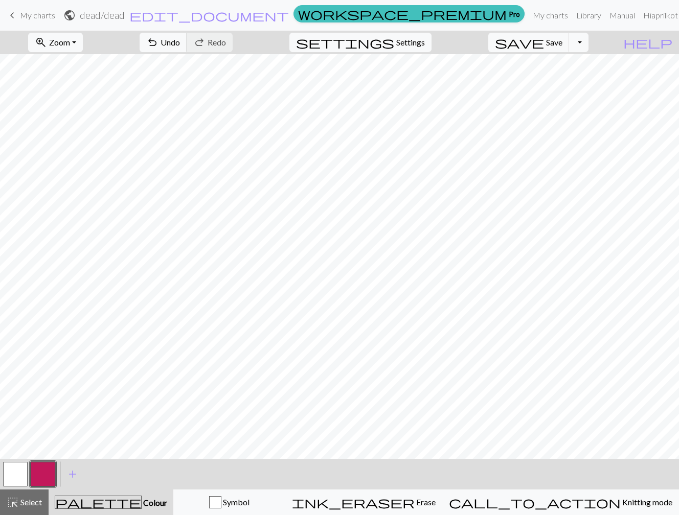
click at [15, 471] on button "button" at bounding box center [15, 474] width 25 height 25
click at [39, 472] on button "button" at bounding box center [43, 474] width 25 height 25
click at [16, 19] on span "keyboard_arrow_left" at bounding box center [12, 15] width 12 height 14
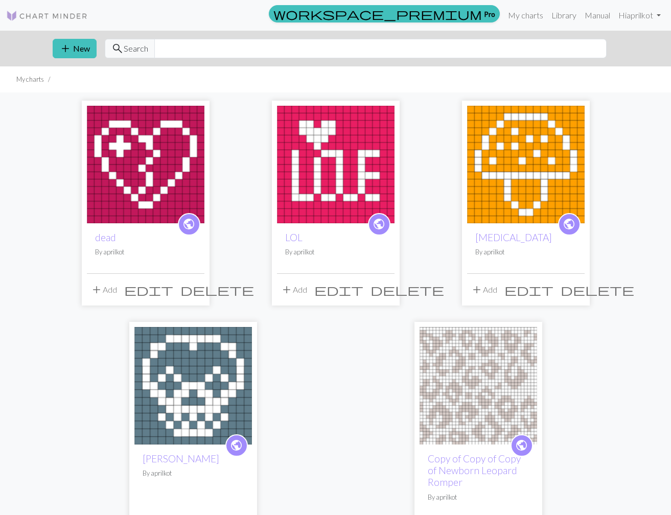
click at [335, 185] on img at bounding box center [336, 165] width 118 height 118
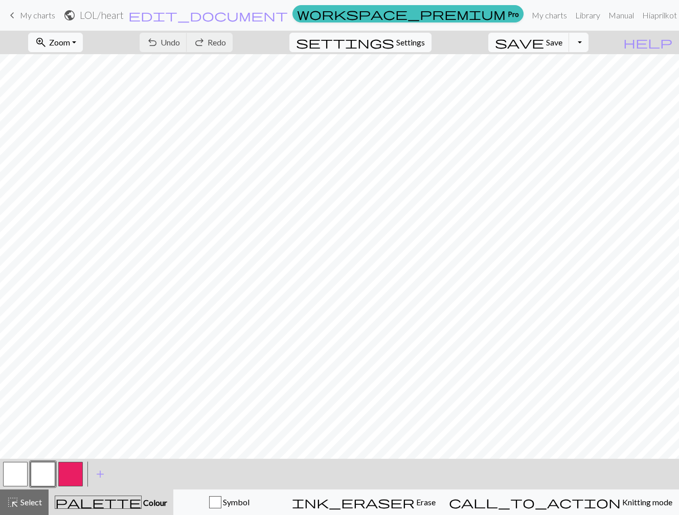
click at [63, 480] on button "button" at bounding box center [70, 474] width 25 height 25
click at [62, 481] on button "button" at bounding box center [70, 474] width 25 height 25
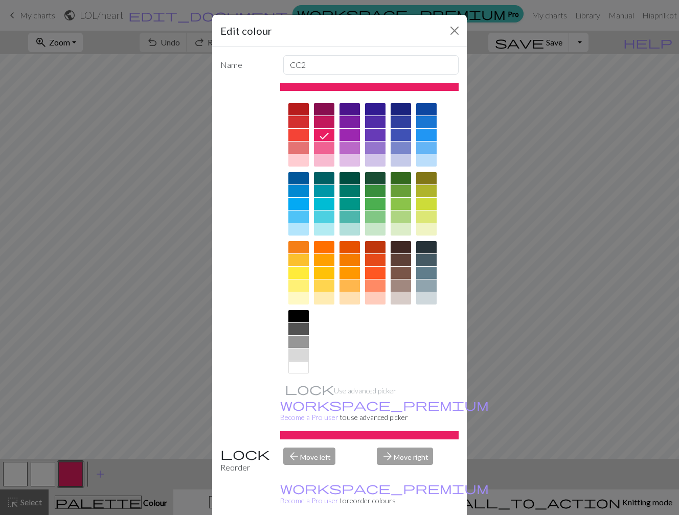
click at [350, 135] on div at bounding box center [349, 135] width 20 height 12
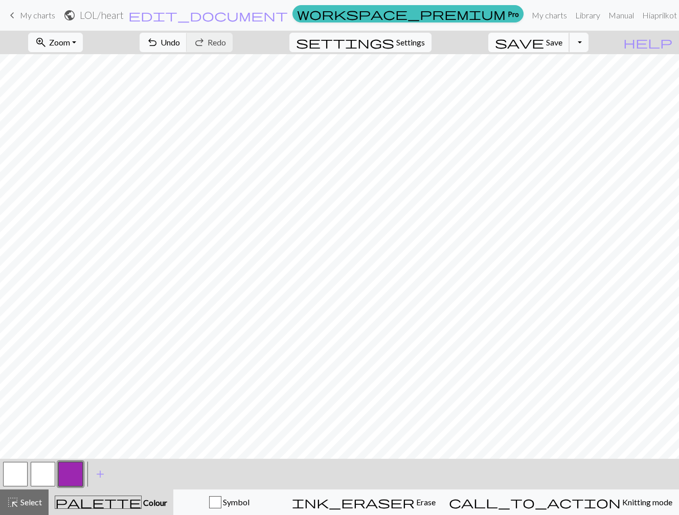
click at [569, 35] on button "save Save Save" at bounding box center [528, 42] width 81 height 19
click at [537, 13] on div "Chart saved" at bounding box center [339, 20] width 679 height 40
click at [41, 15] on span "My charts" at bounding box center [37, 15] width 35 height 10
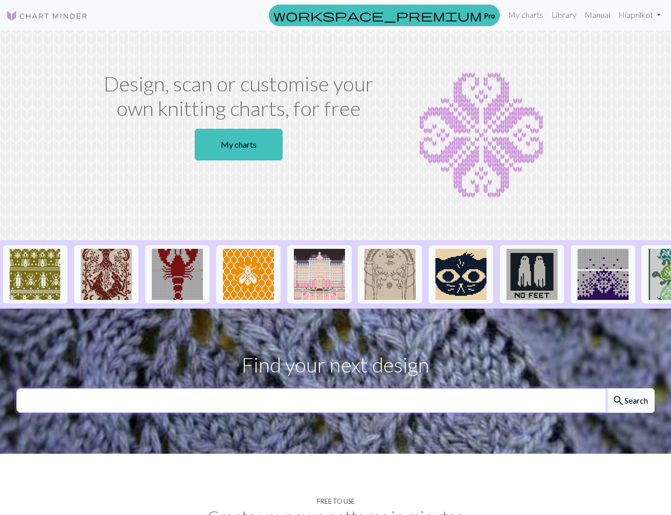
click at [287, 410] on input "text" at bounding box center [311, 400] width 590 height 25
type input "brocken heart"
click at [606, 388] on button "search Search" at bounding box center [630, 400] width 49 height 25
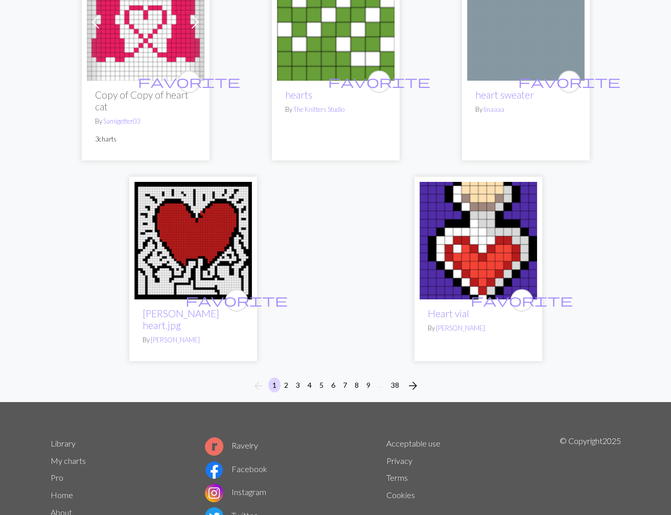
scroll to position [3275, 0]
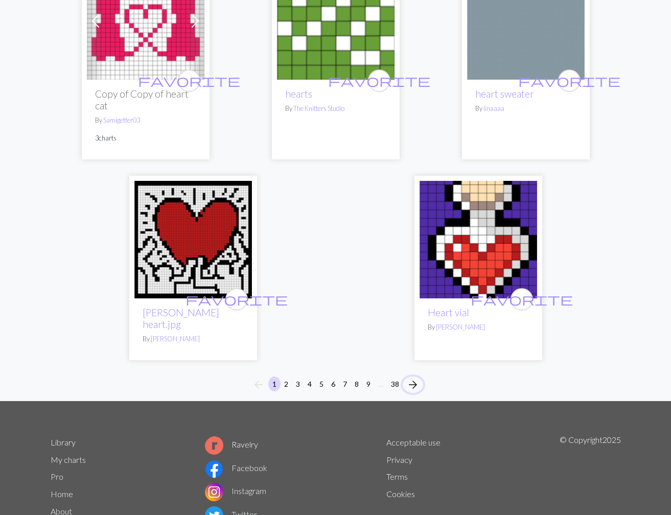
click at [414, 378] on span "arrow_forward" at bounding box center [413, 385] width 12 height 14
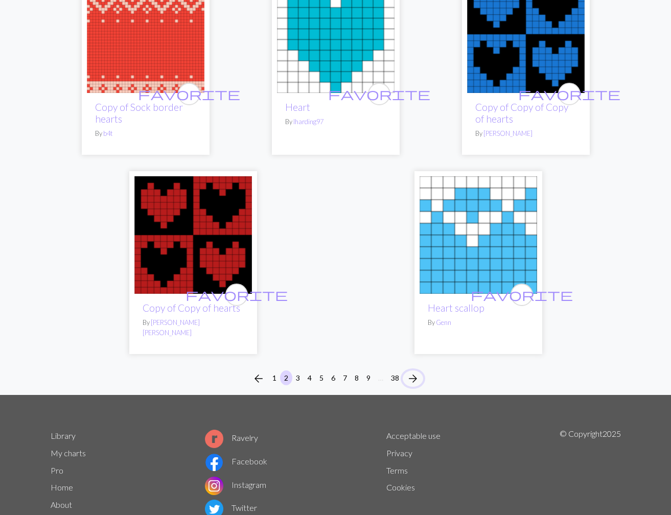
scroll to position [3457, 0]
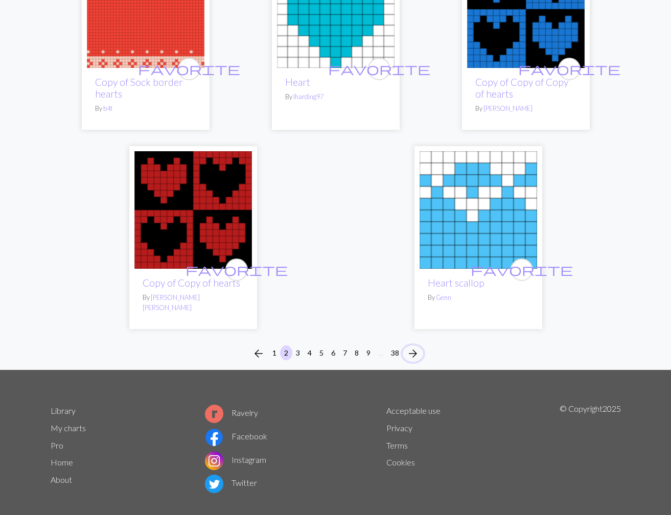
click at [411, 347] on span "arrow_forward" at bounding box center [413, 354] width 12 height 14
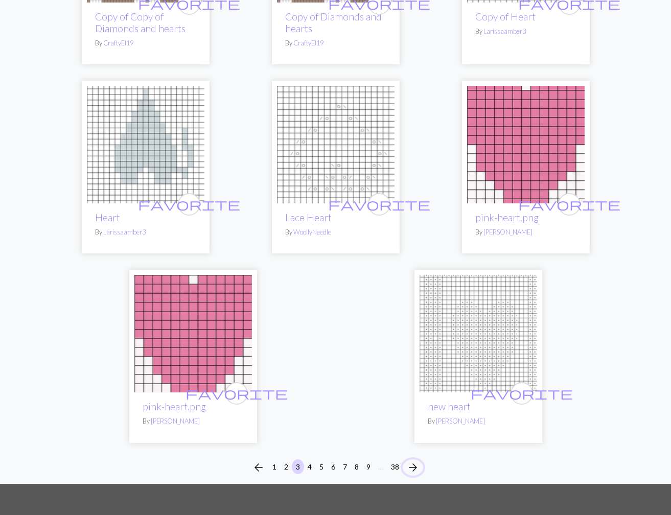
scroll to position [3201, 0]
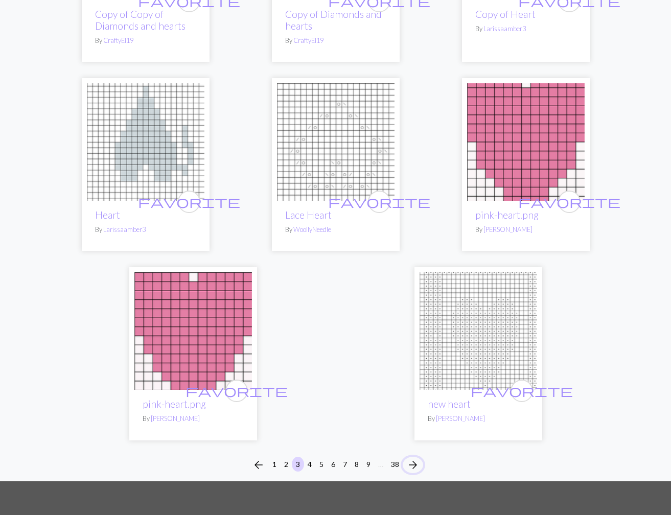
click at [417, 458] on span "arrow_forward" at bounding box center [413, 465] width 12 height 14
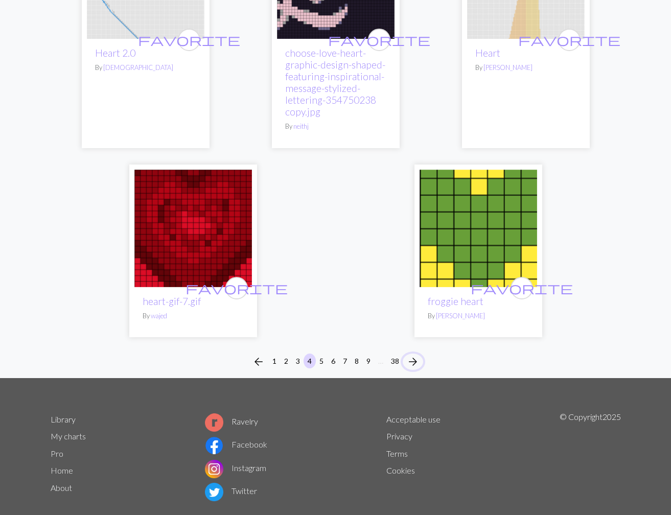
scroll to position [3338, 0]
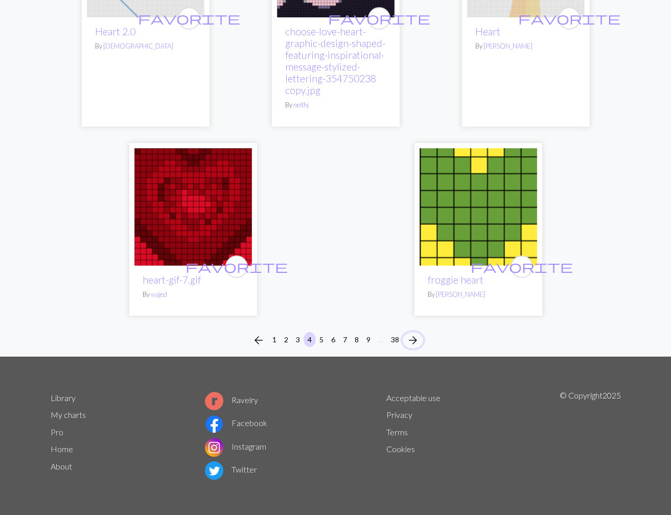
click at [411, 342] on span "arrow_forward" at bounding box center [413, 340] width 12 height 14
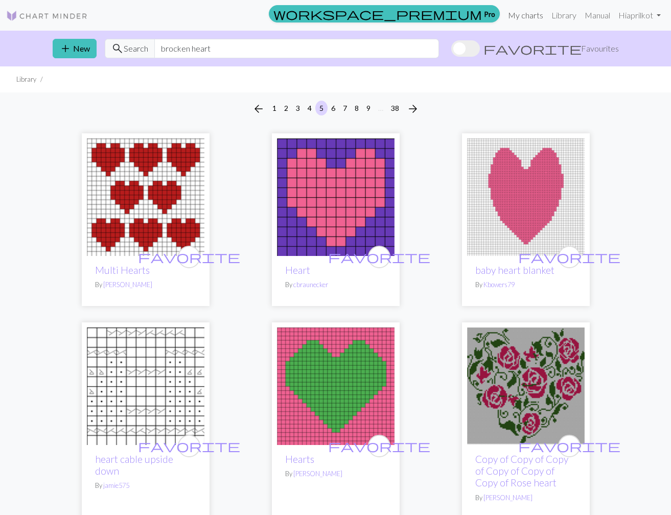
click at [520, 18] on link "My charts" at bounding box center [525, 15] width 43 height 20
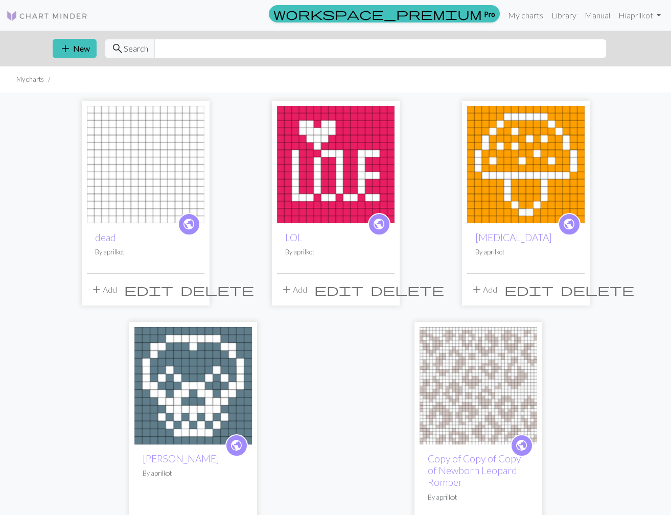
click at [180, 191] on img at bounding box center [146, 165] width 118 height 118
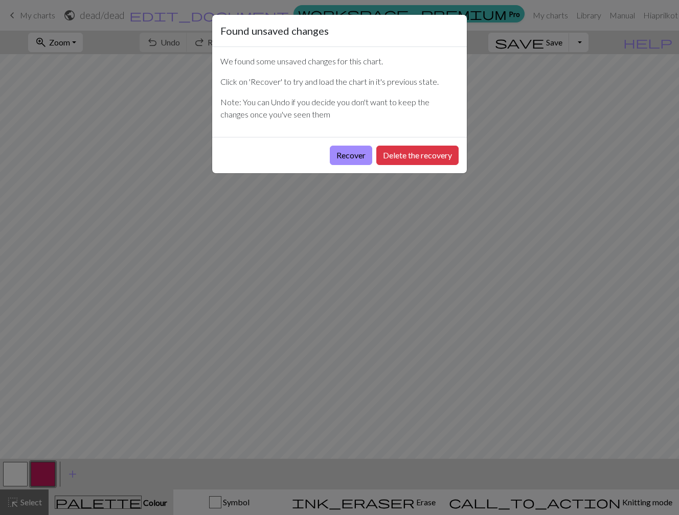
click at [492, 157] on div "Found unsaved changes We found some unsaved changes for this chart. Click on 'R…" at bounding box center [339, 257] width 679 height 515
click at [332, 156] on button "Recover" at bounding box center [351, 155] width 42 height 19
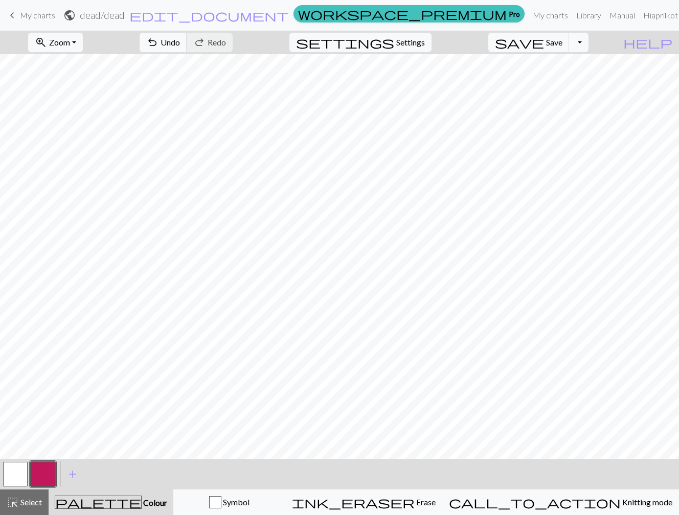
click at [19, 469] on button "button" at bounding box center [15, 474] width 25 height 25
click at [282, 494] on button "Symbol" at bounding box center [229, 503] width 112 height 26
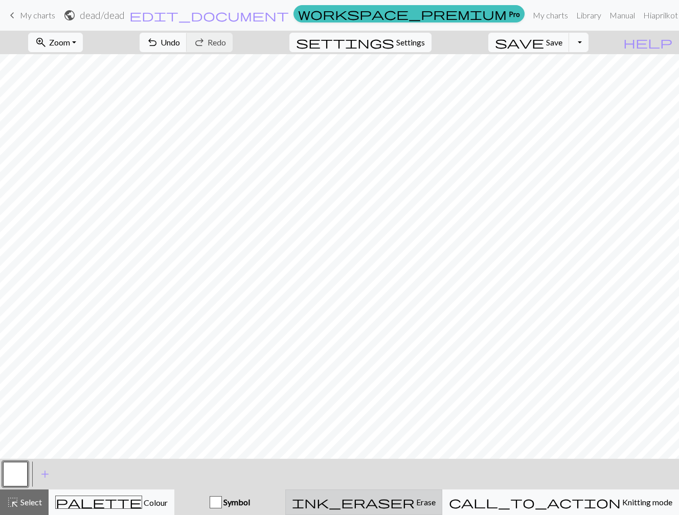
click at [435, 500] on span "Erase" at bounding box center [424, 502] width 21 height 10
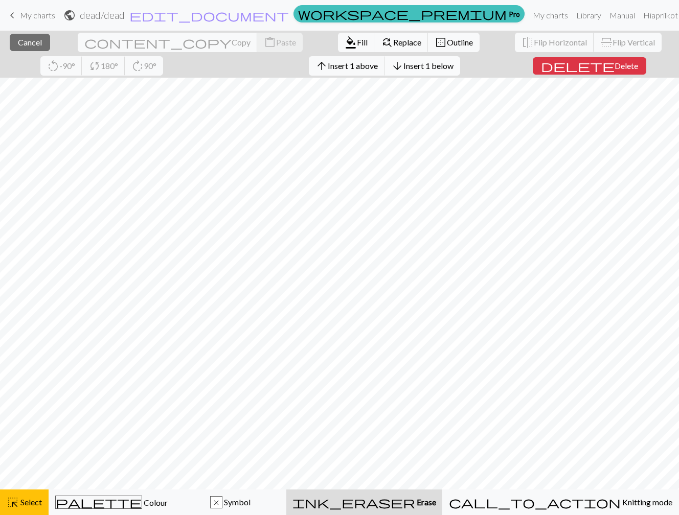
click at [403, 64] on span "Insert 1 below" at bounding box center [428, 66] width 50 height 10
click at [614, 69] on span "Delete" at bounding box center [626, 66] width 24 height 10
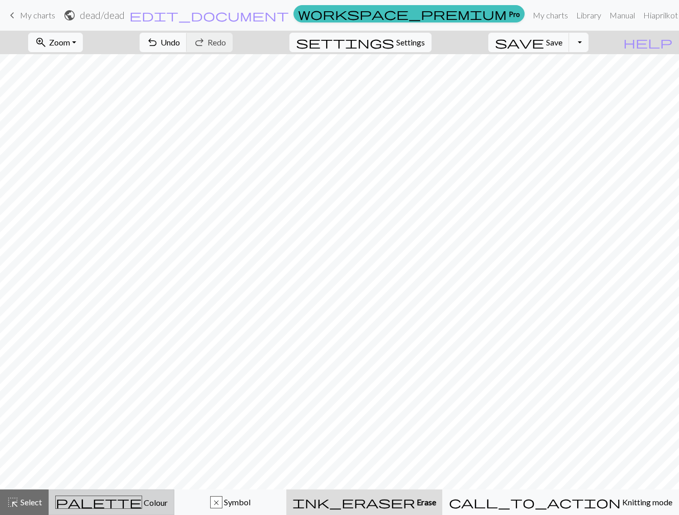
click at [142, 504] on span "Colour" at bounding box center [155, 503] width 26 height 10
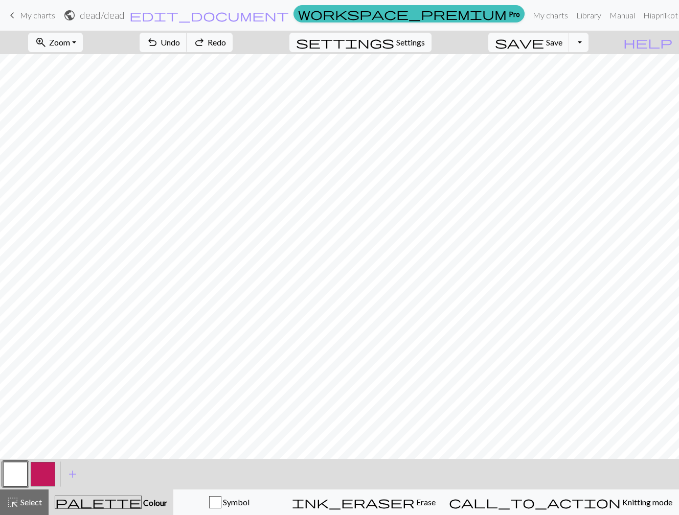
click at [45, 474] on button "button" at bounding box center [43, 474] width 25 height 25
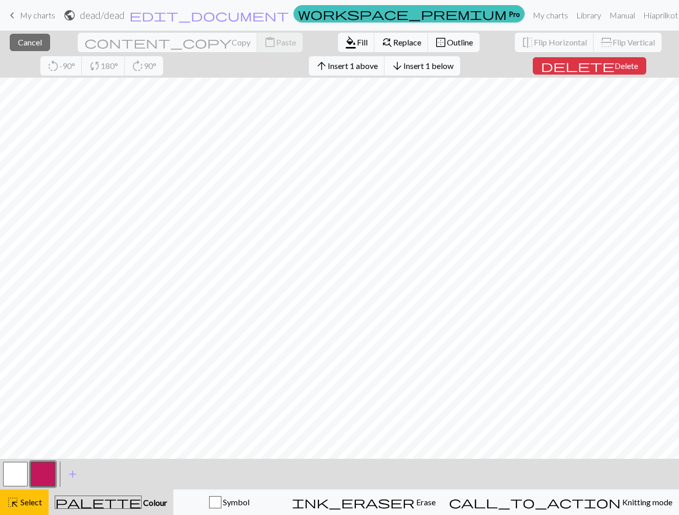
click at [384, 72] on button "arrow_downward Insert 1 below" at bounding box center [422, 65] width 76 height 19
click at [614, 64] on span "Delete" at bounding box center [626, 66] width 24 height 10
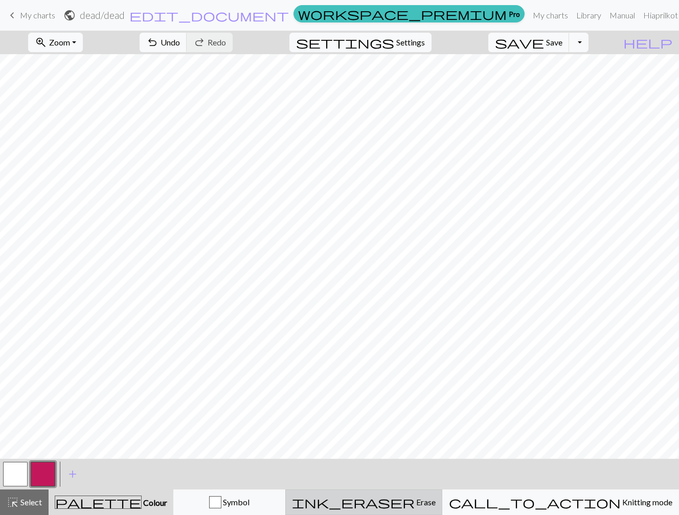
click at [435, 505] on span "Erase" at bounding box center [424, 502] width 21 height 10
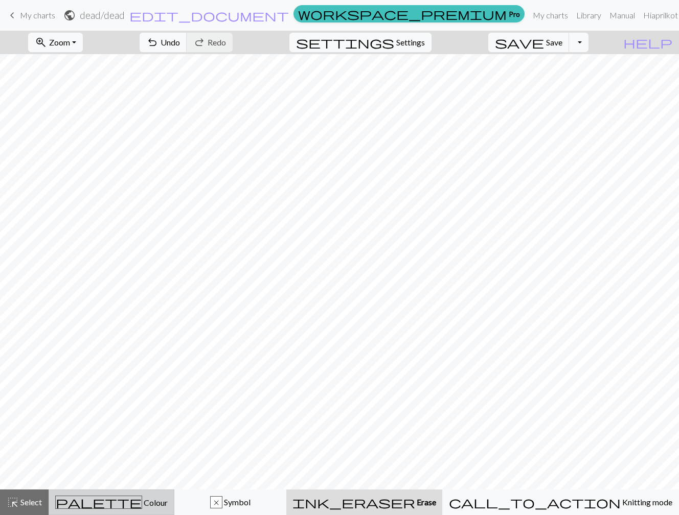
click at [166, 498] on div "palette Colour Colour" at bounding box center [111, 502] width 112 height 13
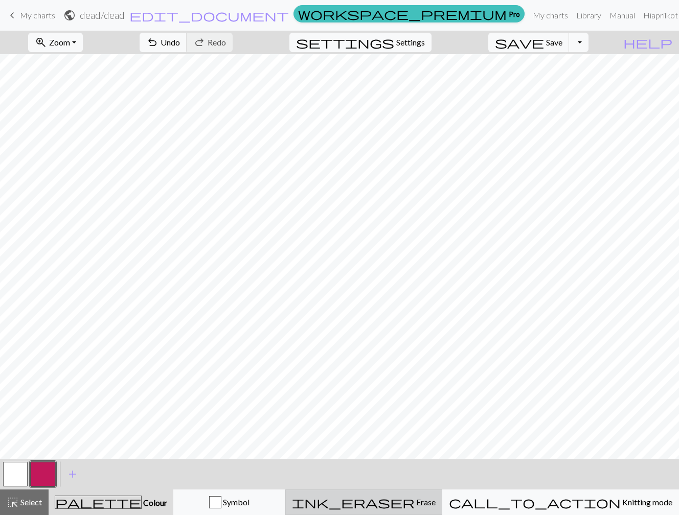
click at [424, 500] on div "ink_eraser Erase Erase" at bounding box center [364, 502] width 144 height 12
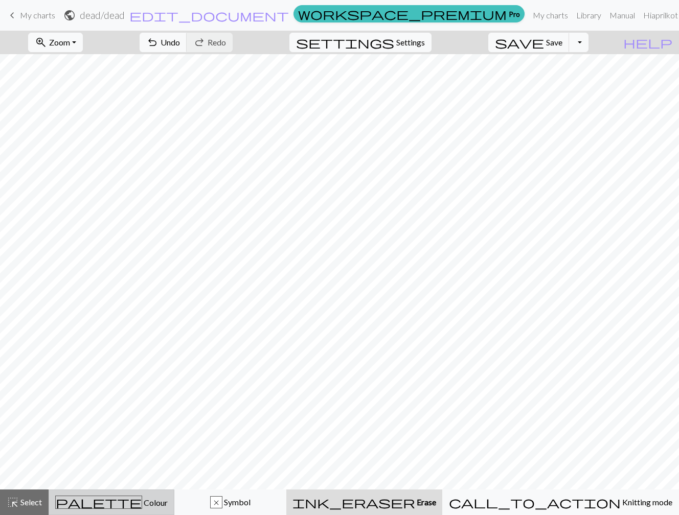
click at [142, 499] on span "Colour" at bounding box center [155, 503] width 26 height 10
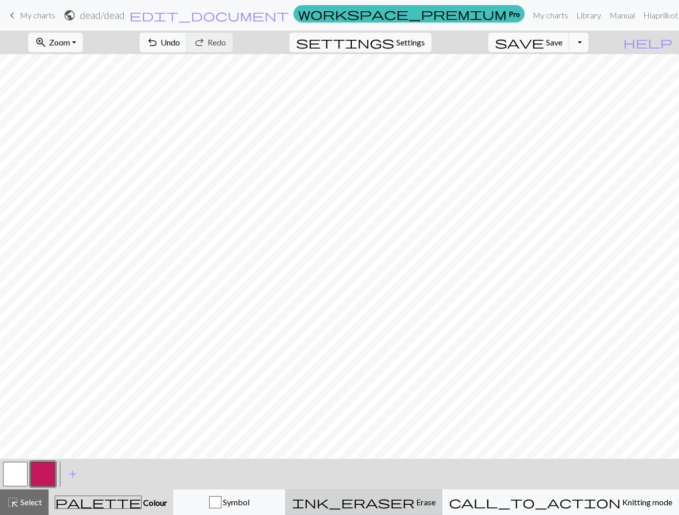
click at [420, 503] on div "ink_eraser Erase Erase" at bounding box center [364, 502] width 144 height 12
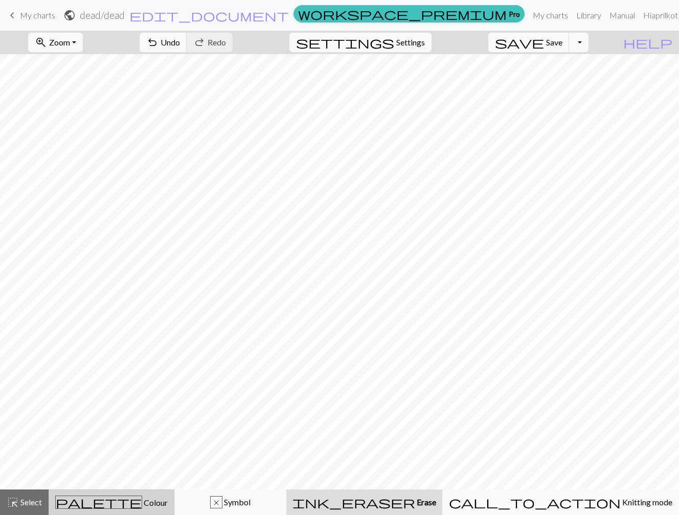
click at [160, 490] on button "palette Colour Colour" at bounding box center [112, 503] width 126 height 26
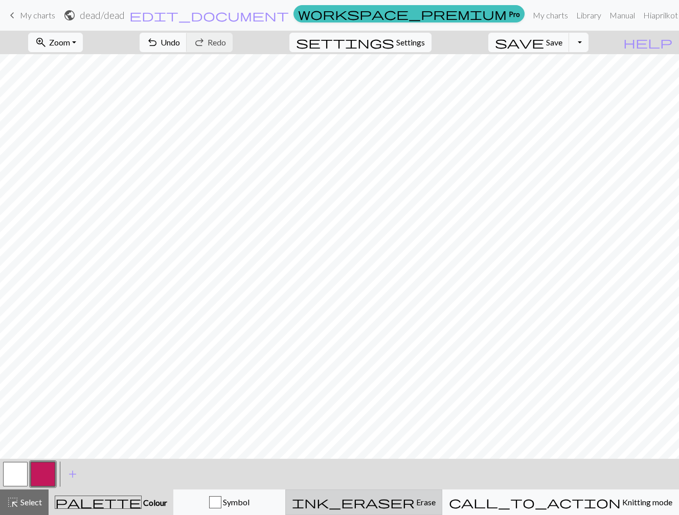
click at [442, 509] on button "ink_eraser Erase Erase" at bounding box center [363, 503] width 157 height 26
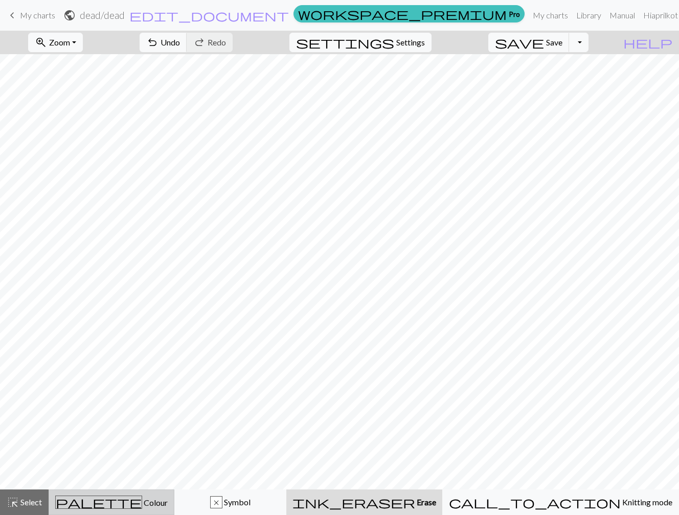
click at [146, 502] on span "Colour" at bounding box center [155, 503] width 26 height 10
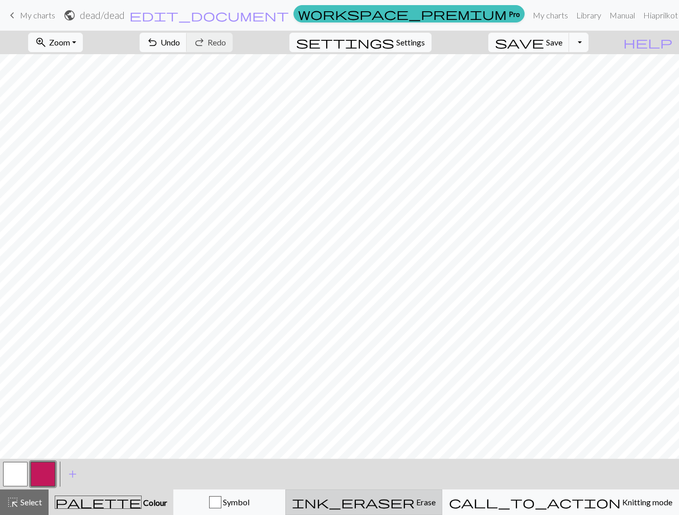
click at [435, 506] on span "Erase" at bounding box center [424, 502] width 21 height 10
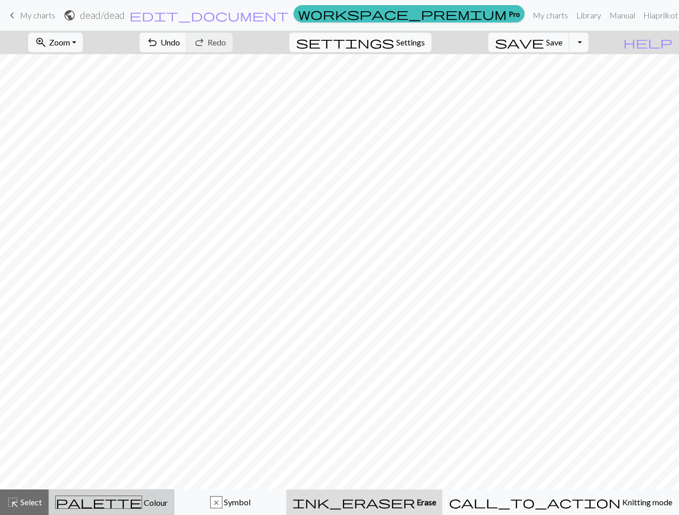
click at [157, 496] on div "palette Colour Colour" at bounding box center [111, 502] width 112 height 13
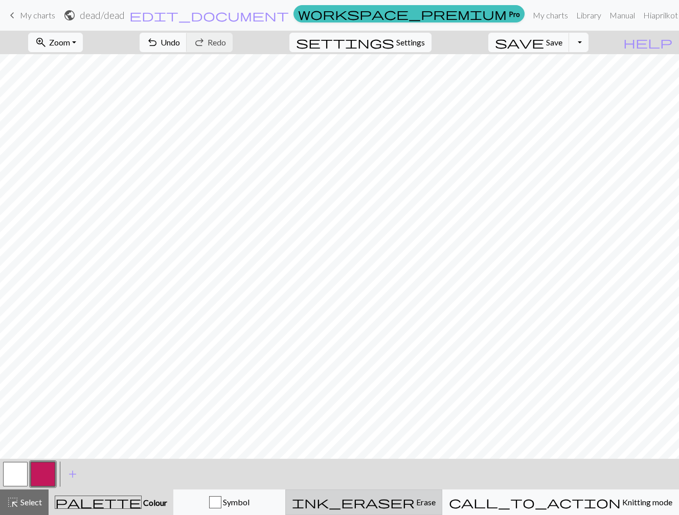
click at [435, 501] on span "Erase" at bounding box center [424, 502] width 21 height 10
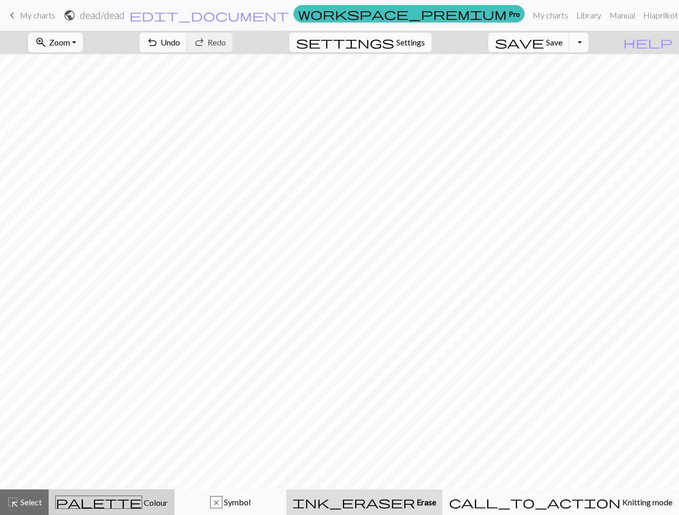
click at [142, 500] on span "Colour" at bounding box center [155, 503] width 26 height 10
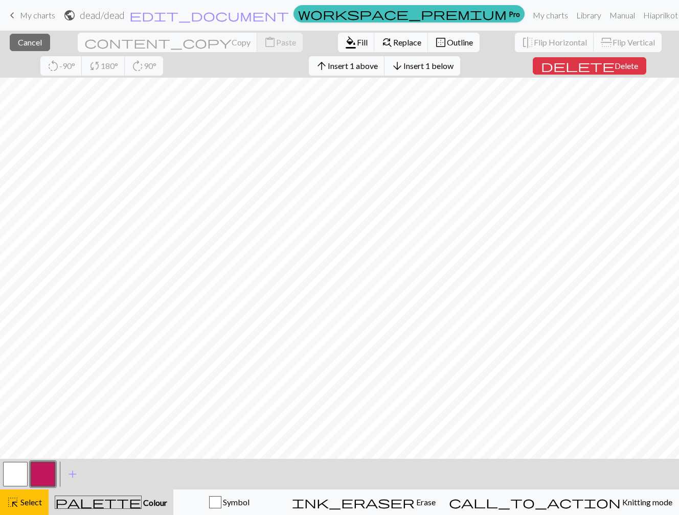
click at [403, 66] on span "Insert 1 below" at bounding box center [428, 66] width 50 height 10
click at [614, 65] on span "Delete" at bounding box center [626, 66] width 24 height 10
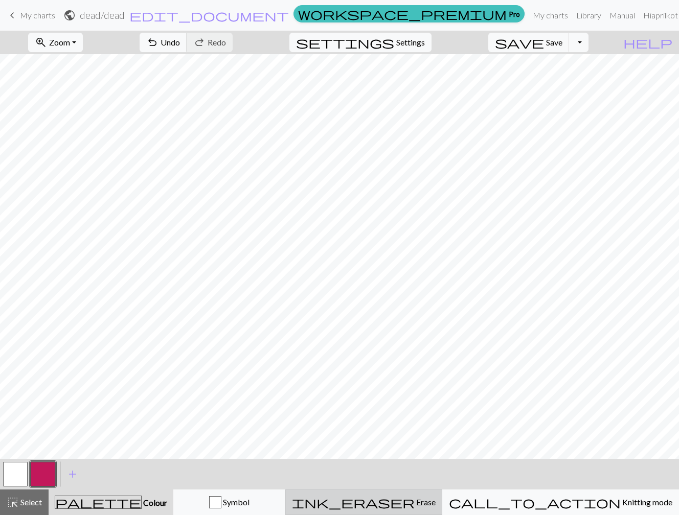
click at [435, 498] on span "Erase" at bounding box center [424, 502] width 21 height 10
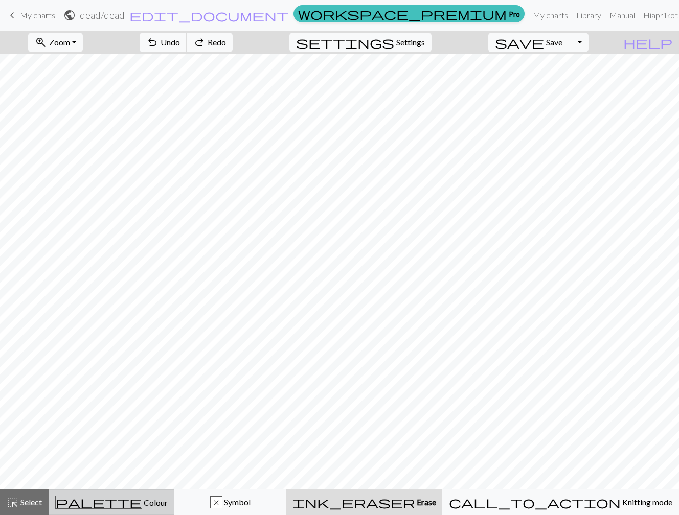
click at [160, 505] on div "palette Colour Colour" at bounding box center [111, 502] width 112 height 13
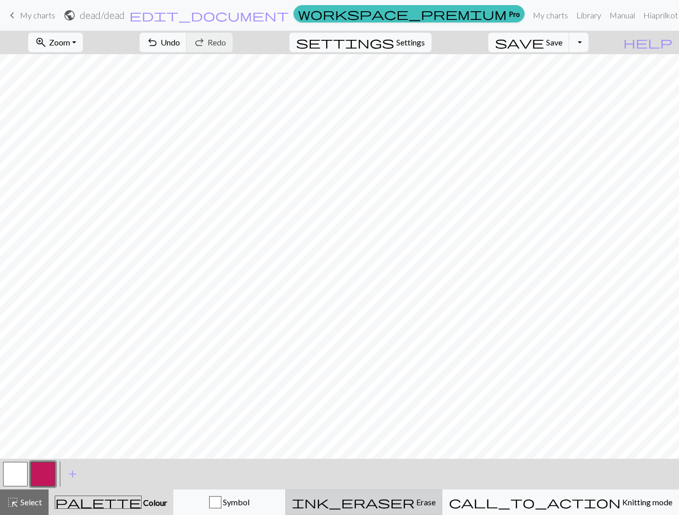
click at [418, 506] on div "ink_eraser Erase Erase" at bounding box center [364, 502] width 144 height 12
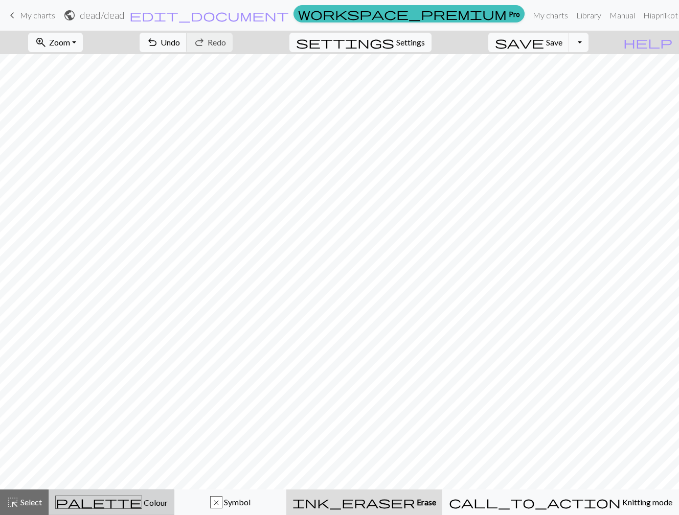
click at [166, 502] on div "palette Colour Colour" at bounding box center [111, 502] width 112 height 13
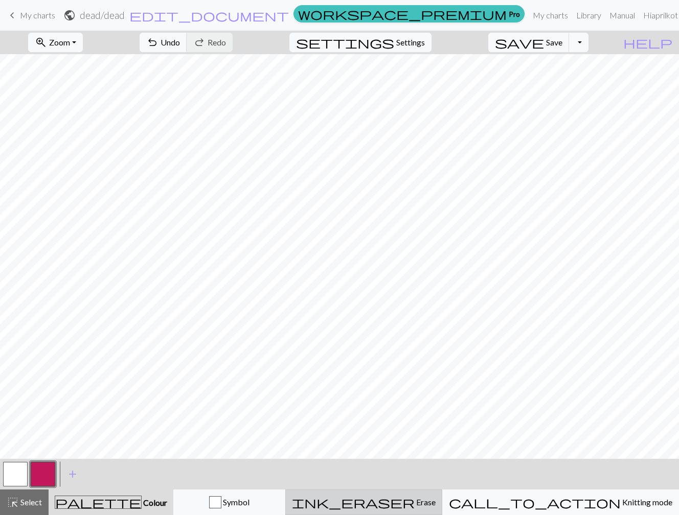
click at [414, 505] on span "ink_eraser" at bounding box center [353, 502] width 123 height 14
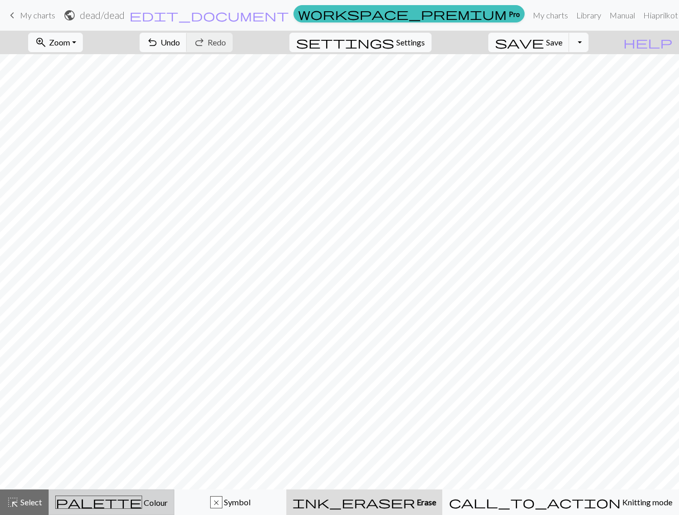
click at [153, 503] on div "palette Colour Colour" at bounding box center [111, 502] width 112 height 13
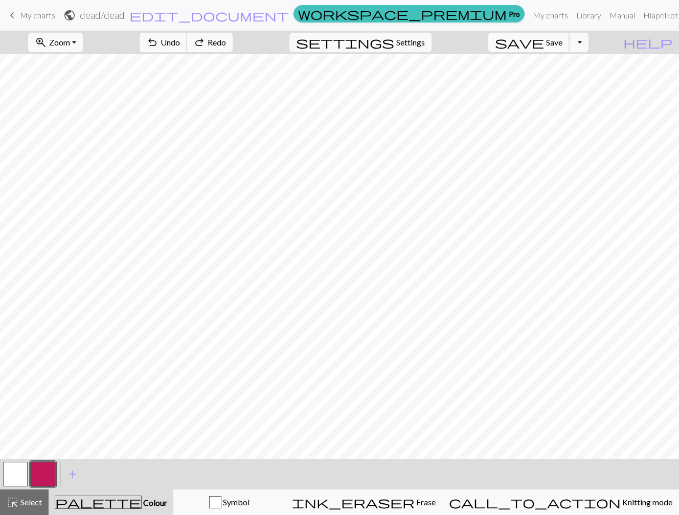
click at [562, 41] on span "Save" at bounding box center [554, 42] width 16 height 10
click at [435, 503] on span "Erase" at bounding box center [424, 502] width 21 height 10
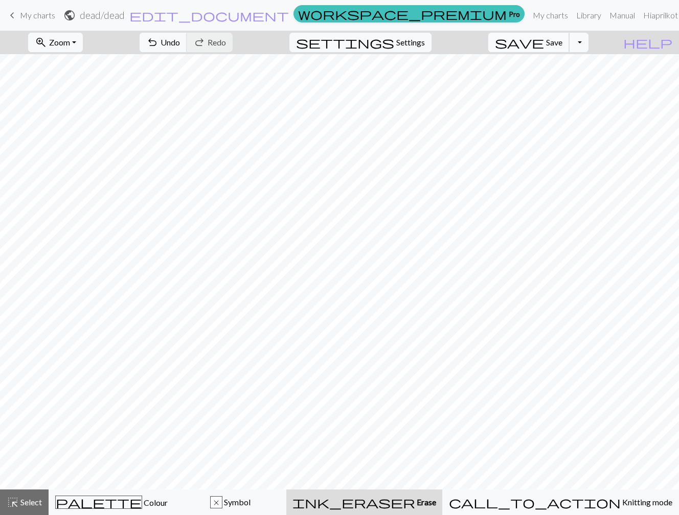
click at [562, 44] on span "Save" at bounding box center [554, 42] width 16 height 10
click at [531, 12] on link "My charts" at bounding box center [549, 15] width 43 height 20
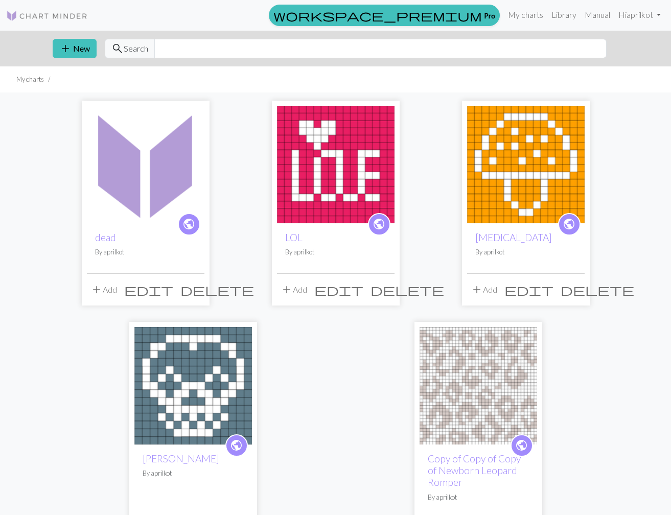
click at [105, 132] on img at bounding box center [146, 165] width 118 height 118
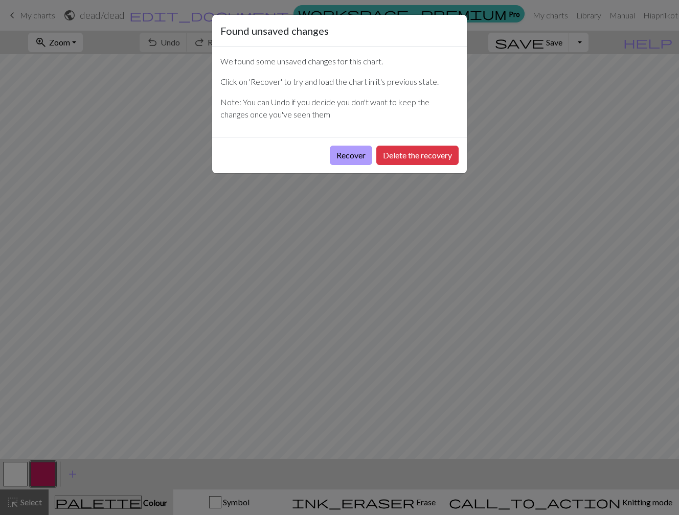
click at [356, 159] on button "Recover" at bounding box center [351, 155] width 42 height 19
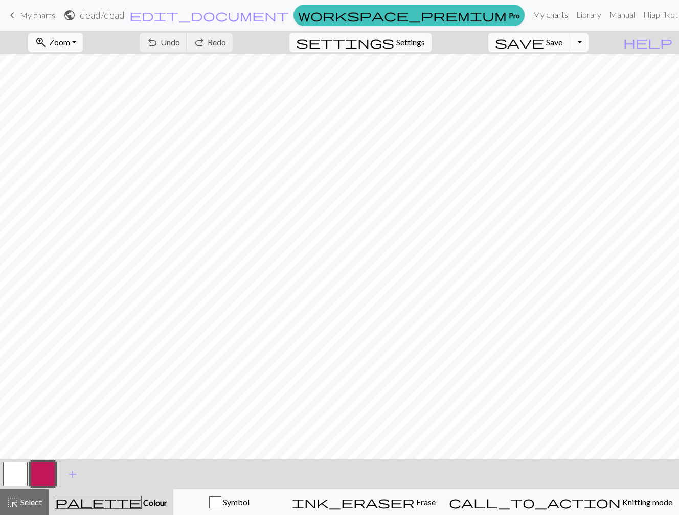
click at [533, 13] on link "My charts" at bounding box center [549, 15] width 43 height 20
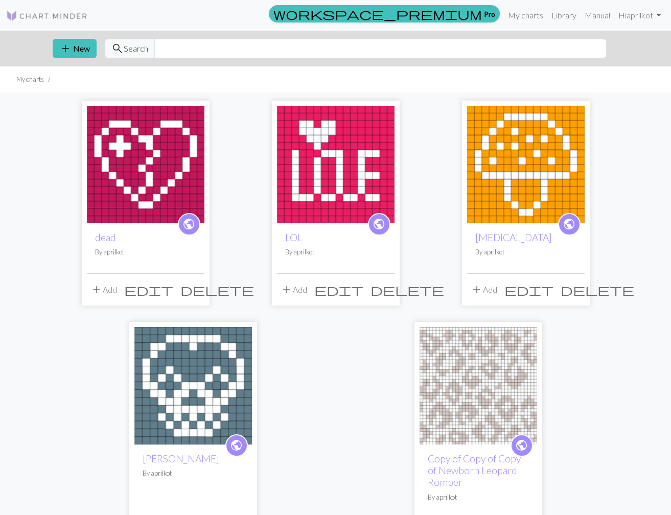
click at [331, 142] on img at bounding box center [336, 165] width 118 height 118
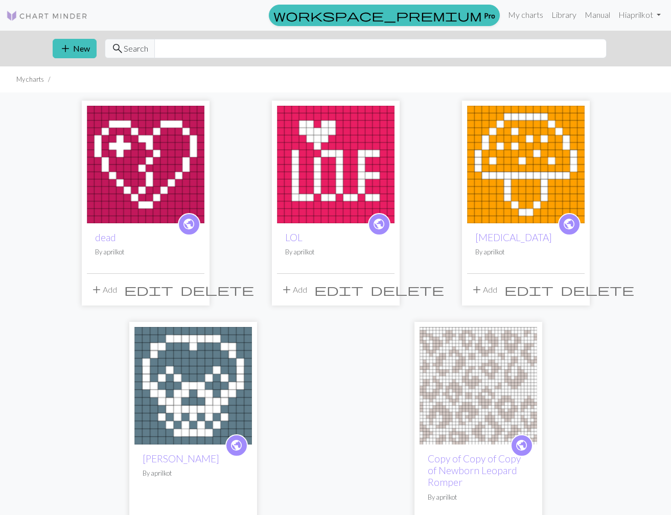
click at [347, 143] on img at bounding box center [336, 165] width 118 height 118
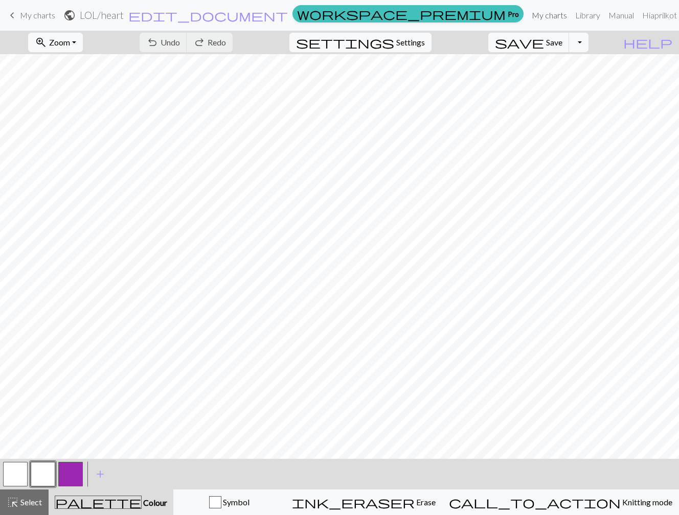
click at [527, 16] on link "My charts" at bounding box center [548, 15] width 43 height 20
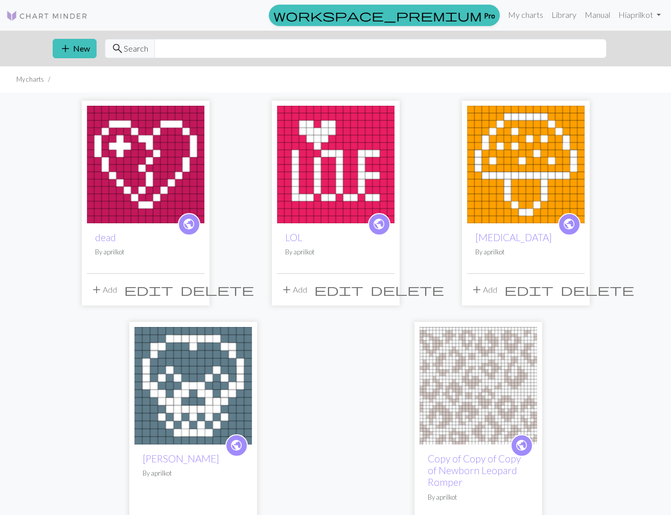
click at [118, 149] on img at bounding box center [146, 165] width 118 height 118
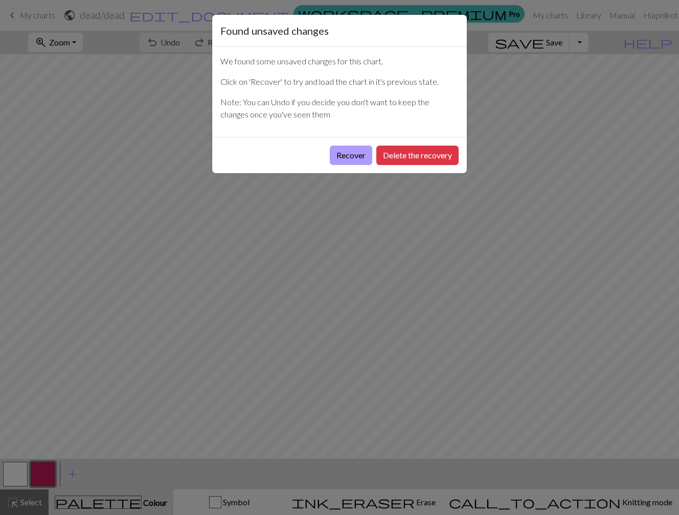
click at [361, 155] on button "Recover" at bounding box center [351, 155] width 42 height 19
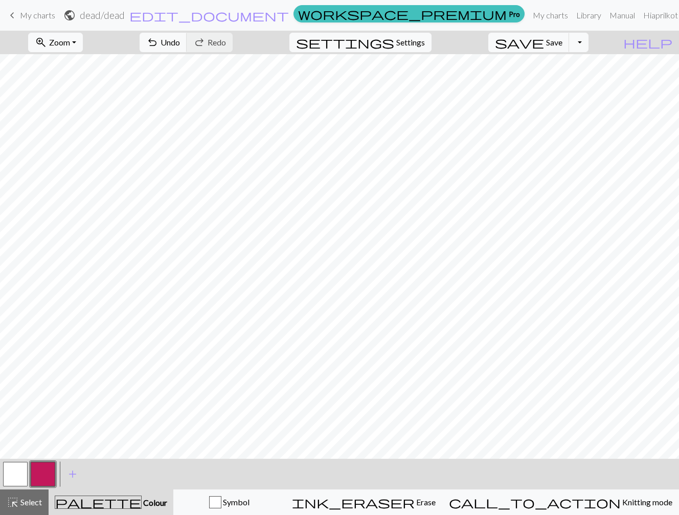
click at [42, 16] on span "My charts" at bounding box center [37, 15] width 35 height 10
click at [539, 16] on link "My charts" at bounding box center [549, 15] width 43 height 20
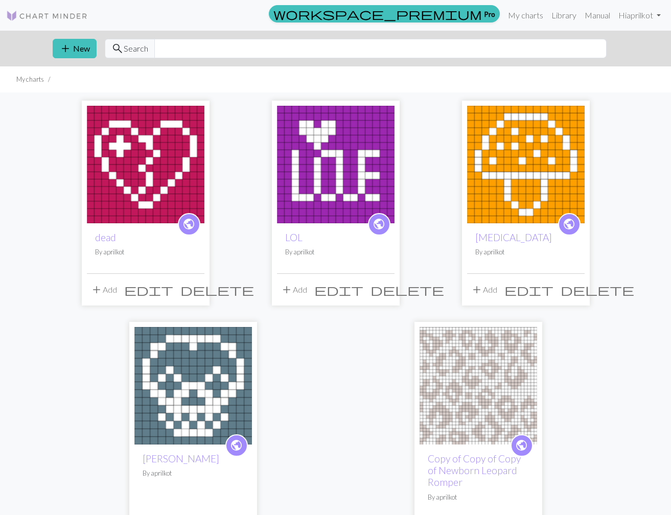
click at [348, 163] on img at bounding box center [336, 165] width 118 height 118
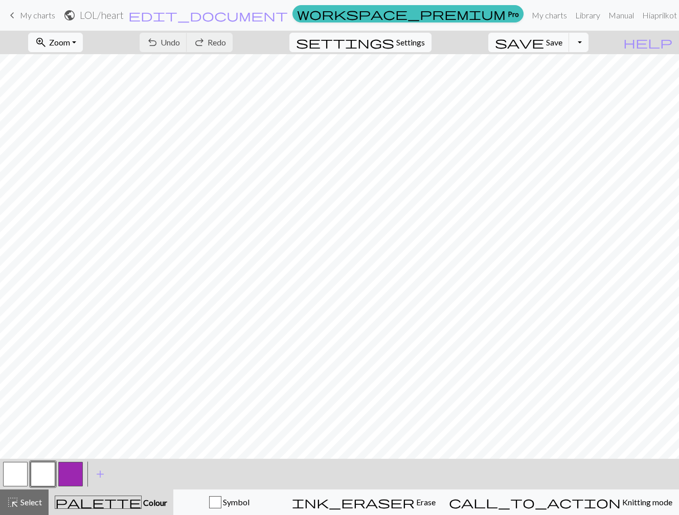
click at [33, 17] on span "My charts" at bounding box center [37, 15] width 35 height 10
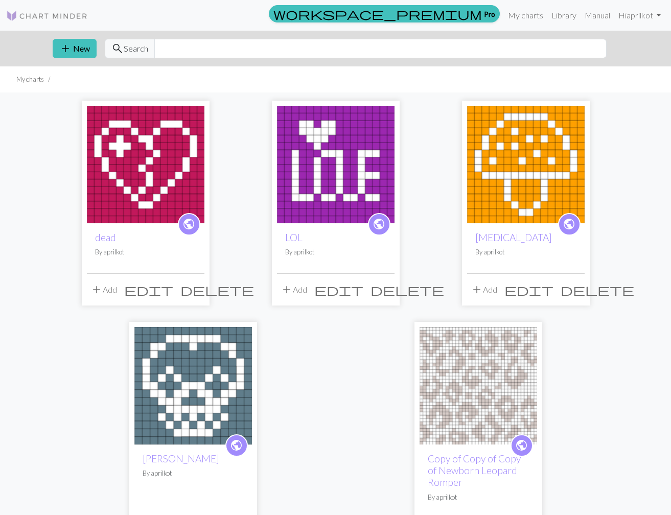
click at [356, 167] on img at bounding box center [336, 165] width 118 height 118
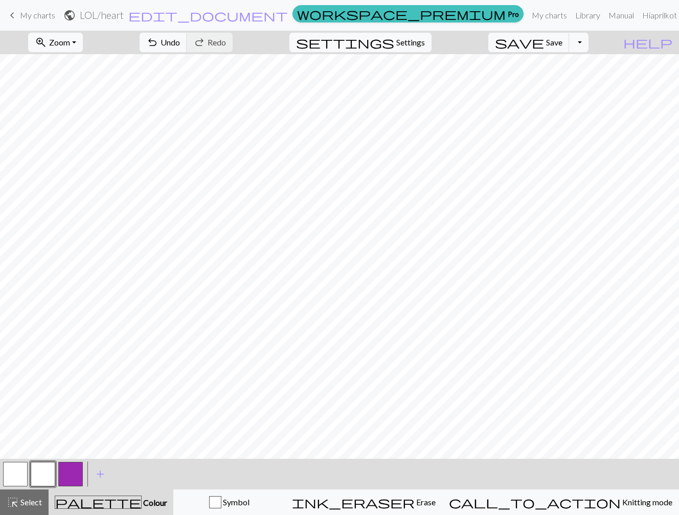
click at [71, 471] on button "button" at bounding box center [70, 474] width 25 height 25
click at [562, 47] on span "Save" at bounding box center [554, 42] width 16 height 10
click at [544, 44] on span "save" at bounding box center [519, 42] width 49 height 14
click at [39, 11] on div "Chart saved" at bounding box center [339, 20] width 679 height 40
click at [42, 26] on nav "keyboard_arrow_left My charts public LOL / heart edit_document Edit settings wo…" at bounding box center [339, 15] width 679 height 31
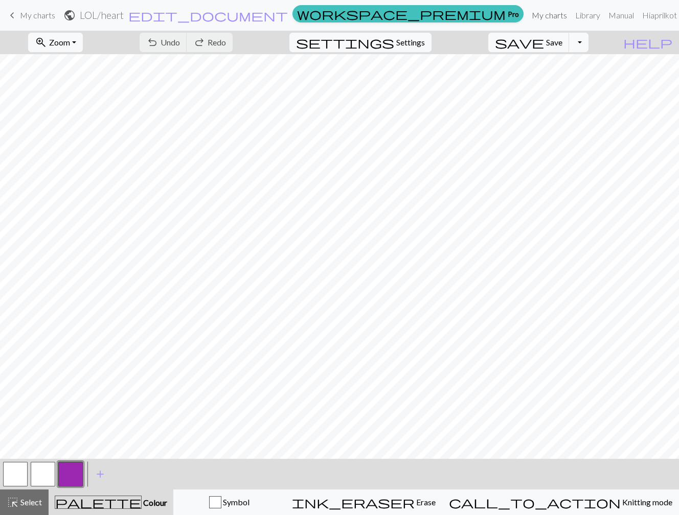
click at [539, 17] on link "My charts" at bounding box center [548, 15] width 43 height 20
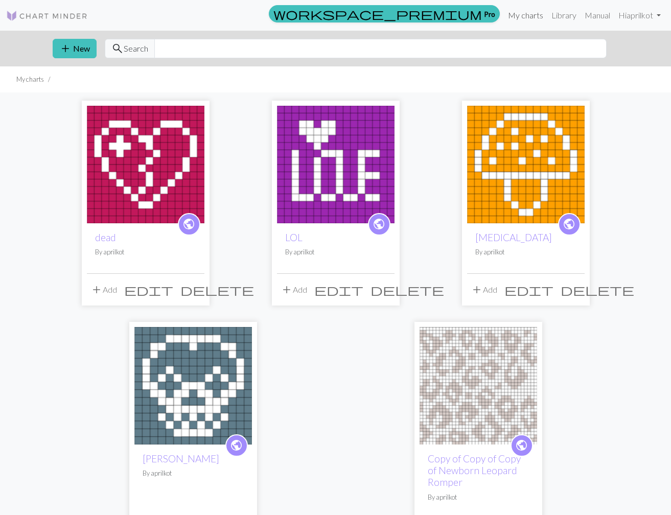
click at [527, 18] on link "My charts" at bounding box center [525, 15] width 43 height 20
click at [322, 168] on img at bounding box center [336, 165] width 118 height 118
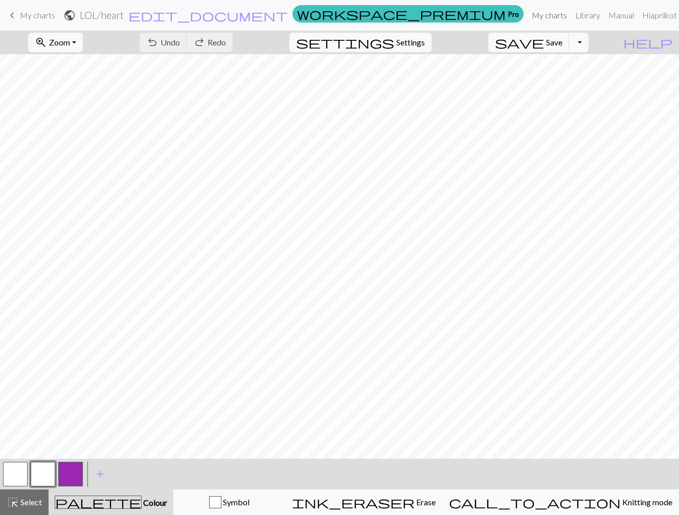
click at [531, 9] on link "My charts" at bounding box center [548, 15] width 43 height 20
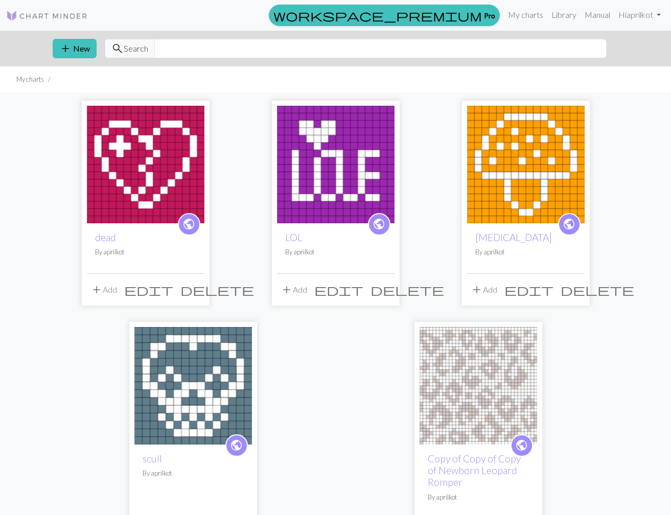
click at [325, 135] on img at bounding box center [336, 165] width 118 height 118
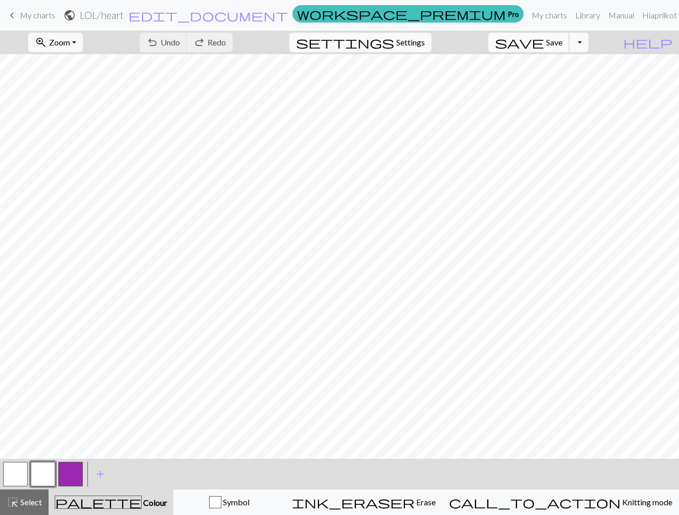
click at [560, 46] on button "save Save Save" at bounding box center [528, 42] width 81 height 19
click at [28, 22] on div "Chart saved" at bounding box center [339, 20] width 679 height 40
click at [31, 20] on span "My charts" at bounding box center [37, 15] width 35 height 10
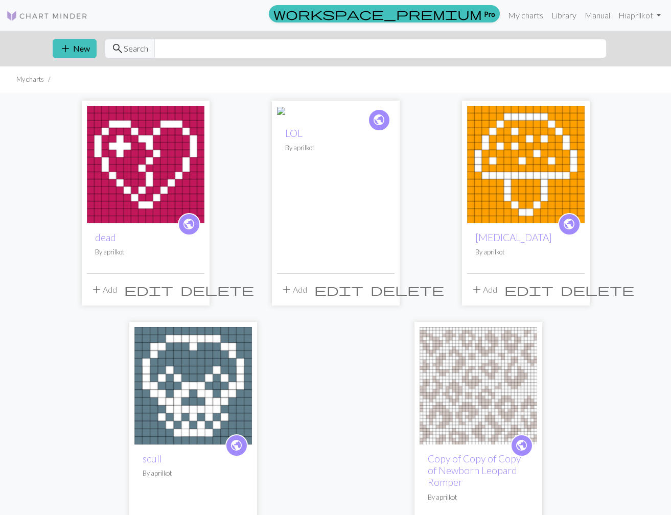
click at [196, 386] on img at bounding box center [193, 386] width 118 height 118
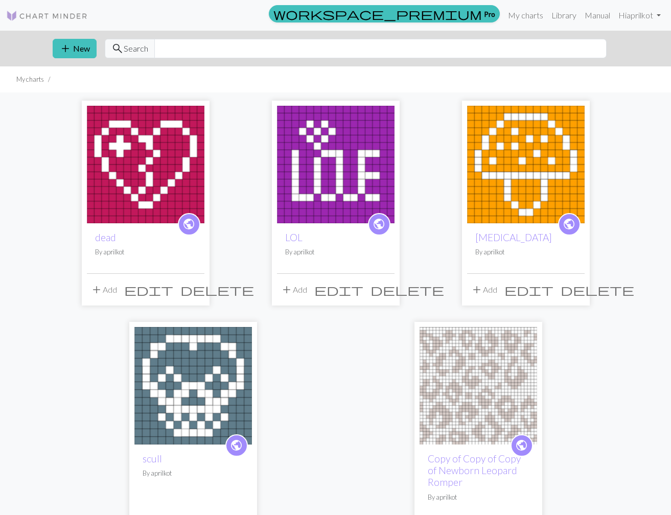
click at [143, 196] on img at bounding box center [146, 165] width 118 height 118
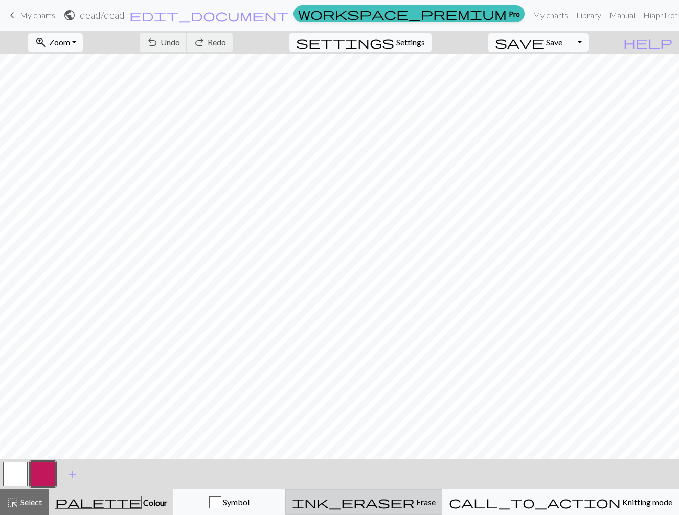
click at [435, 497] on span "Erase" at bounding box center [424, 502] width 21 height 10
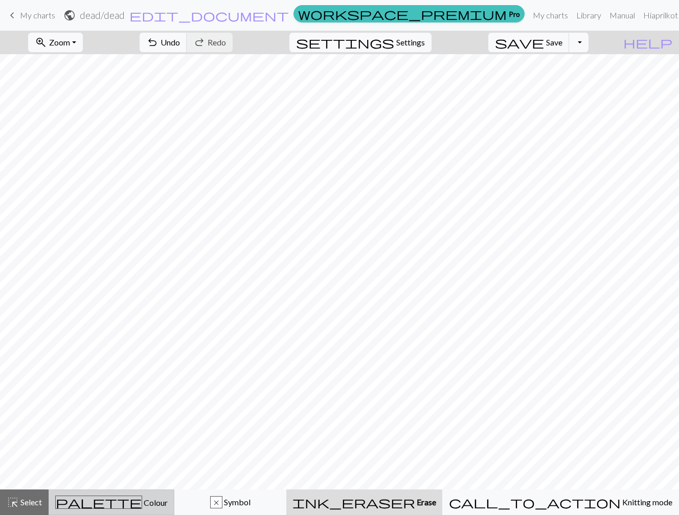
click at [142, 499] on span "Colour" at bounding box center [155, 503] width 26 height 10
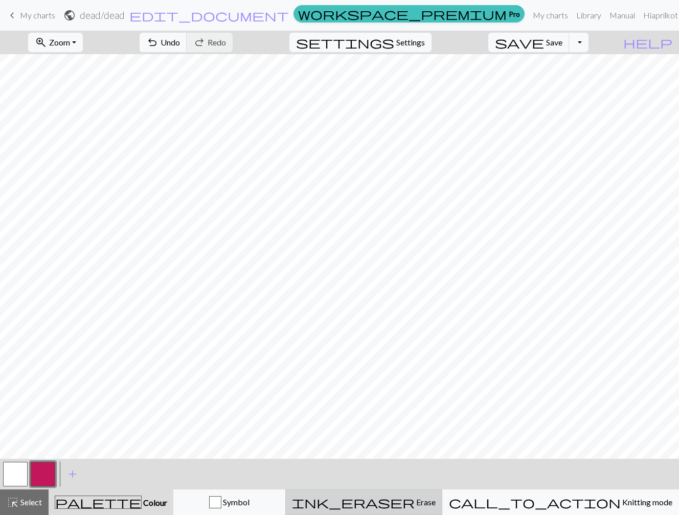
click at [435, 498] on span "Erase" at bounding box center [424, 502] width 21 height 10
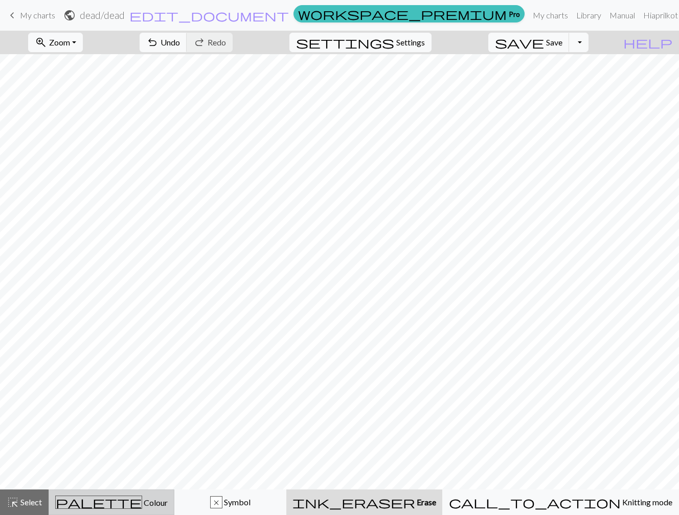
click at [161, 501] on div "palette Colour Colour" at bounding box center [111, 502] width 112 height 13
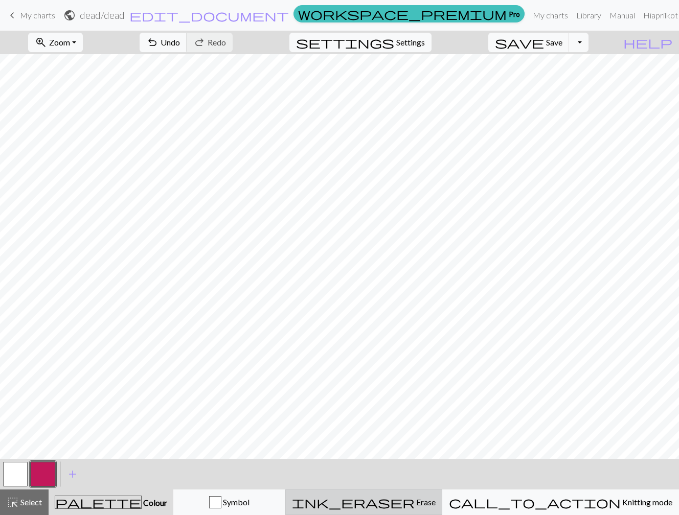
click at [435, 502] on span "Erase" at bounding box center [424, 502] width 21 height 10
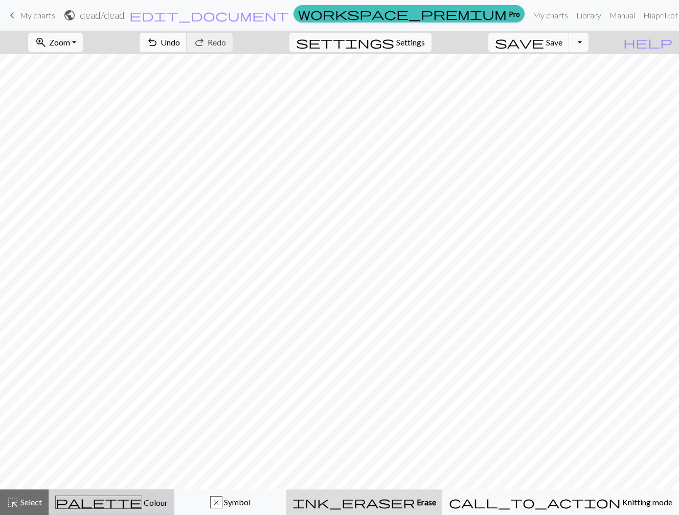
click at [142, 499] on span "Colour" at bounding box center [155, 503] width 26 height 10
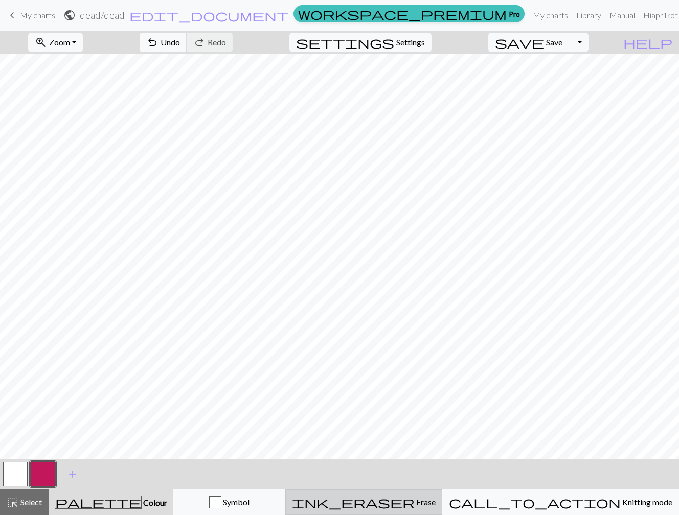
click at [398, 495] on button "ink_eraser Erase Erase" at bounding box center [363, 503] width 157 height 26
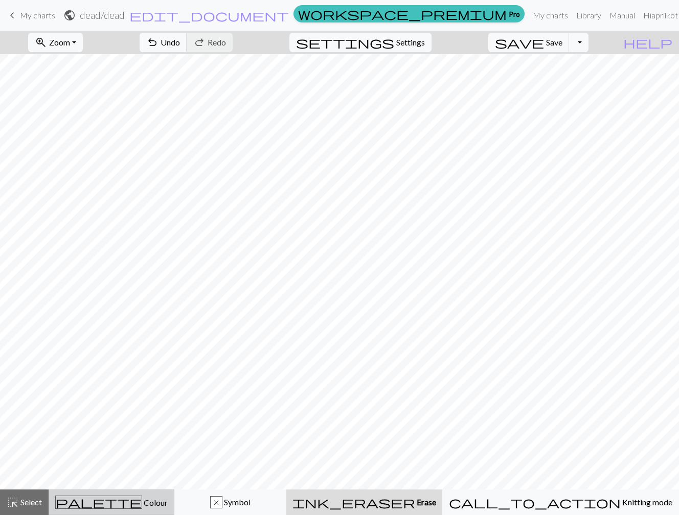
click at [146, 499] on span "Colour" at bounding box center [155, 503] width 26 height 10
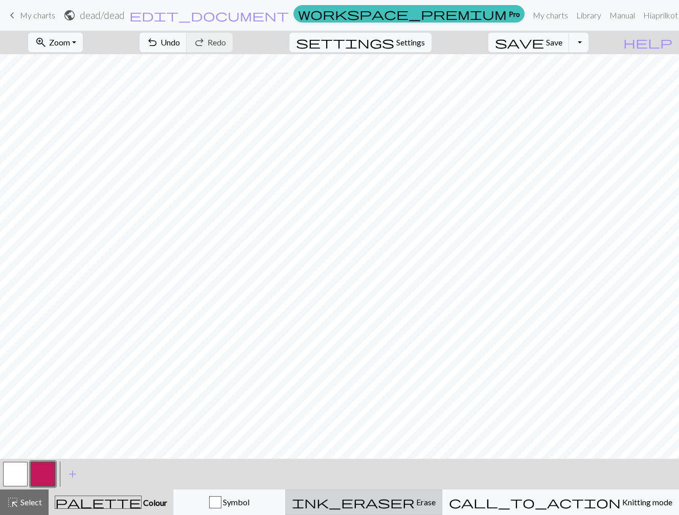
click at [414, 500] on span "ink_eraser" at bounding box center [353, 502] width 123 height 14
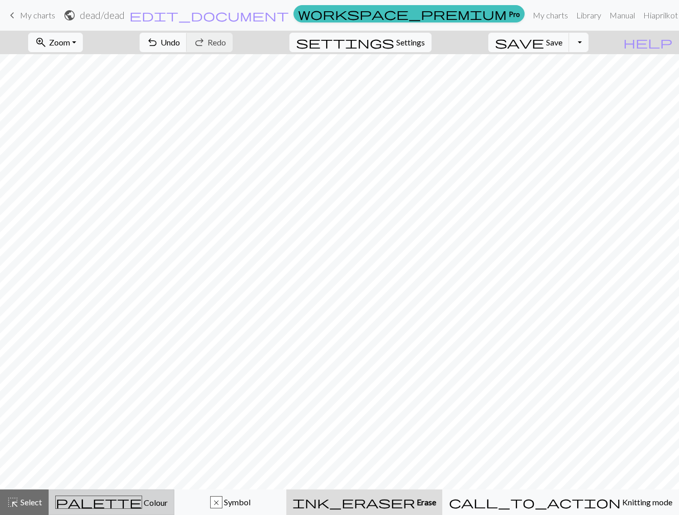
click at [162, 502] on div "palette Colour Colour" at bounding box center [111, 502] width 112 height 13
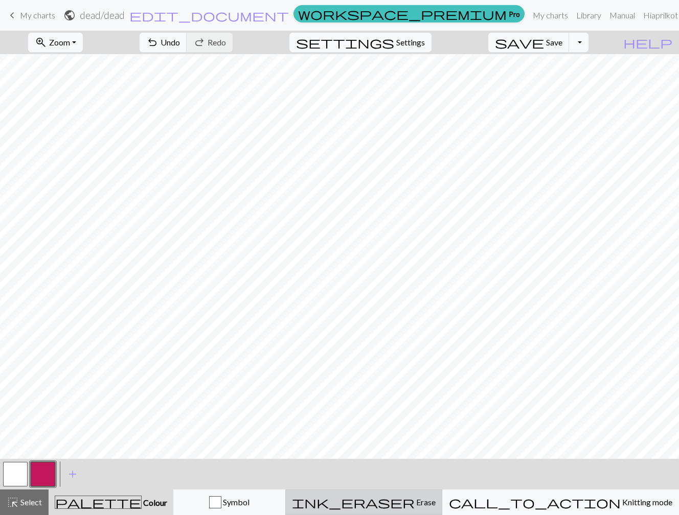
click at [435, 505] on span "Erase" at bounding box center [424, 502] width 21 height 10
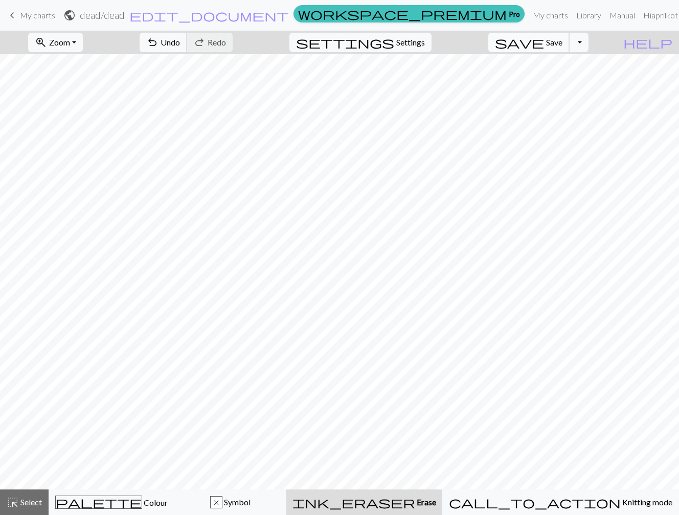
click at [544, 38] on span "save" at bounding box center [519, 42] width 49 height 14
click at [44, 15] on span "My charts" at bounding box center [37, 15] width 35 height 10
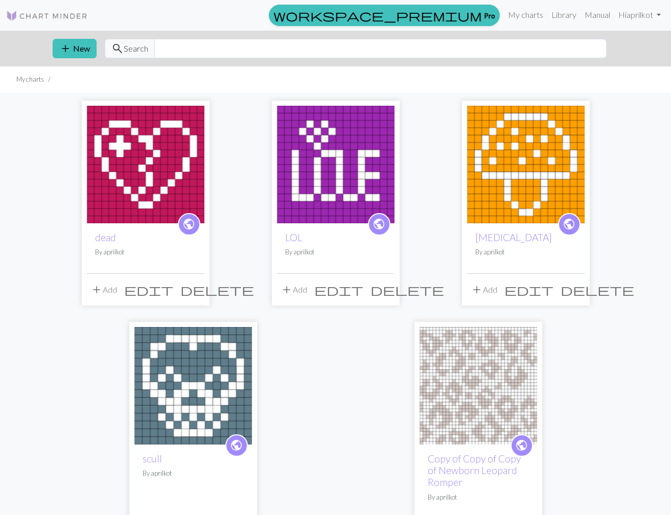
click at [184, 161] on img at bounding box center [146, 165] width 118 height 118
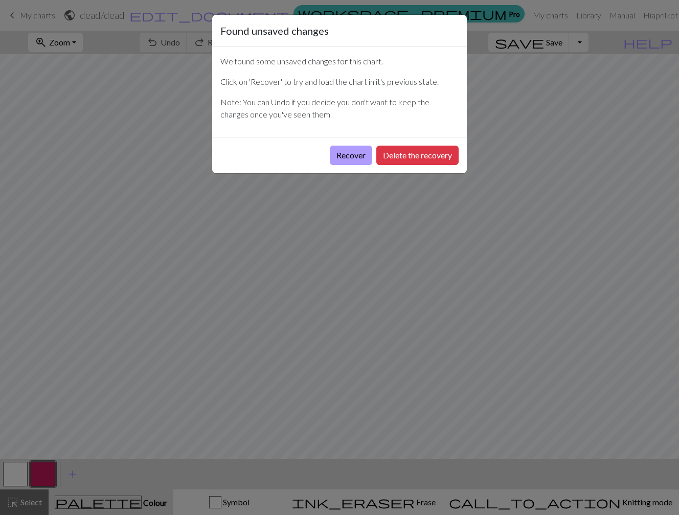
click at [357, 156] on button "Recover" at bounding box center [351, 155] width 42 height 19
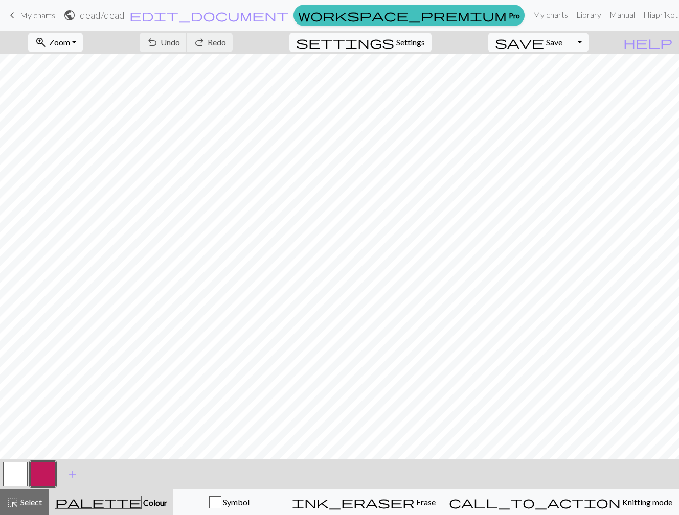
click at [42, 13] on span "My charts" at bounding box center [37, 15] width 35 height 10
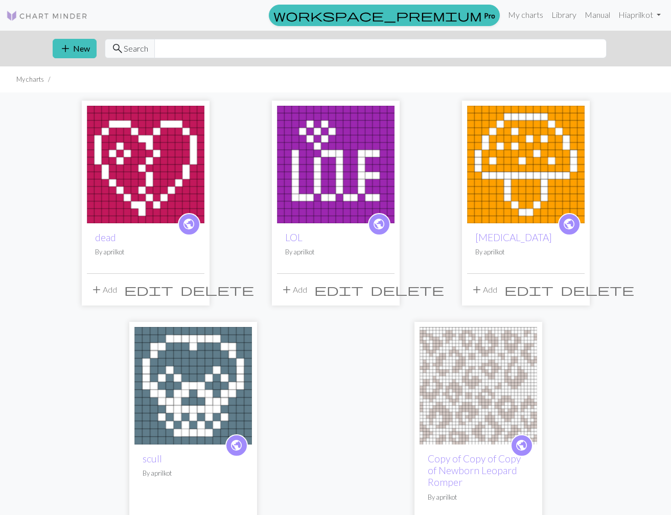
click at [160, 173] on img at bounding box center [146, 165] width 118 height 118
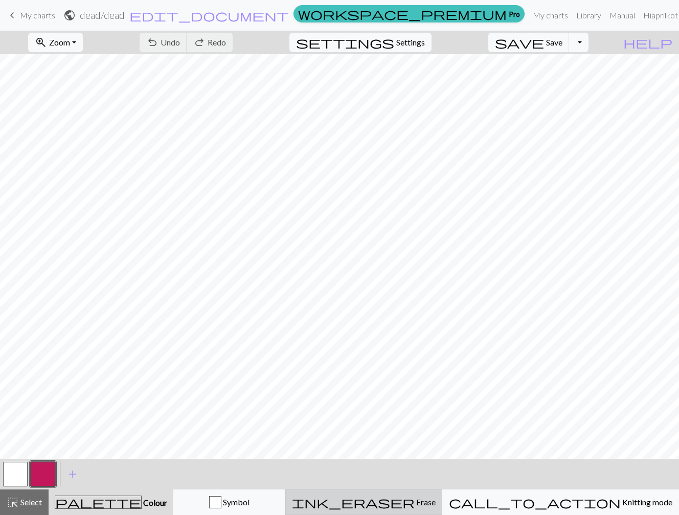
click at [435, 500] on span "Erase" at bounding box center [424, 502] width 21 height 10
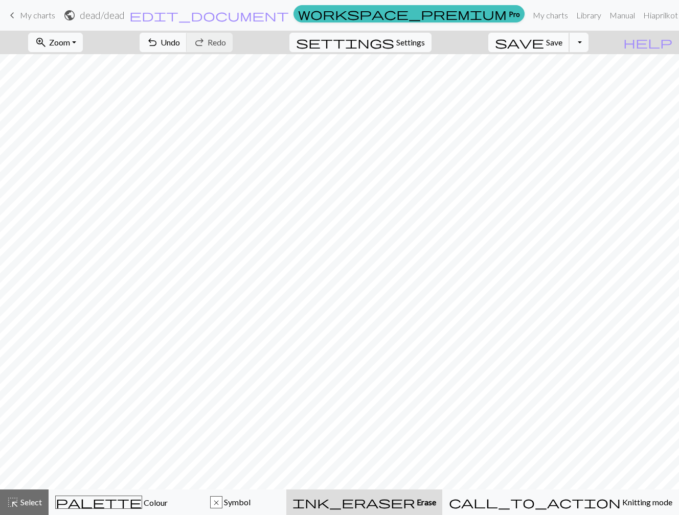
click at [544, 45] on span "save" at bounding box center [519, 42] width 49 height 14
click at [147, 500] on span "Colour" at bounding box center [155, 503] width 26 height 10
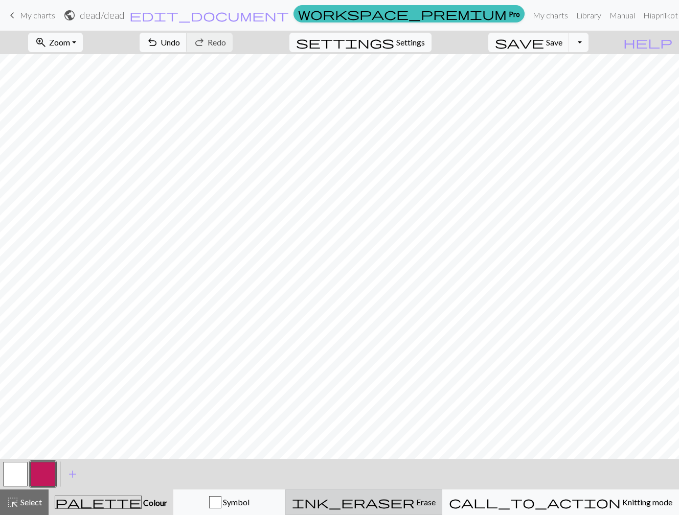
click at [414, 500] on div "ink_eraser Erase Erase" at bounding box center [364, 502] width 144 height 12
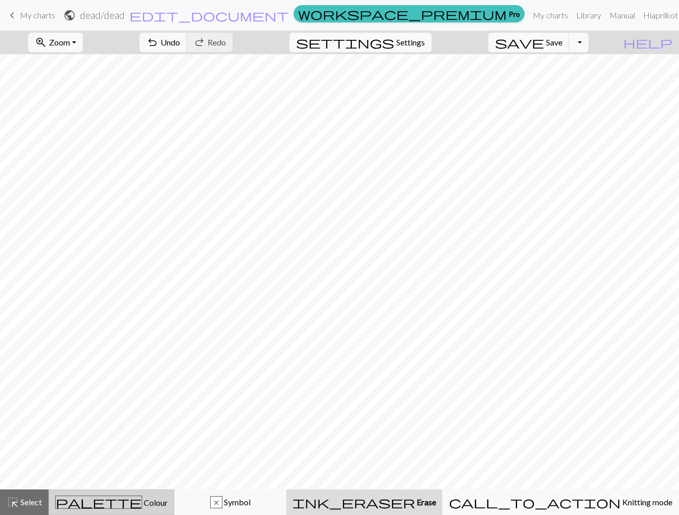
click at [150, 503] on div "palette Colour Colour" at bounding box center [111, 502] width 112 height 13
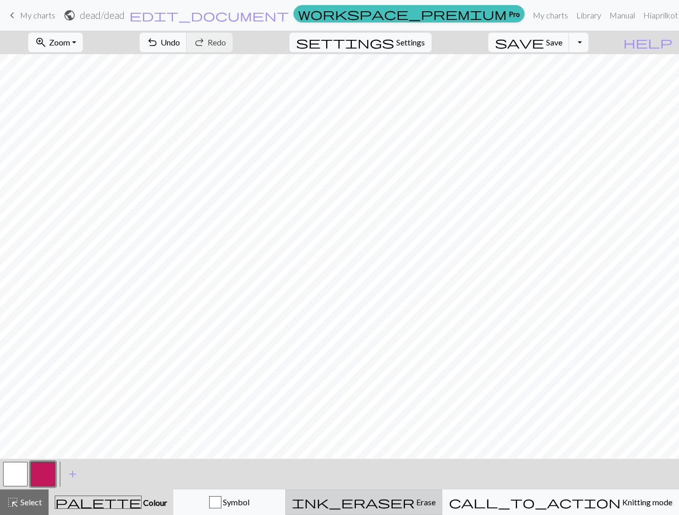
click at [414, 500] on span "ink_eraser" at bounding box center [353, 502] width 123 height 14
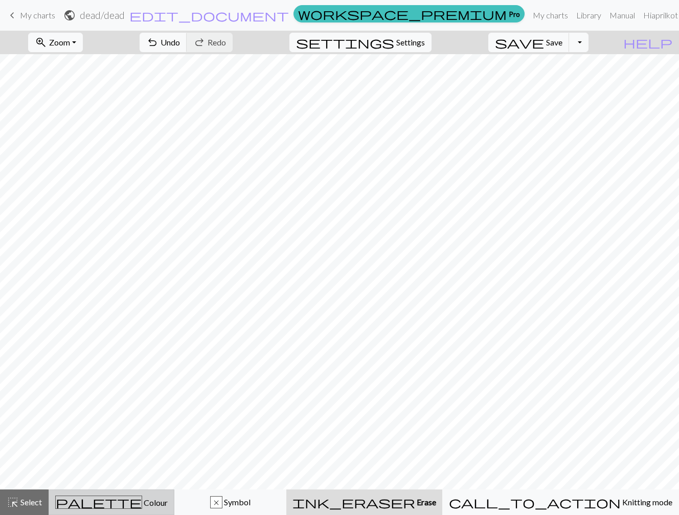
click at [142, 498] on span "Colour" at bounding box center [155, 503] width 26 height 10
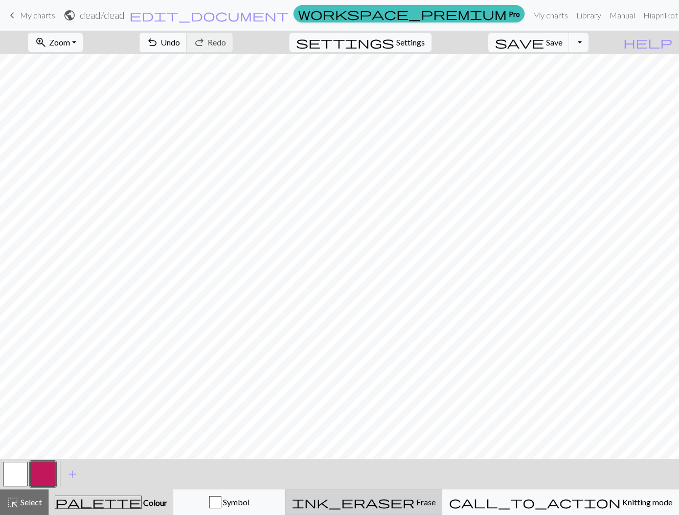
click at [414, 501] on span "ink_eraser" at bounding box center [353, 502] width 123 height 14
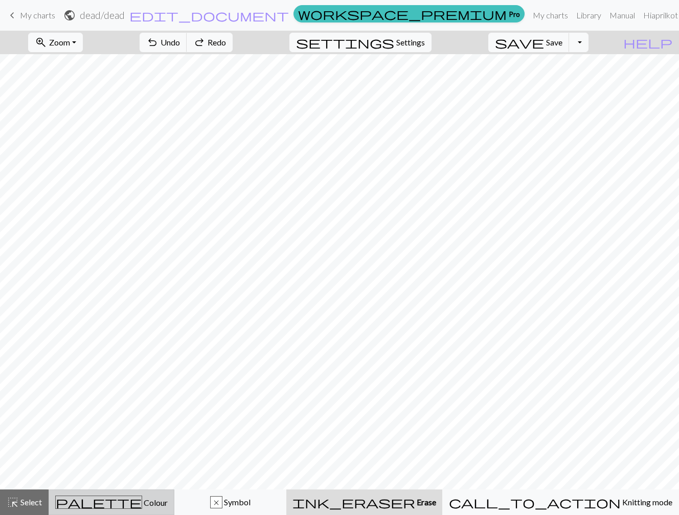
click at [146, 500] on span "Colour" at bounding box center [155, 503] width 26 height 10
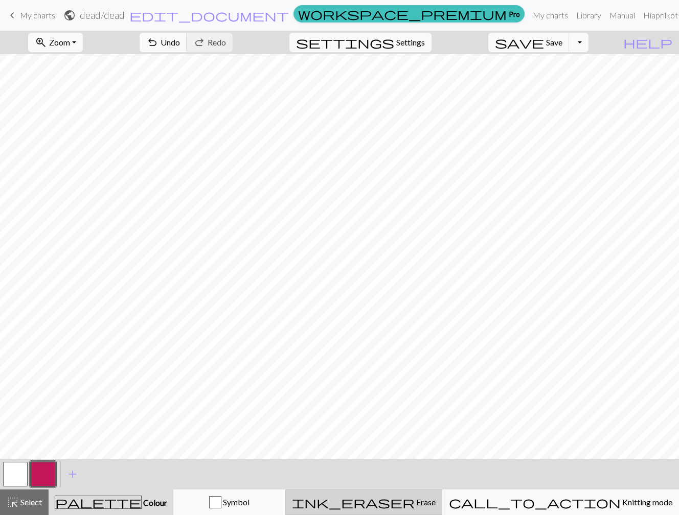
click at [435, 500] on span "Erase" at bounding box center [424, 502] width 21 height 10
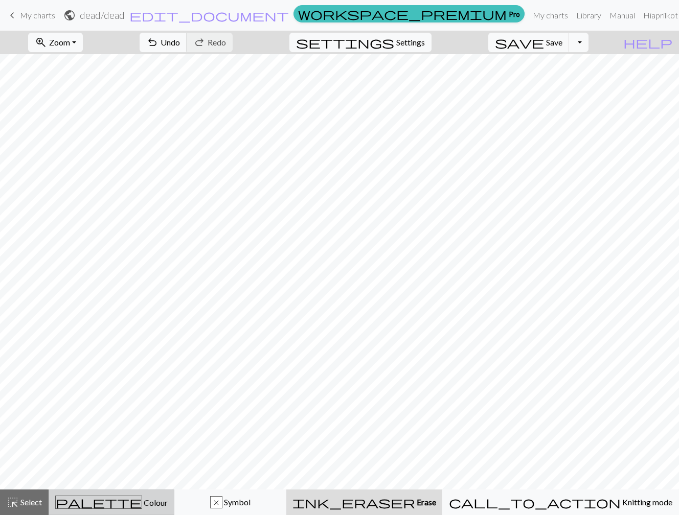
click at [174, 509] on button "palette Colour Colour" at bounding box center [112, 503] width 126 height 26
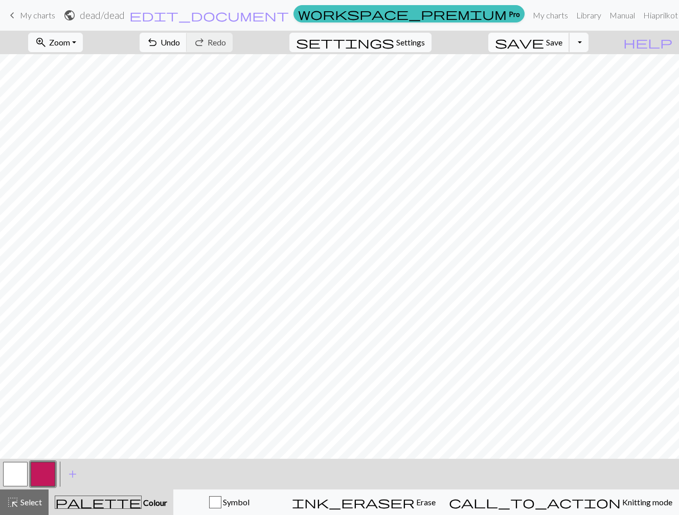
click at [566, 47] on button "save Save Save" at bounding box center [528, 42] width 81 height 19
click at [562, 45] on span "Save" at bounding box center [554, 42] width 16 height 10
click at [33, 14] on span "My charts" at bounding box center [37, 15] width 35 height 10
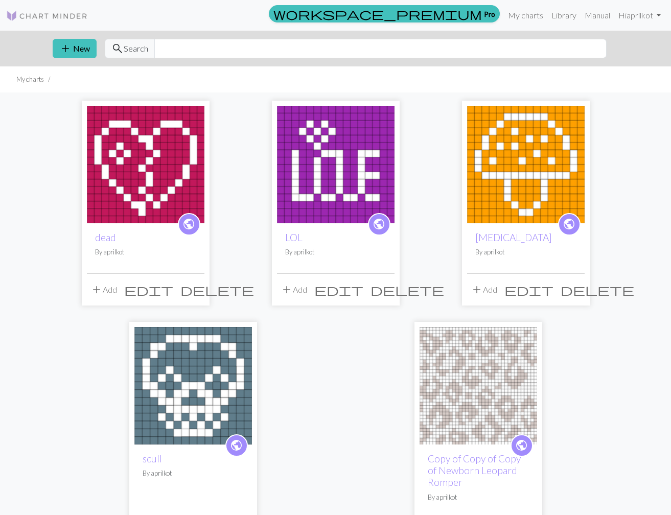
click at [33, 14] on img at bounding box center [47, 16] width 82 height 12
click at [527, 15] on link "My charts" at bounding box center [525, 15] width 43 height 20
click at [173, 149] on img at bounding box center [146, 165] width 118 height 118
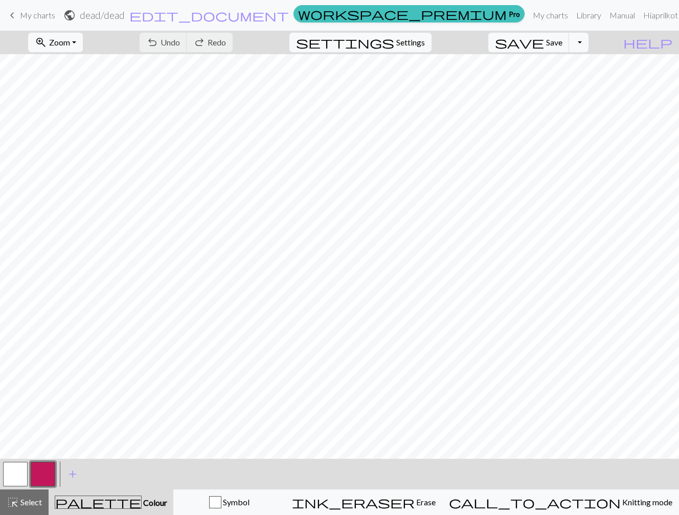
click at [39, 15] on span "My charts" at bounding box center [37, 15] width 35 height 10
